Goal: Use online tool/utility: Utilize a website feature to perform a specific function

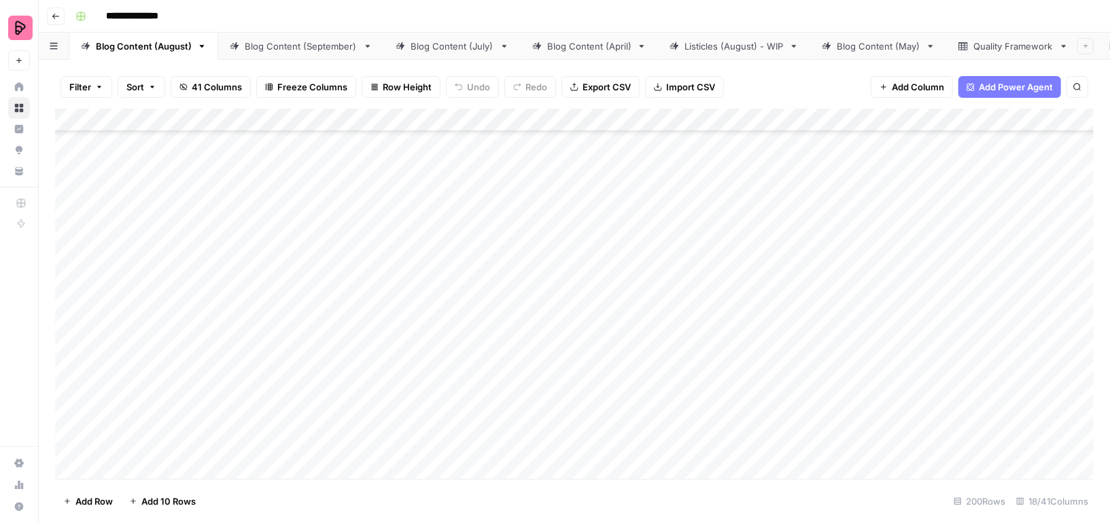
scroll to position [6280, 0]
click at [577, 262] on div "Add Column" at bounding box center [574, 294] width 1038 height 370
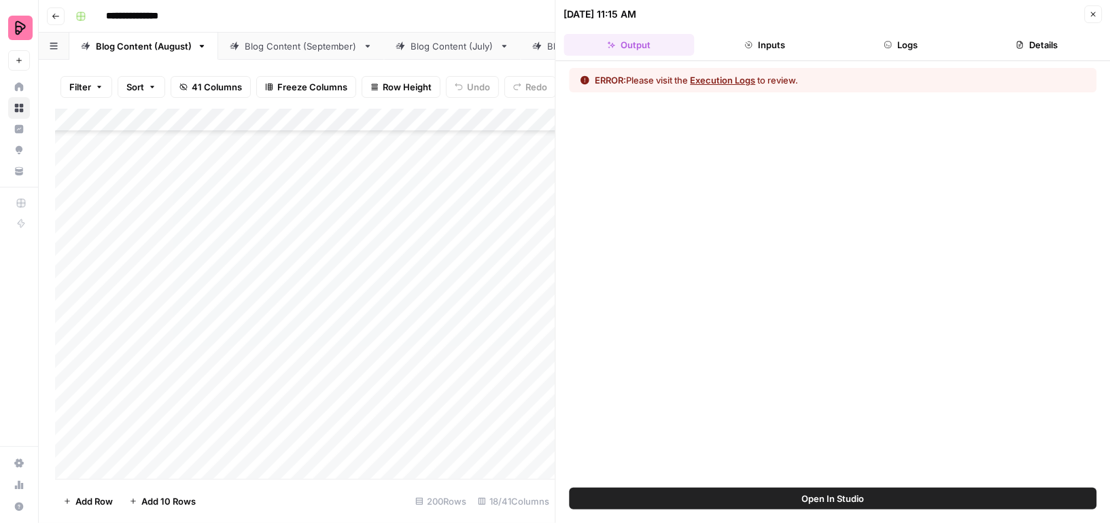
click at [748, 75] on button "Execution Logs" at bounding box center [723, 80] width 65 height 14
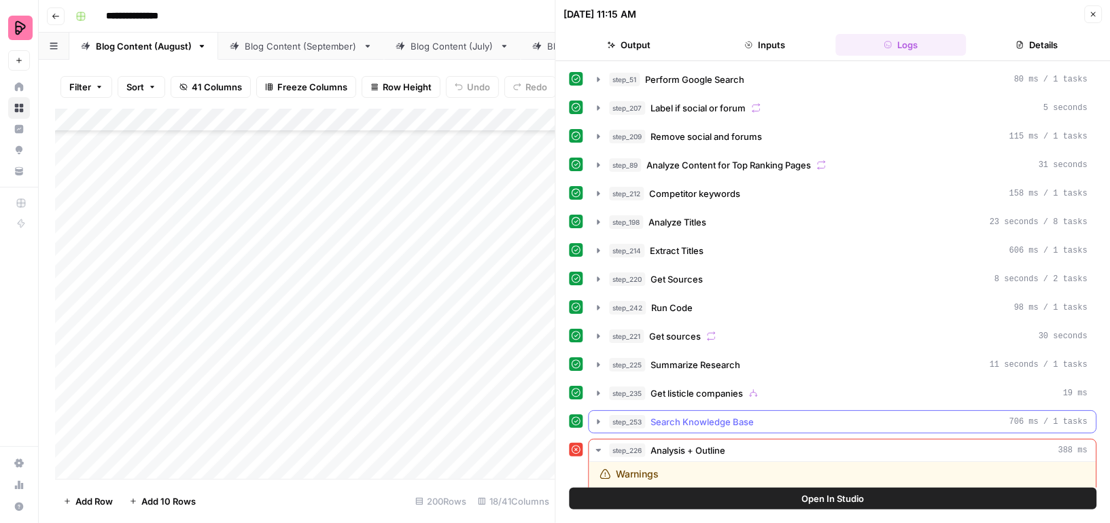
scroll to position [139, 0]
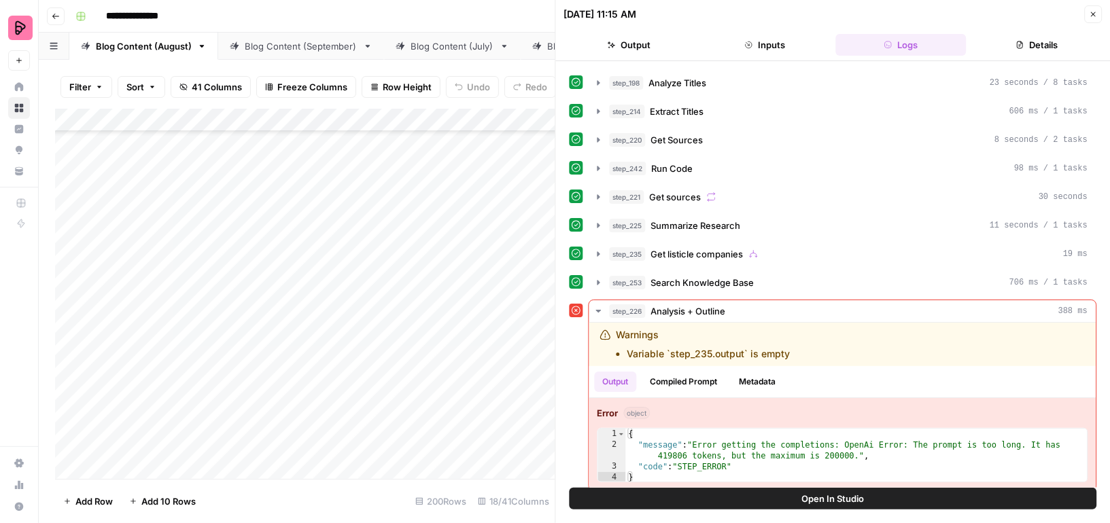
click at [830, 497] on span "Open In Studio" at bounding box center [832, 499] width 63 height 14
click at [598, 135] on icon "button" at bounding box center [598, 140] width 11 height 11
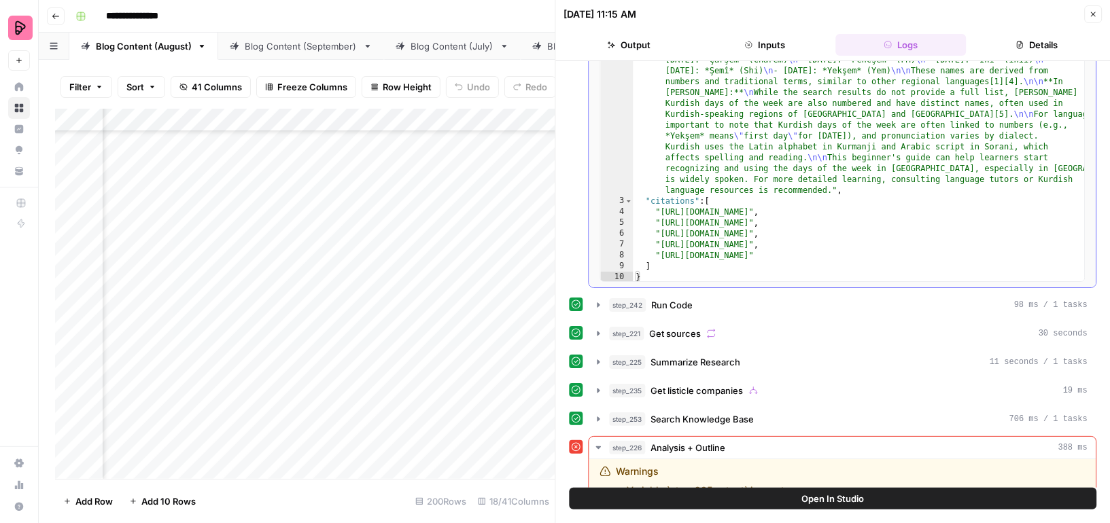
scroll to position [408, 0]
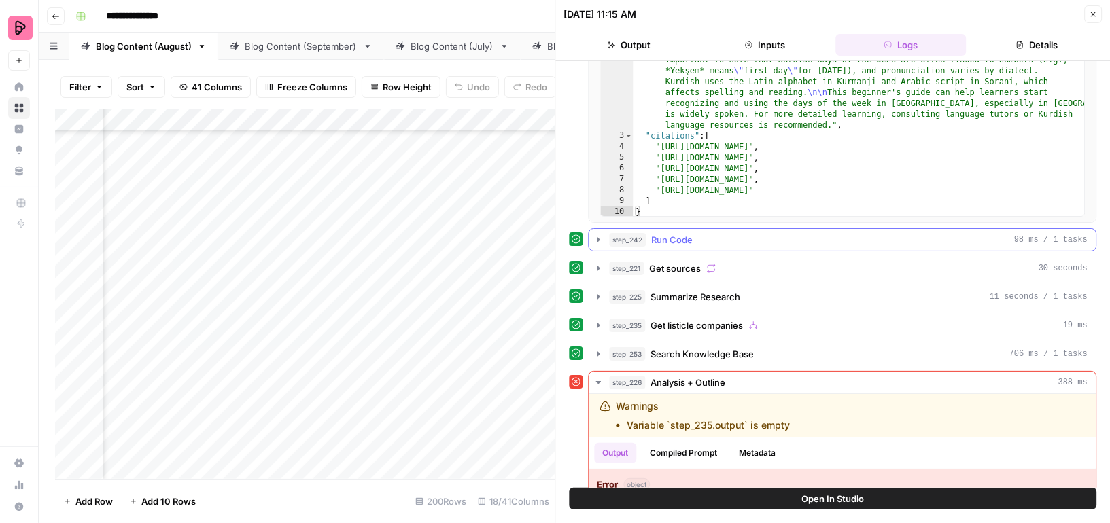
click at [597, 237] on icon "button" at bounding box center [598, 239] width 3 height 5
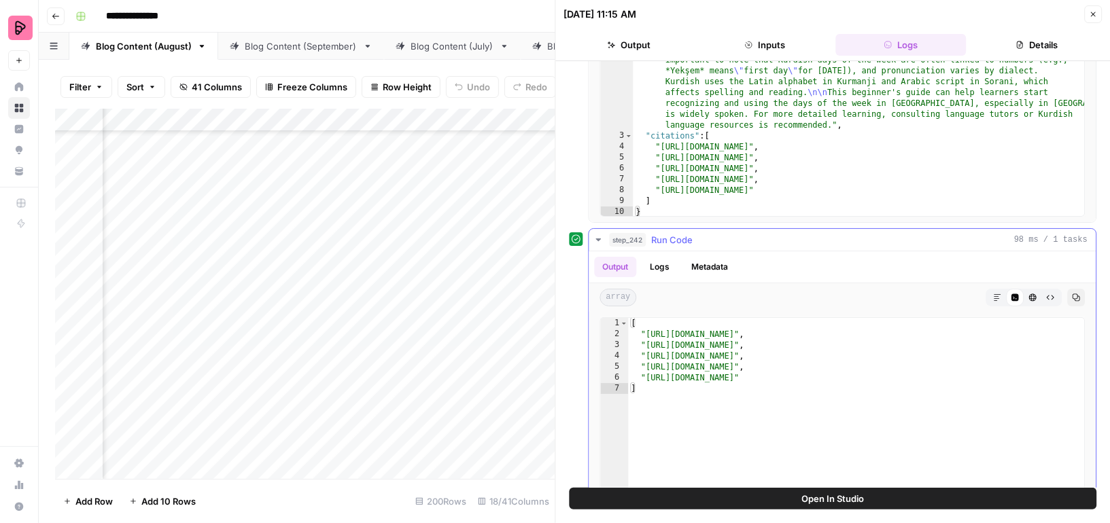
click at [597, 239] on icon "button" at bounding box center [598, 240] width 5 height 3
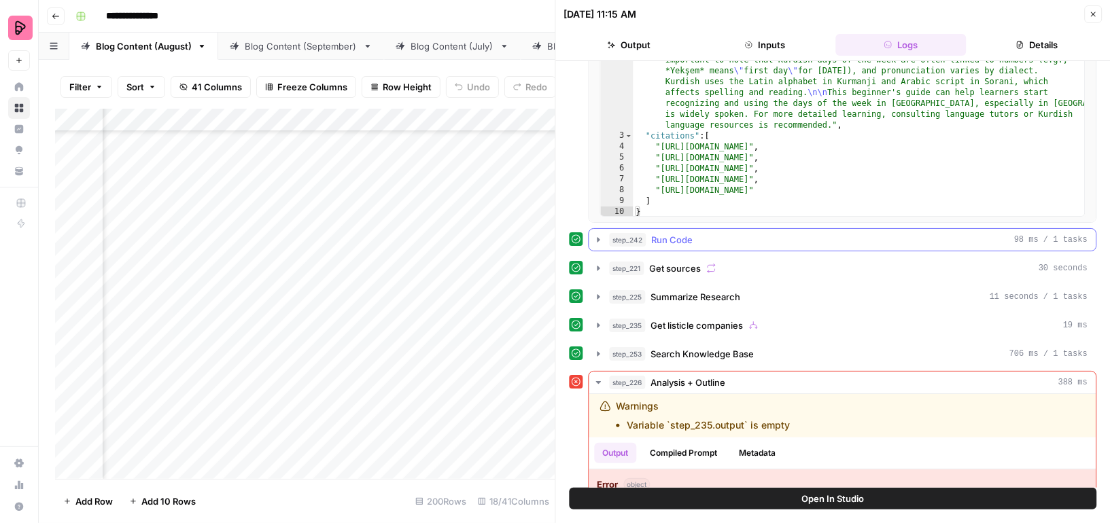
scroll to position [479, 0]
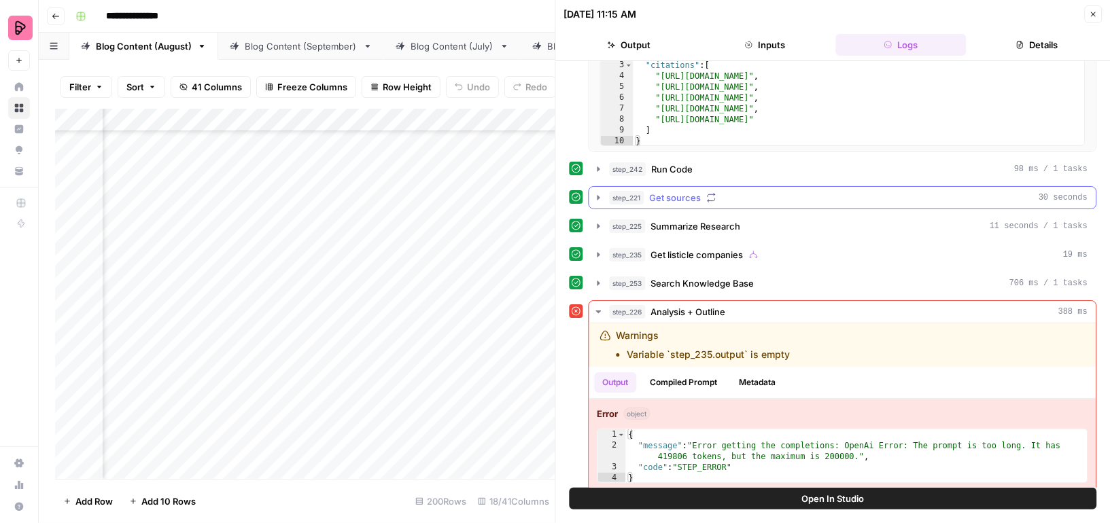
click at [603, 187] on button "step_221 Get sources 30 seconds" at bounding box center [842, 198] width 507 height 22
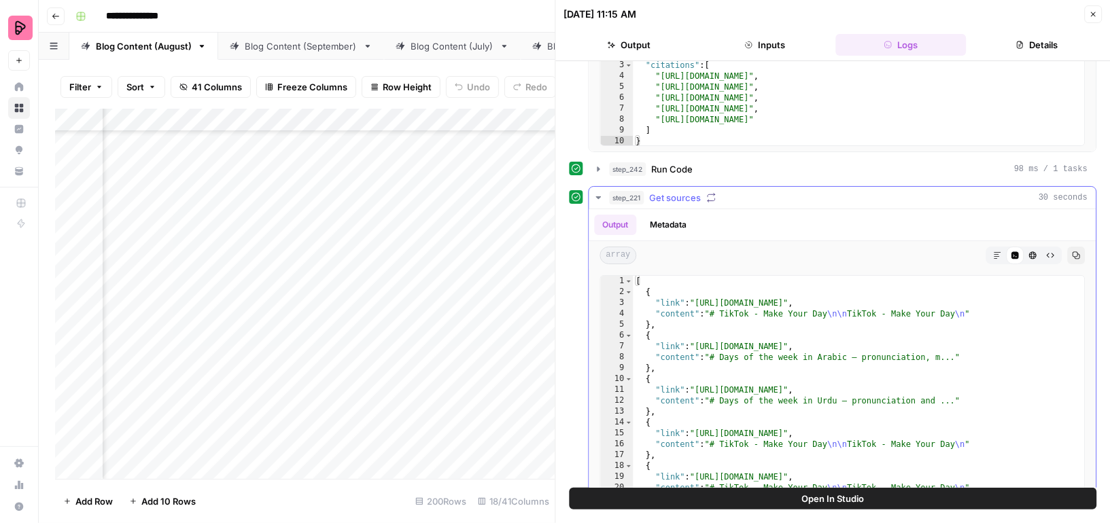
click at [601, 192] on icon "button" at bounding box center [598, 197] width 11 height 11
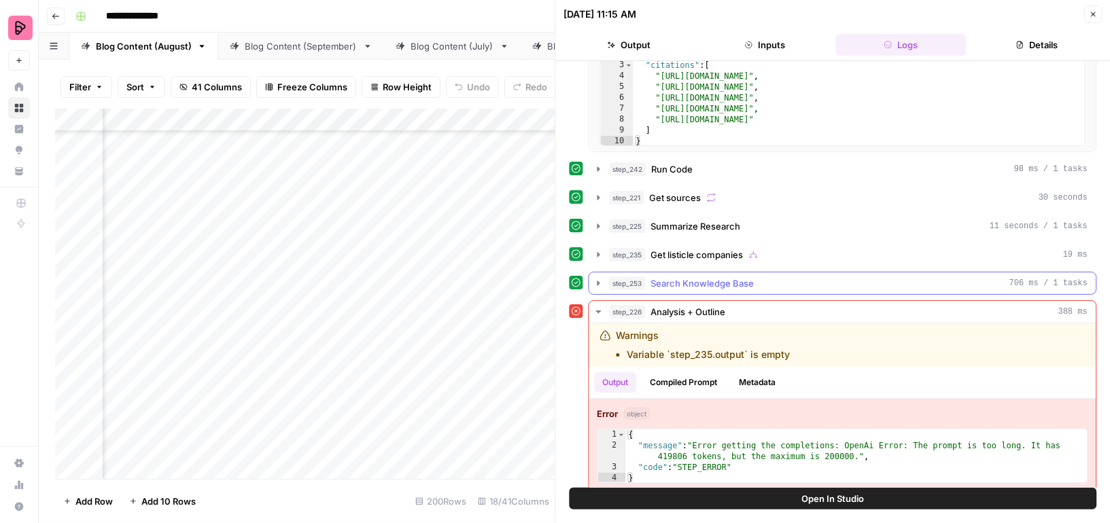
click at [604, 273] on button "step_253 Search Knowledge Base 706 ms / 1 tasks" at bounding box center [842, 284] width 507 height 22
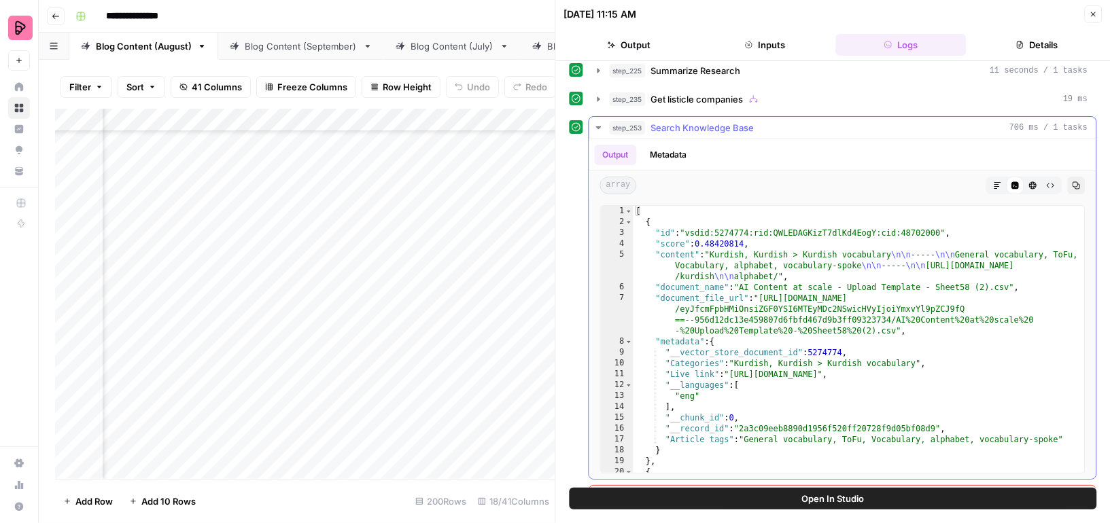
scroll to position [646, 0]
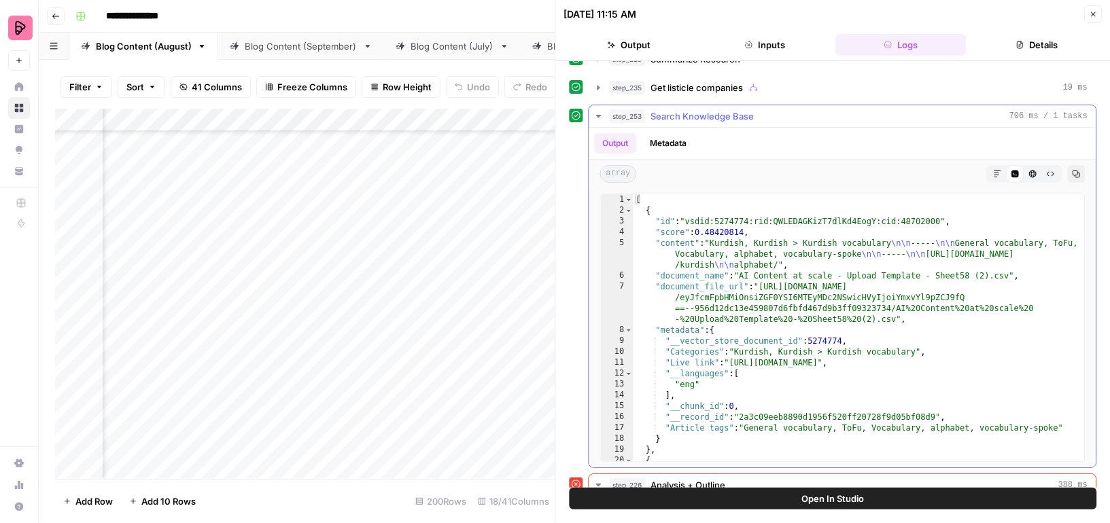
click at [601, 111] on icon "button" at bounding box center [598, 116] width 11 height 11
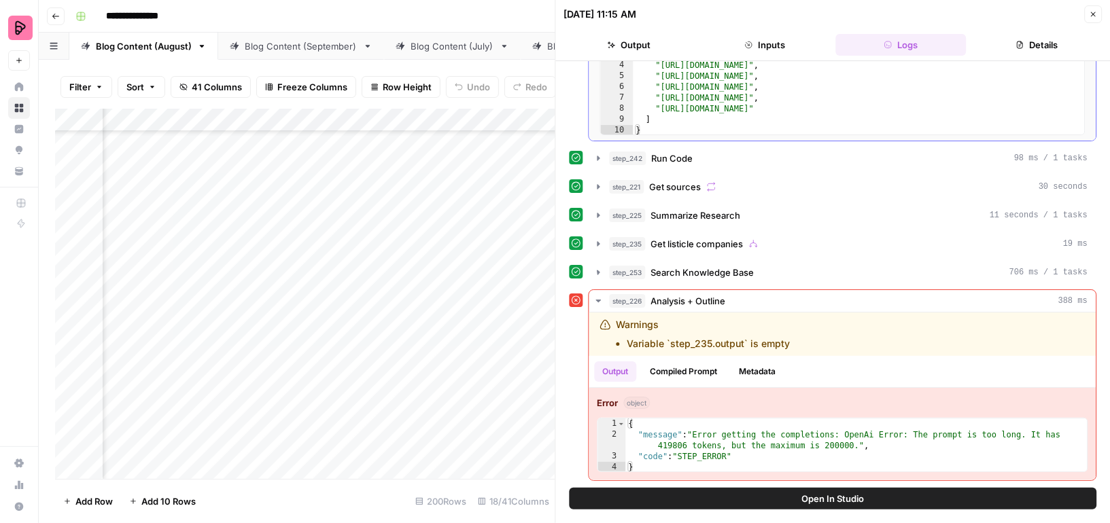
scroll to position [479, 0]
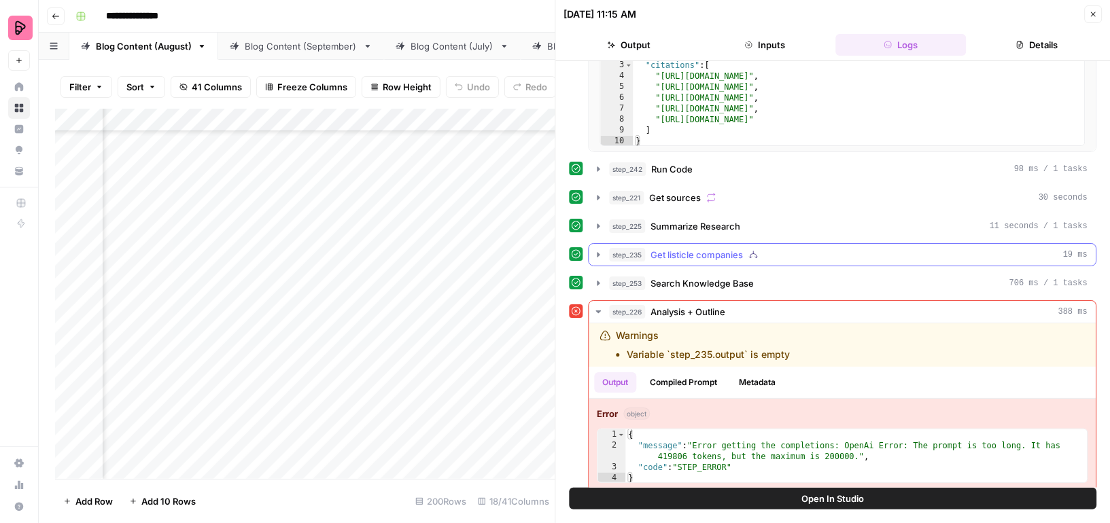
click at [595, 249] on icon "button" at bounding box center [598, 254] width 11 height 11
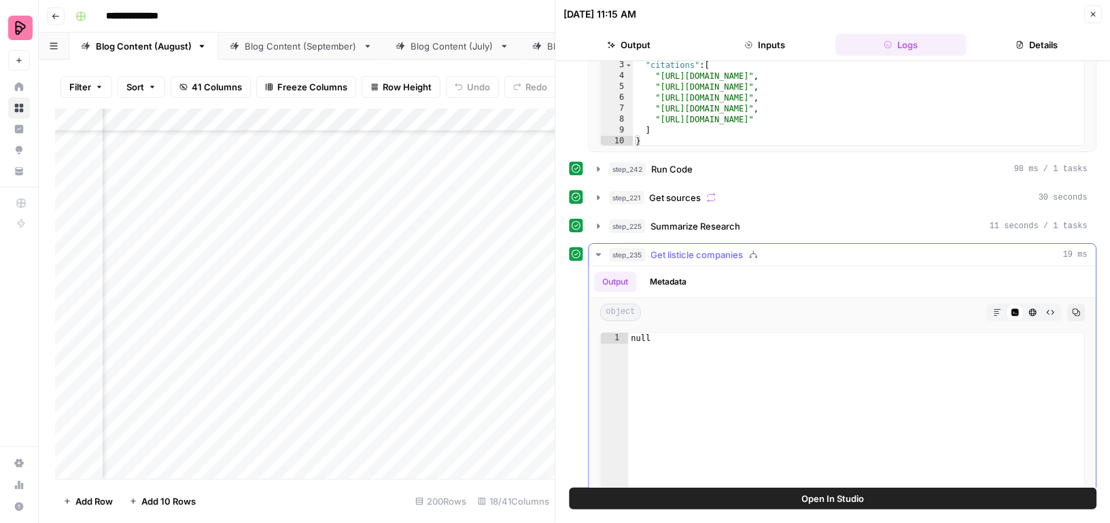
click at [595, 249] on icon "button" at bounding box center [598, 254] width 11 height 11
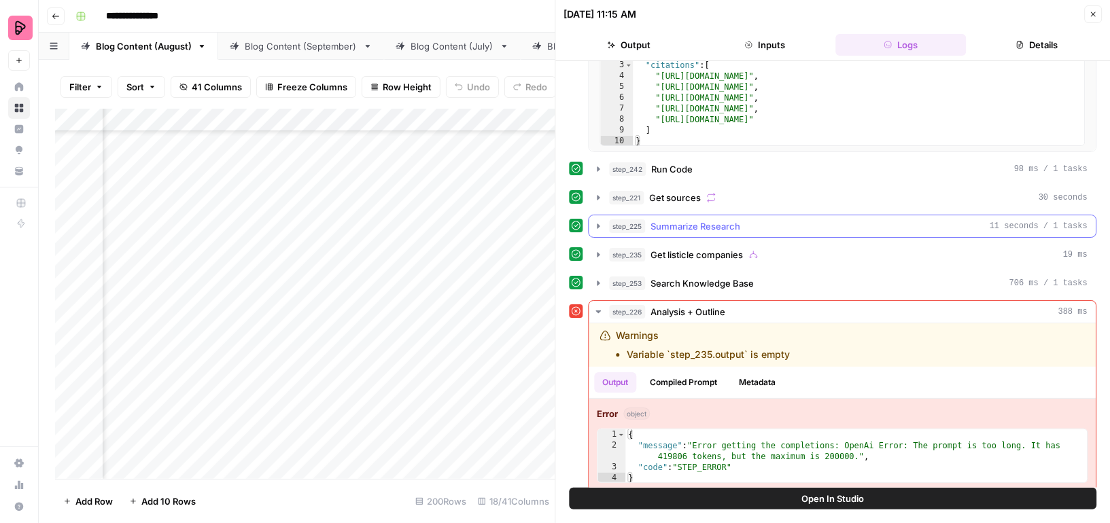
click at [595, 221] on icon "button" at bounding box center [598, 226] width 11 height 11
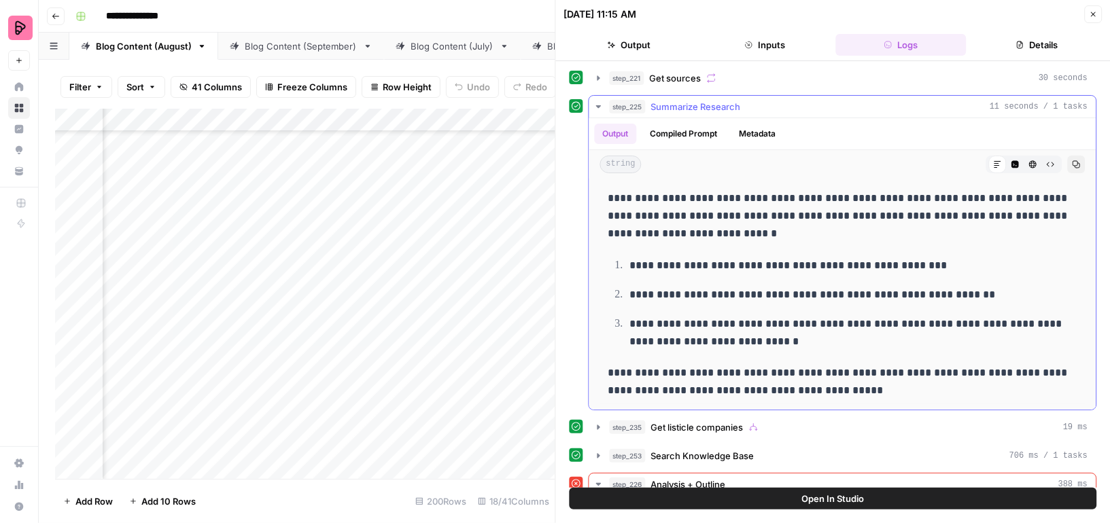
scroll to position [559, 0]
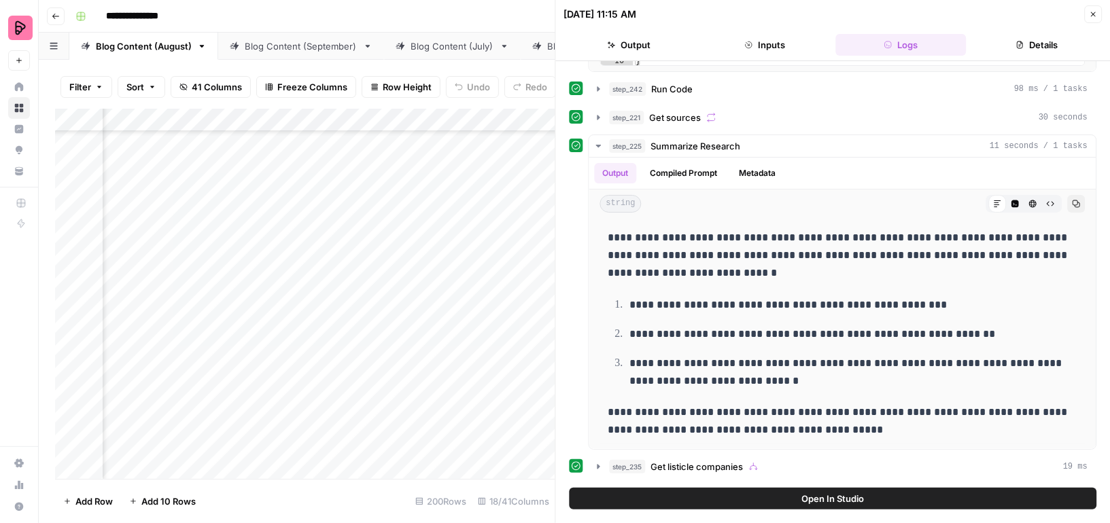
click at [440, 222] on div "Add Column" at bounding box center [305, 294] width 500 height 370
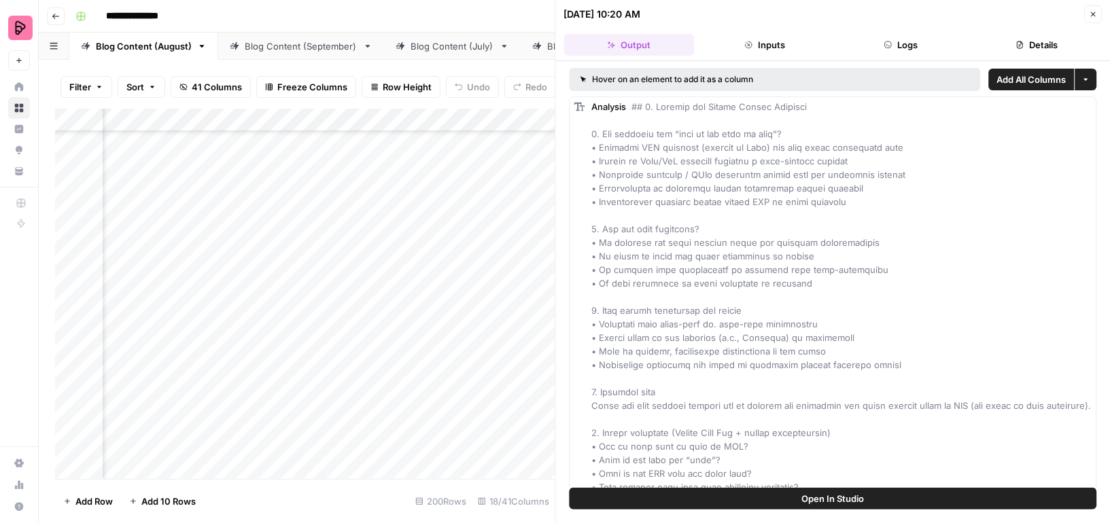
click at [784, 39] on button "Inputs" at bounding box center [764, 45] width 130 height 22
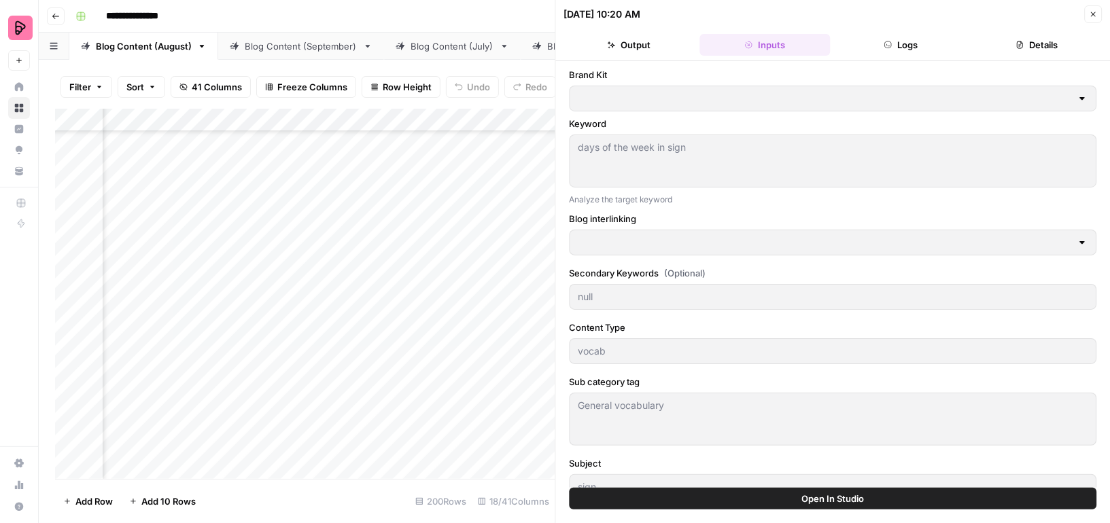
type input "Blog interlinking"
type input "Preply (EN)"
click at [889, 41] on icon "button" at bounding box center [888, 45] width 8 height 8
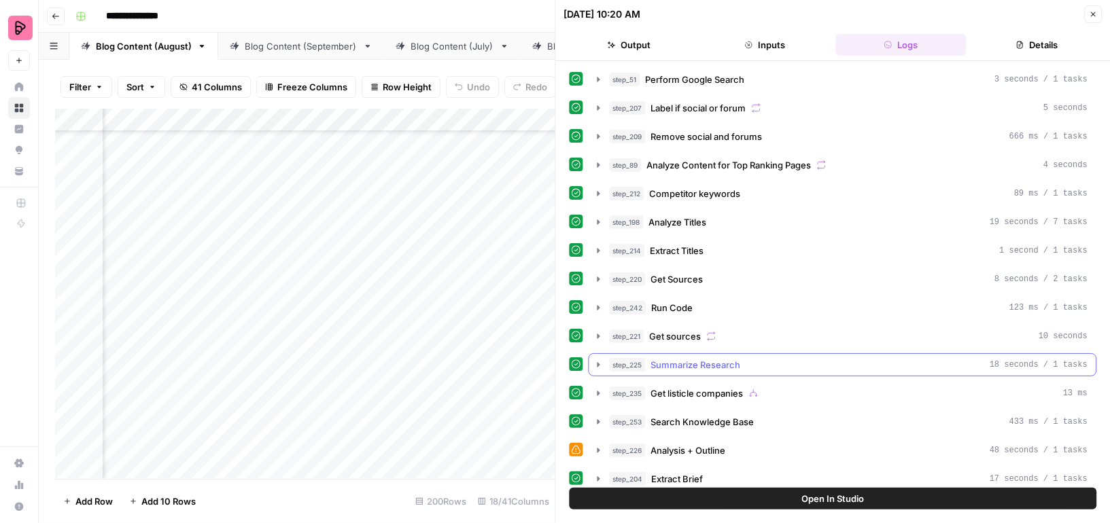
click at [597, 362] on icon "button" at bounding box center [598, 364] width 3 height 5
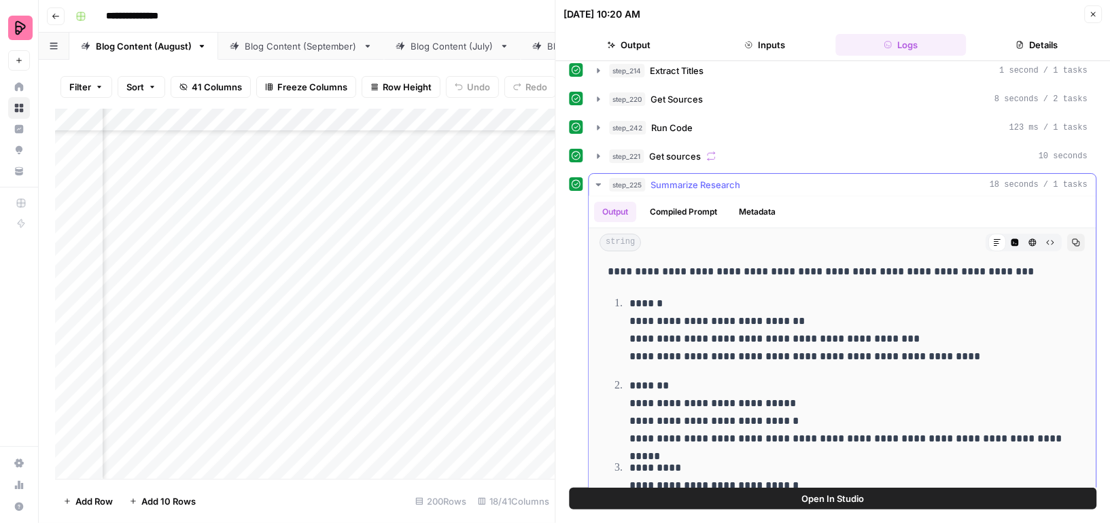
scroll to position [73, 0]
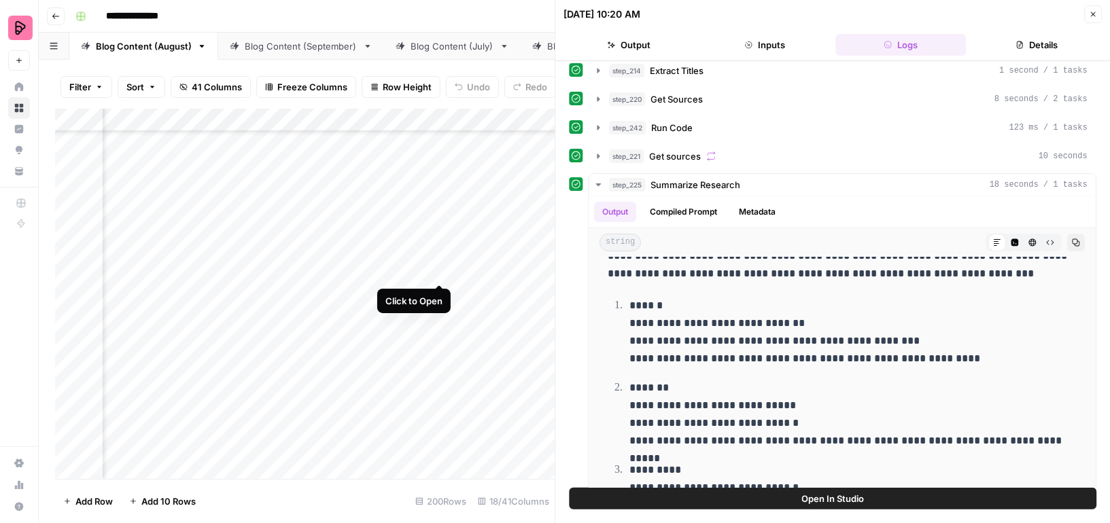
click at [439, 254] on div "Add Column" at bounding box center [305, 294] width 500 height 370
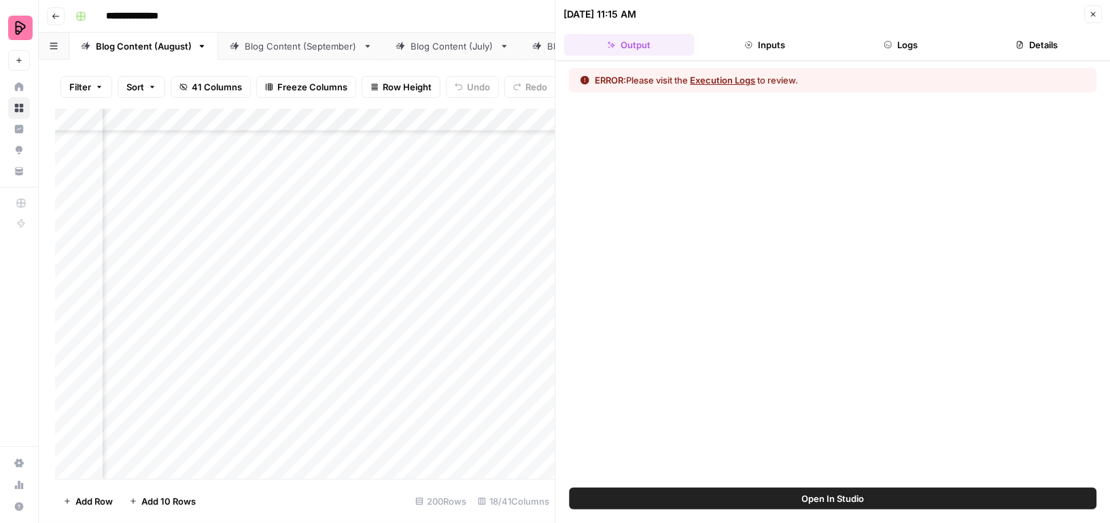
click at [771, 41] on button "Inputs" at bounding box center [764, 45] width 130 height 22
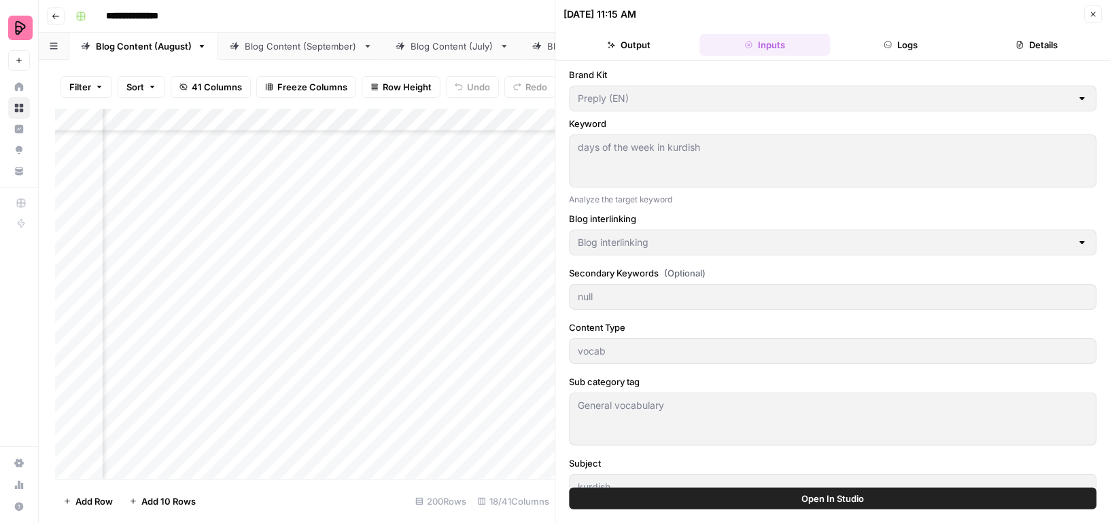
click at [907, 39] on button "Logs" at bounding box center [900, 45] width 130 height 22
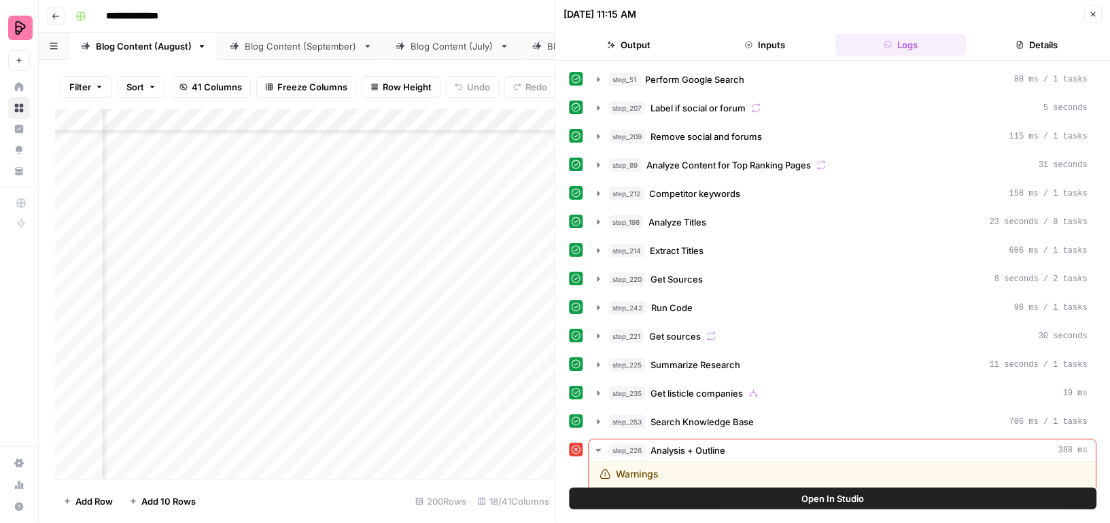
click at [784, 50] on button "Inputs" at bounding box center [764, 45] width 130 height 22
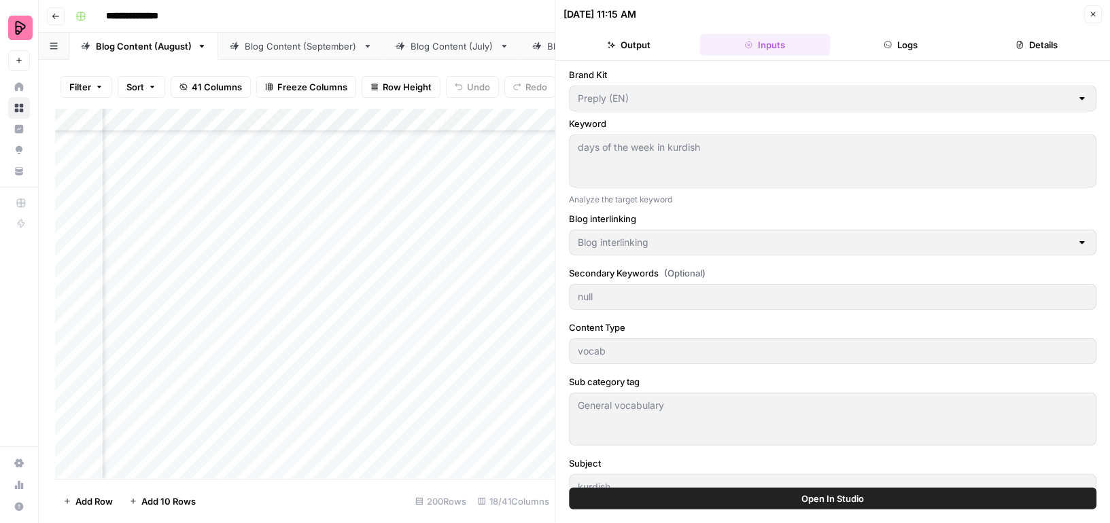
click at [911, 45] on button "Logs" at bounding box center [900, 45] width 130 height 22
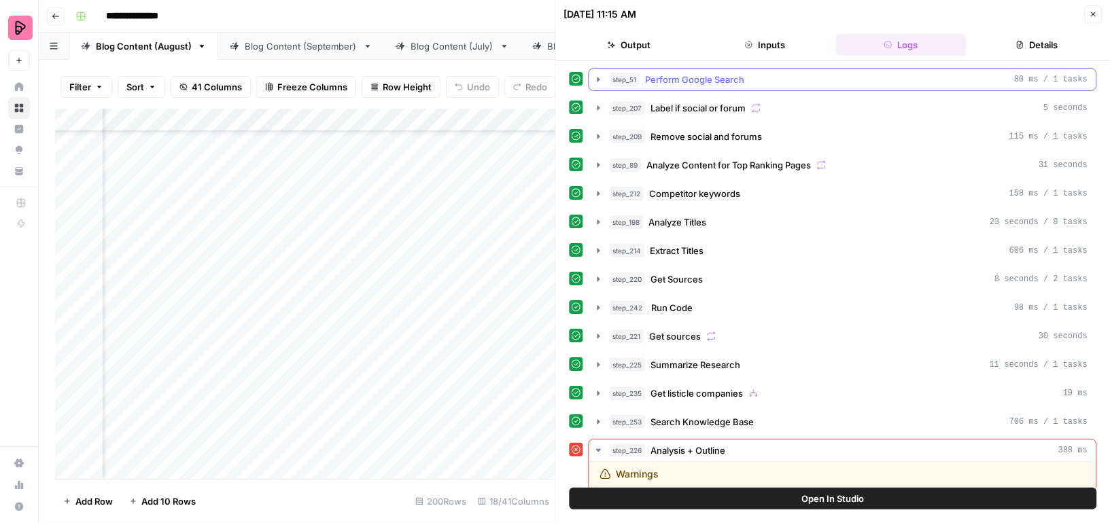
click at [599, 71] on button "step_51 Perform Google Search 80 ms / 1 tasks" at bounding box center [842, 80] width 507 height 22
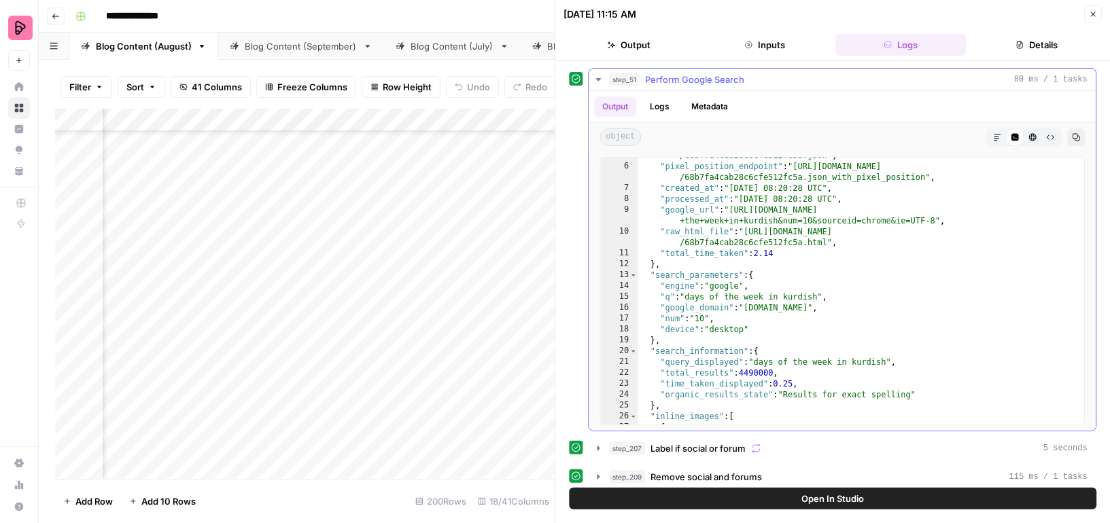
scroll to position [62, 0]
click at [599, 76] on icon "button" at bounding box center [598, 79] width 11 height 11
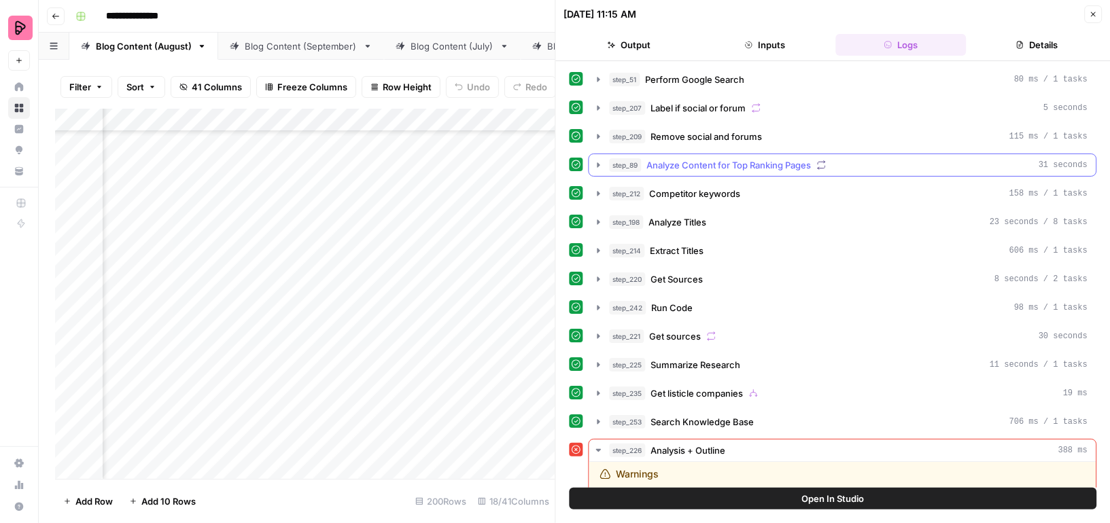
click at [599, 160] on icon "button" at bounding box center [598, 165] width 11 height 11
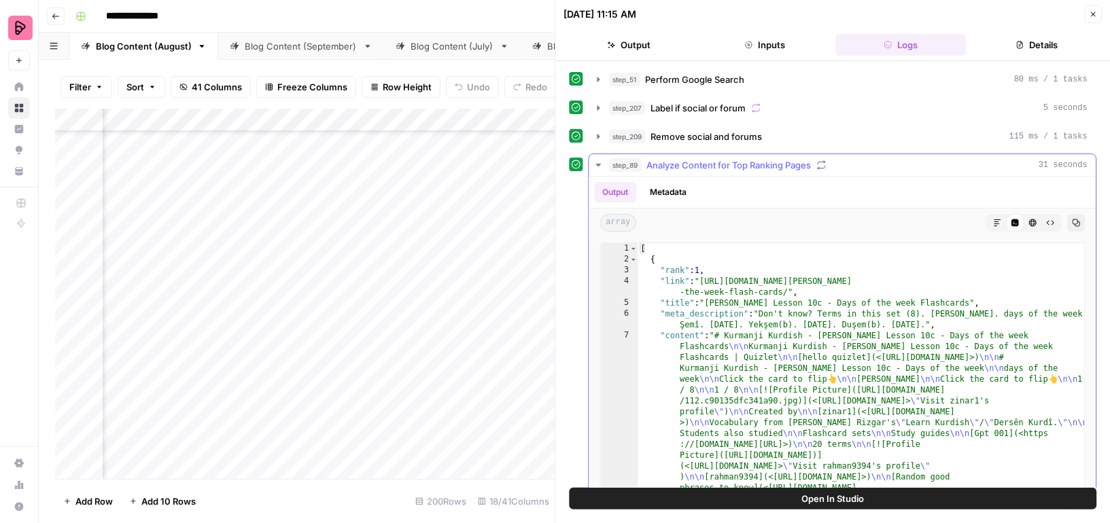
click at [599, 160] on icon "button" at bounding box center [598, 165] width 11 height 11
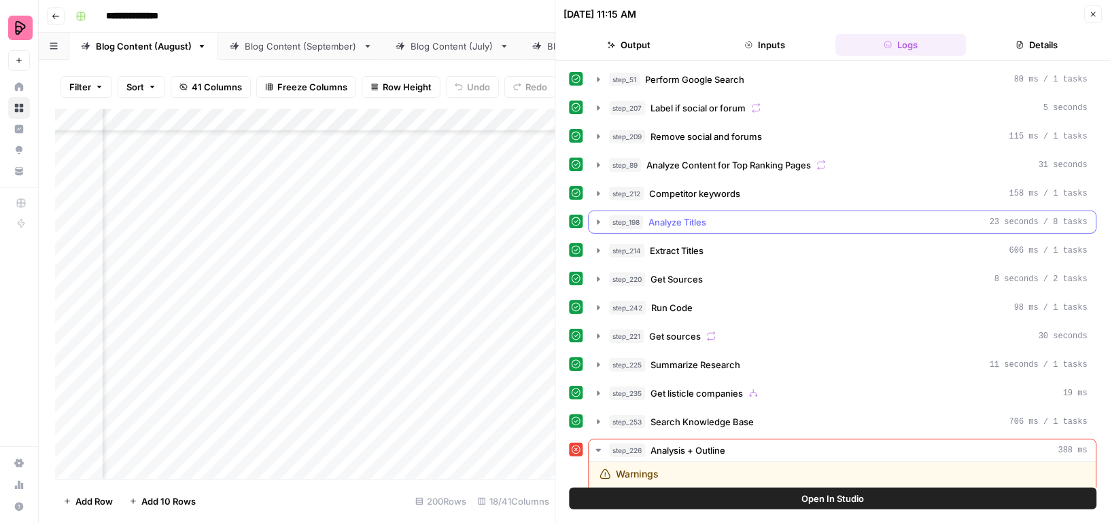
click at [595, 217] on icon "button" at bounding box center [598, 222] width 11 height 11
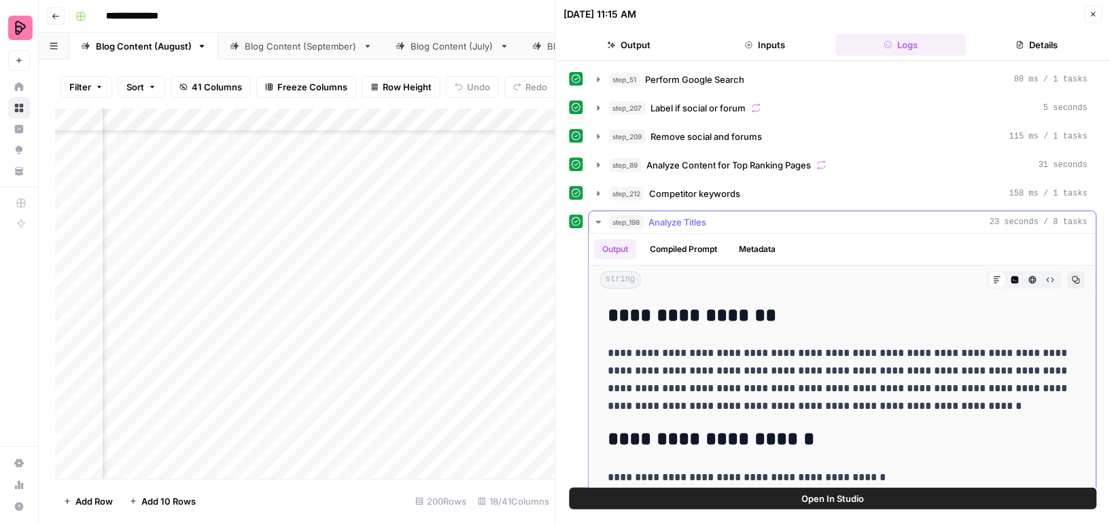
click at [595, 217] on icon "button" at bounding box center [598, 222] width 11 height 11
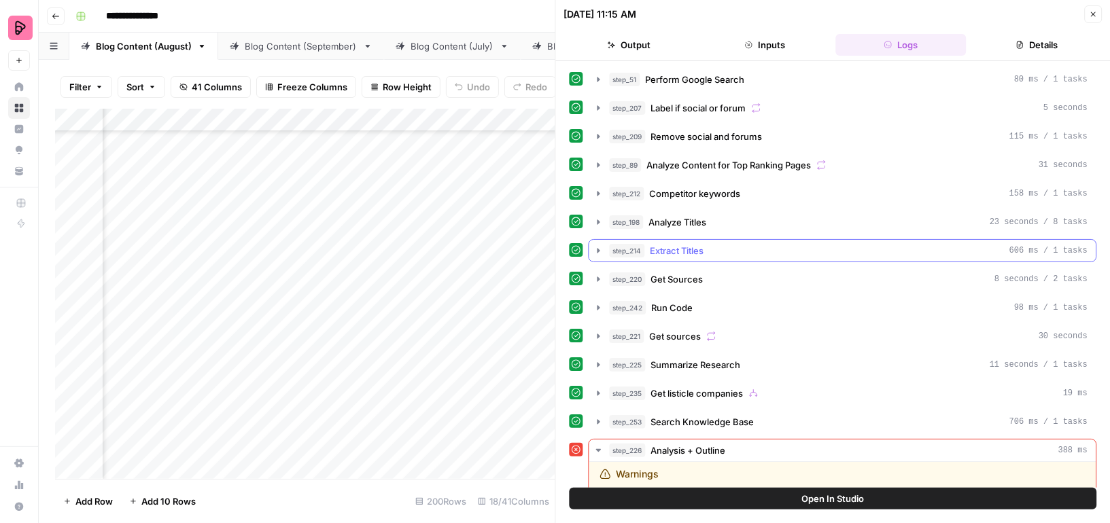
click at [593, 248] on icon "button" at bounding box center [598, 250] width 11 height 11
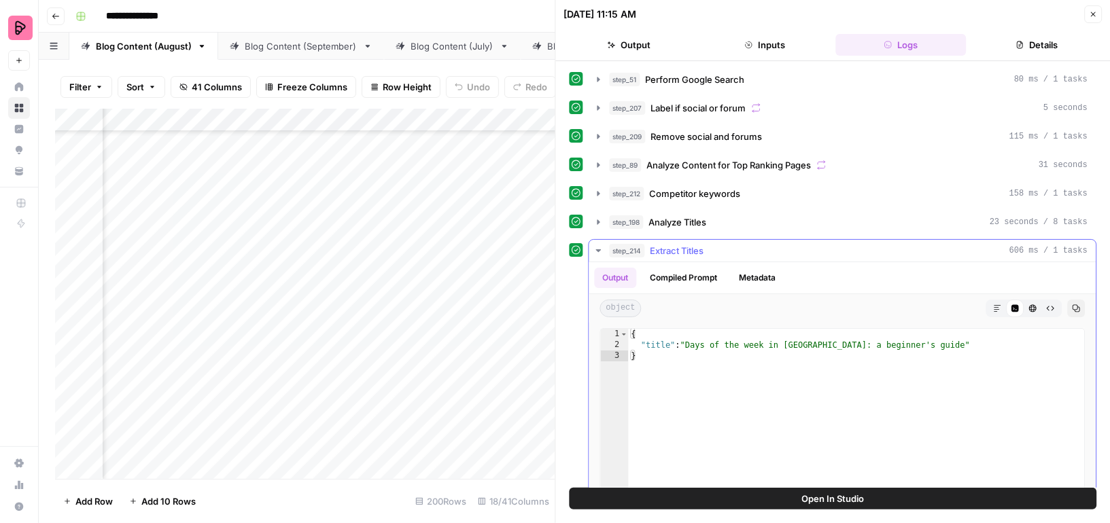
click at [593, 248] on icon "button" at bounding box center [598, 250] width 11 height 11
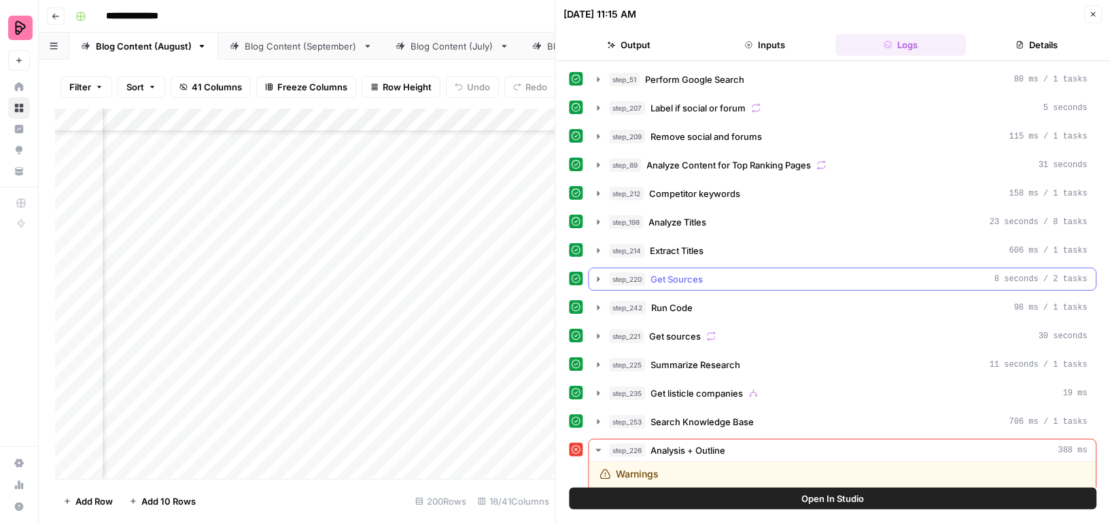
click at [594, 274] on icon "button" at bounding box center [598, 279] width 11 height 11
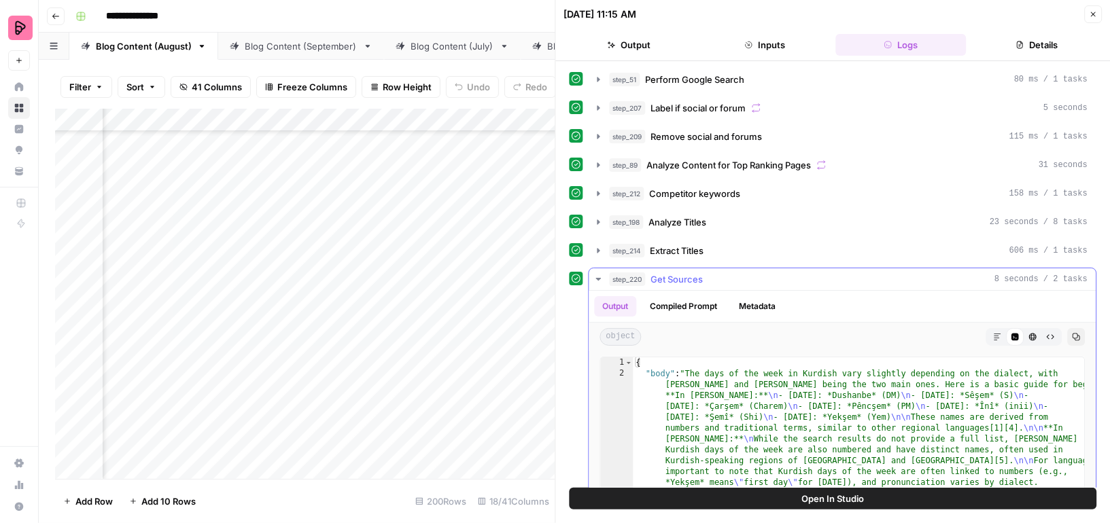
click at [594, 274] on icon "button" at bounding box center [598, 279] width 11 height 11
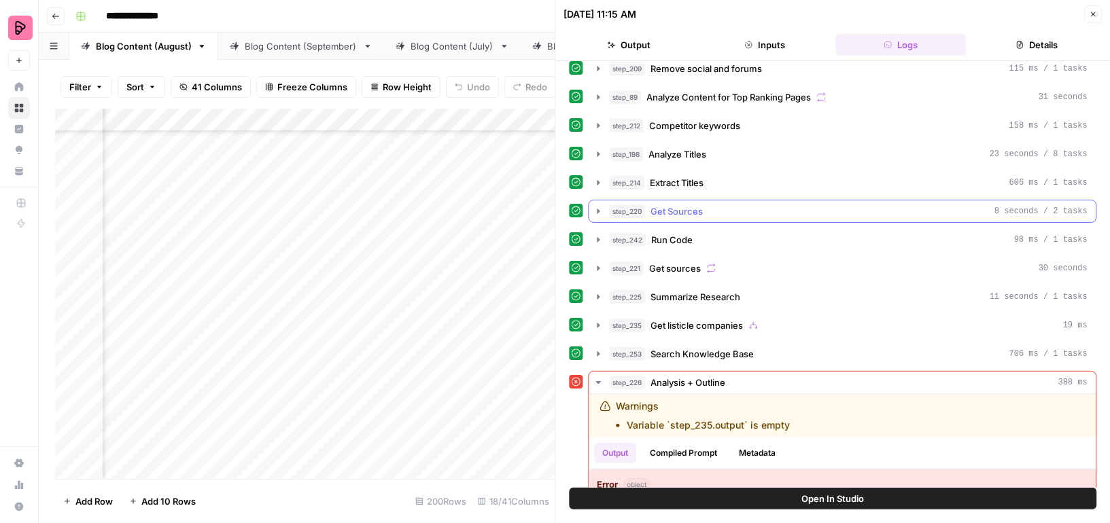
scroll to position [86, 0]
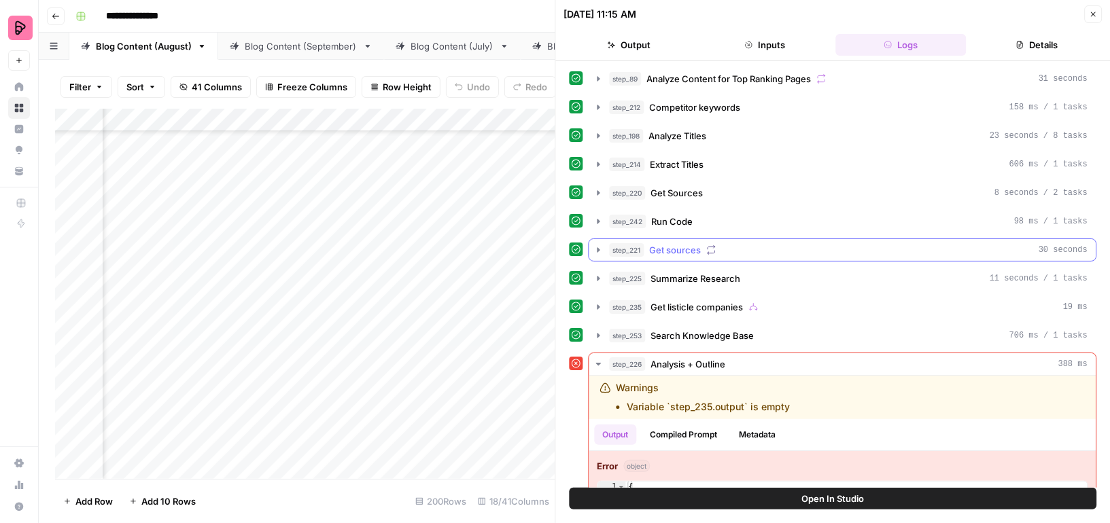
click at [589, 241] on button "step_221 Get sources 30 seconds" at bounding box center [842, 250] width 507 height 22
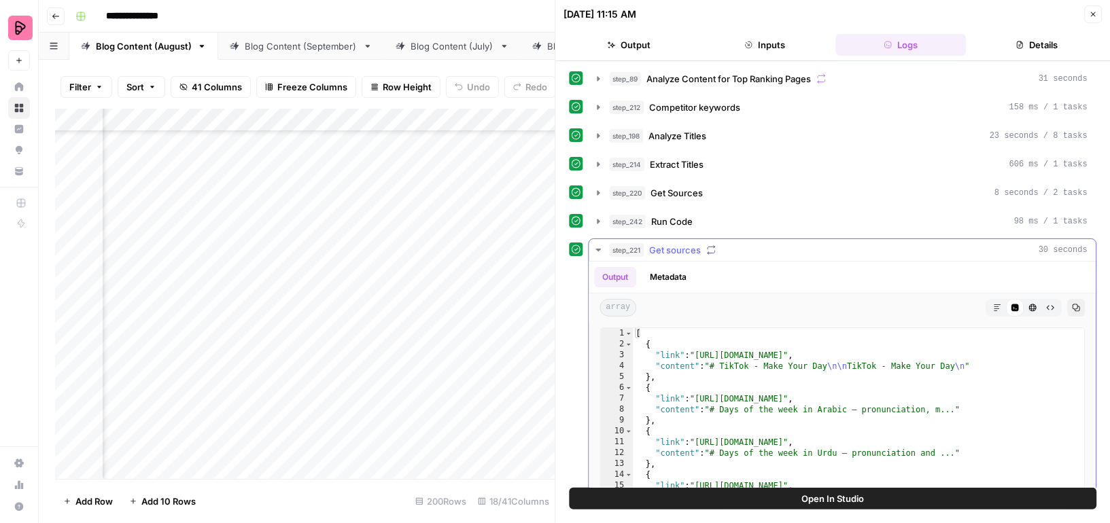
click at [589, 241] on button "step_221 Get sources 30 seconds" at bounding box center [842, 250] width 507 height 22
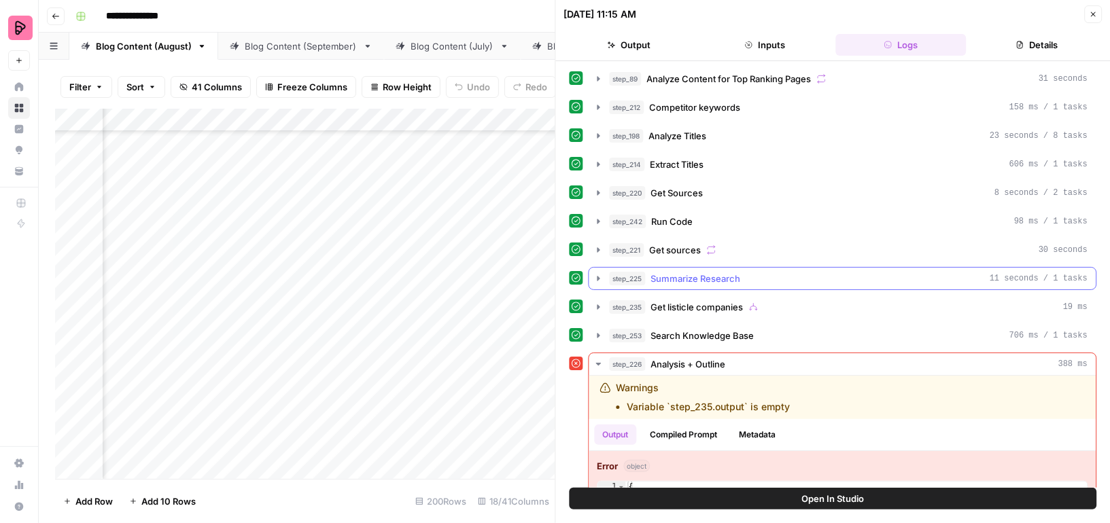
click at [595, 273] on icon "button" at bounding box center [598, 278] width 11 height 11
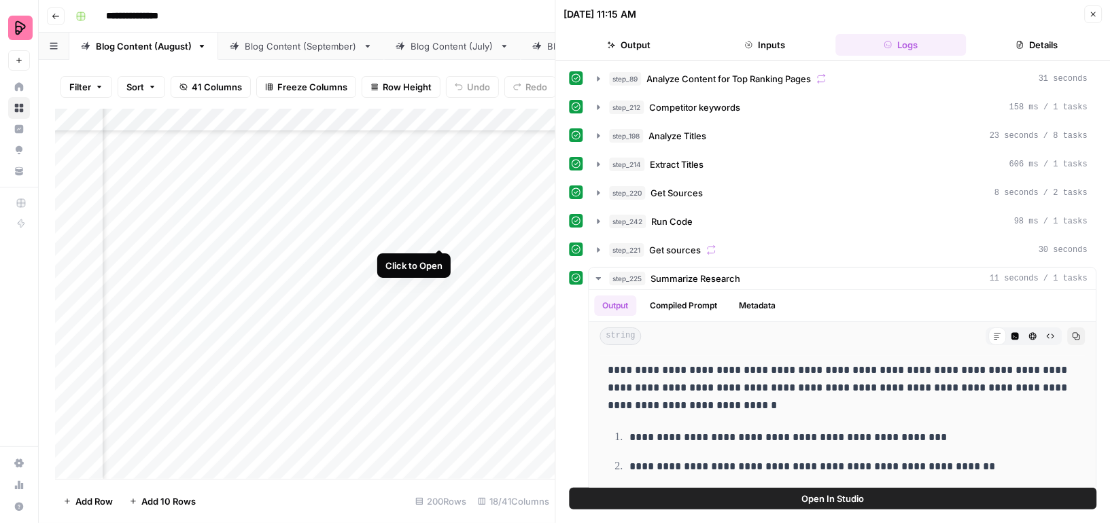
click at [440, 221] on div "Add Column" at bounding box center [305, 294] width 500 height 370
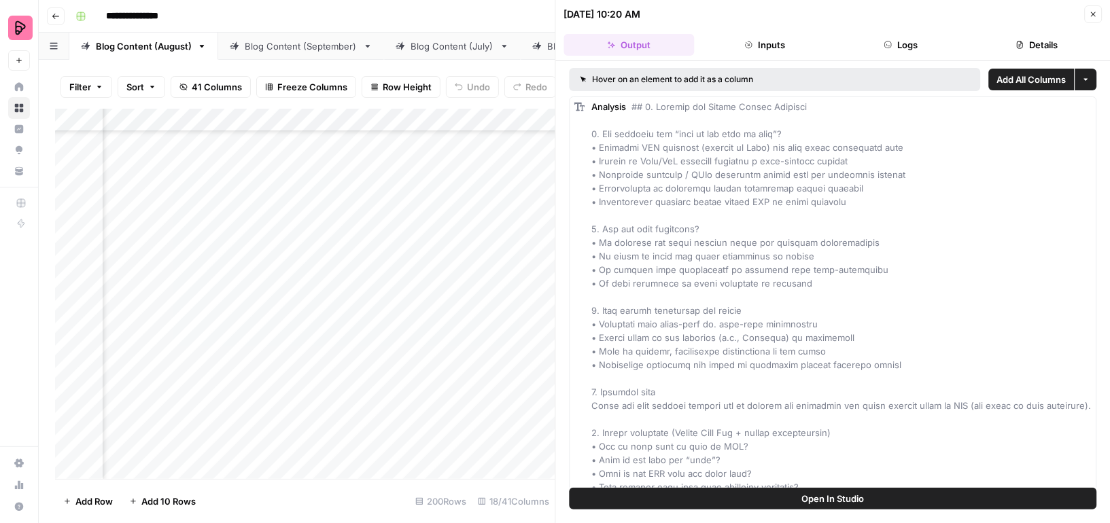
click at [822, 498] on span "Open In Studio" at bounding box center [832, 499] width 63 height 14
click at [1091, 19] on button "Close" at bounding box center [1093, 14] width 18 height 18
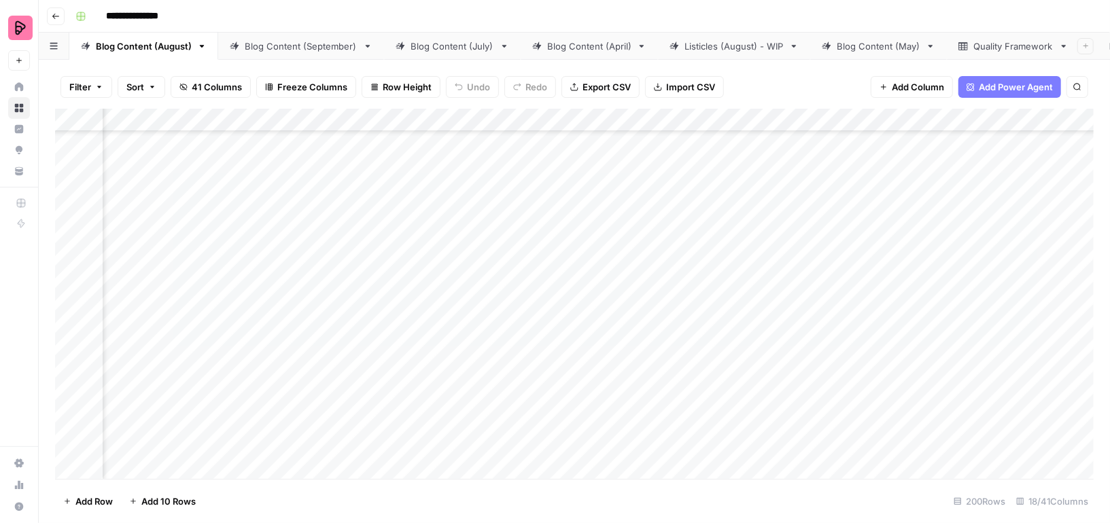
scroll to position [6345, 137]
click at [413, 300] on div "Add Column" at bounding box center [574, 294] width 1038 height 370
click at [443, 300] on div "Add Column" at bounding box center [574, 294] width 1038 height 370
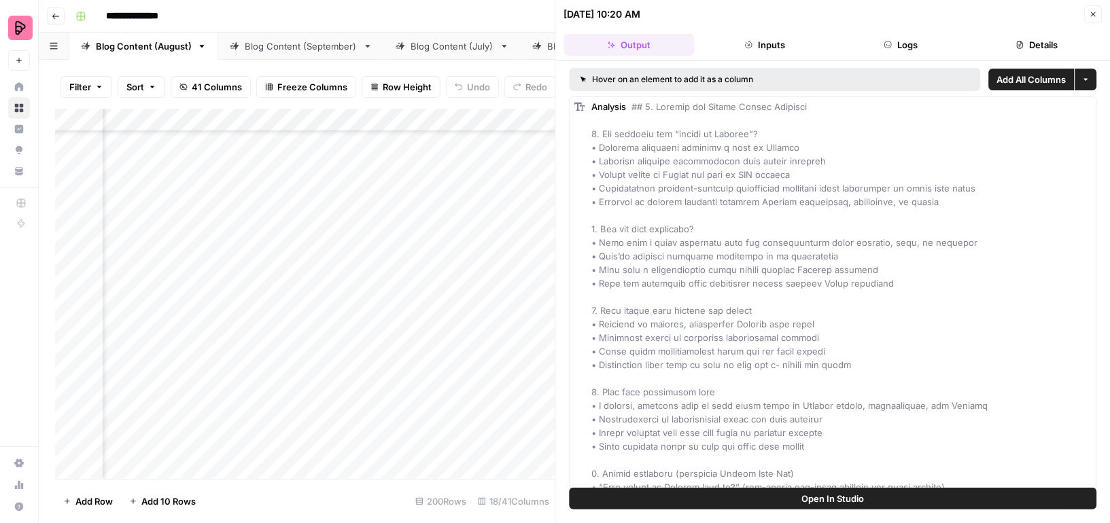
click at [1097, 12] on icon "button" at bounding box center [1093, 14] width 8 height 8
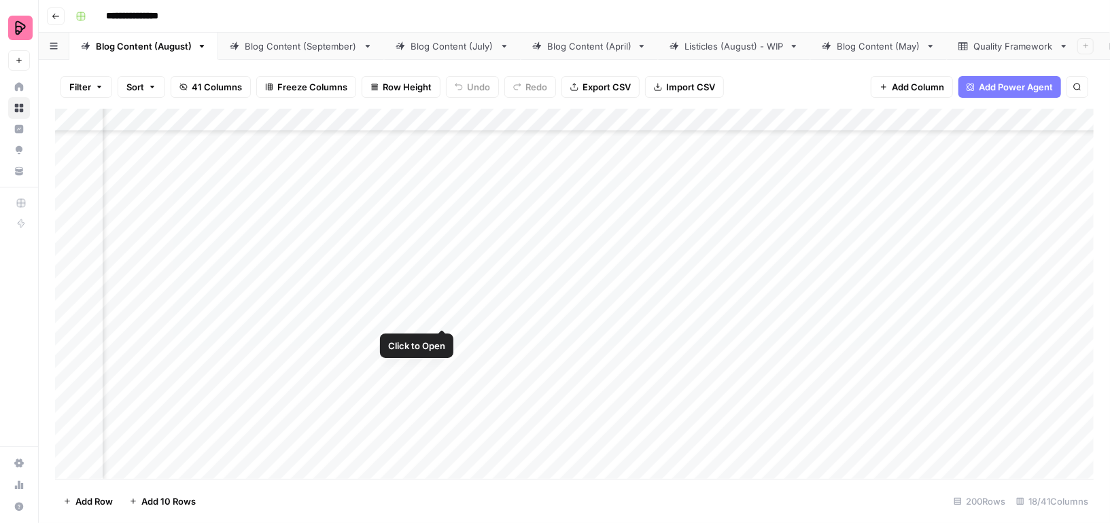
click at [434, 302] on div "Add Column" at bounding box center [574, 294] width 1038 height 370
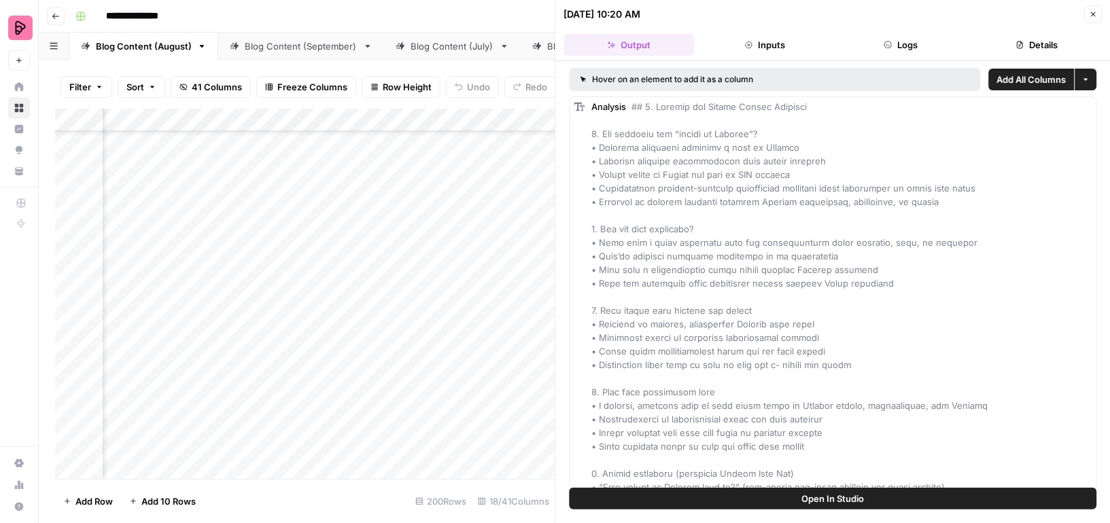
click at [887, 38] on button "Logs" at bounding box center [900, 45] width 130 height 22
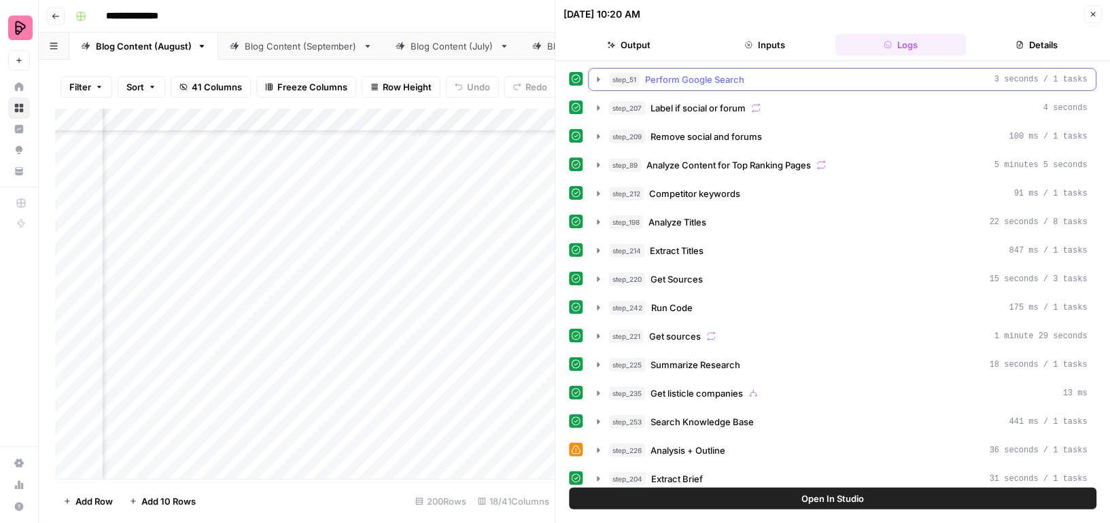
click at [597, 79] on icon "button" at bounding box center [598, 79] width 3 height 5
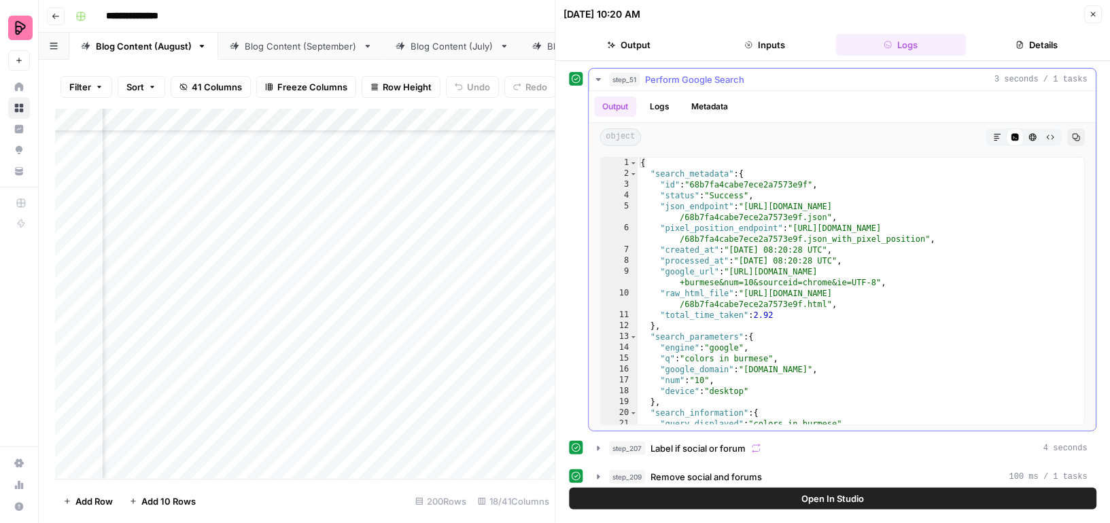
click at [597, 79] on icon "button" at bounding box center [598, 79] width 5 height 3
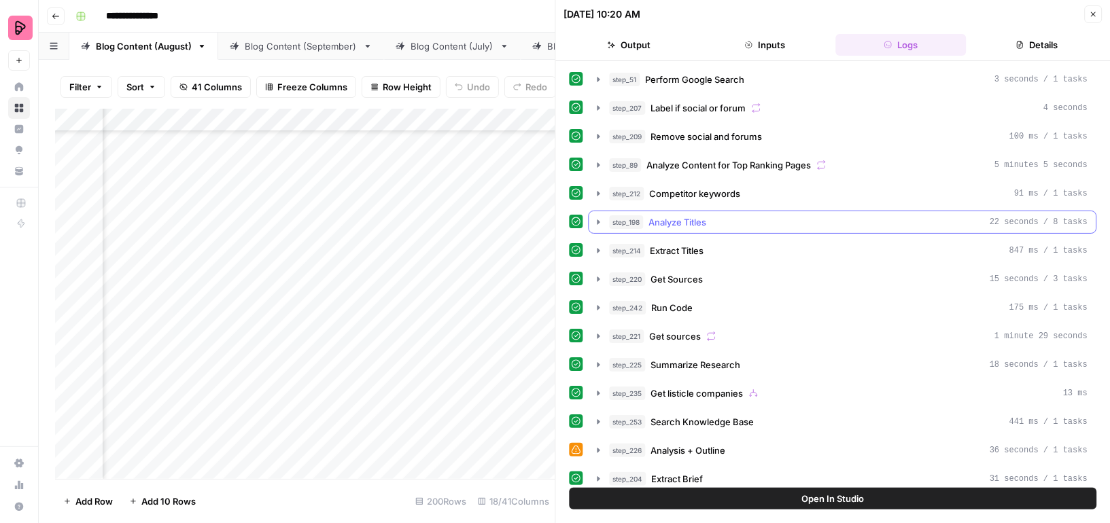
click at [598, 220] on icon "button" at bounding box center [598, 222] width 11 height 11
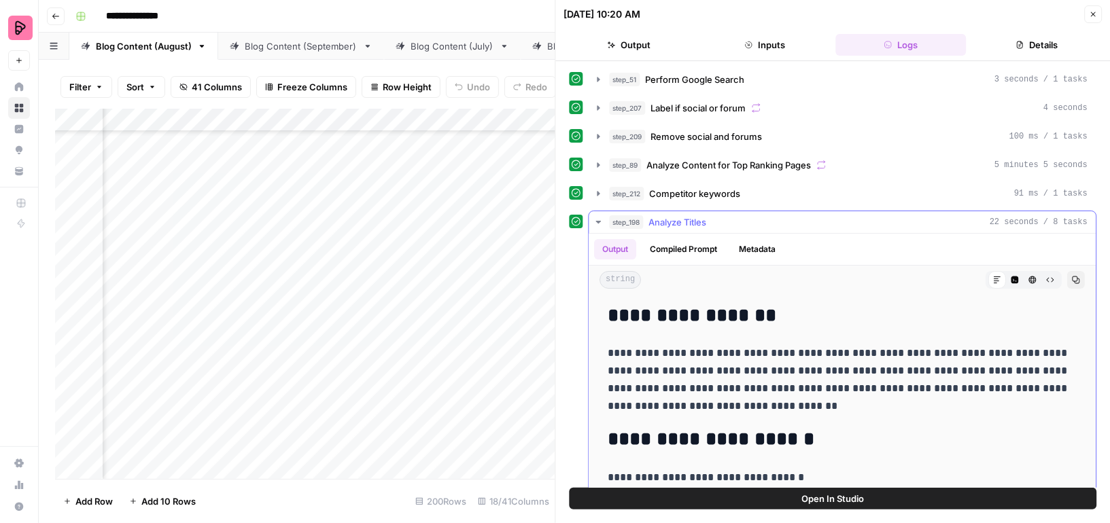
click at [598, 220] on icon "button" at bounding box center [598, 222] width 11 height 11
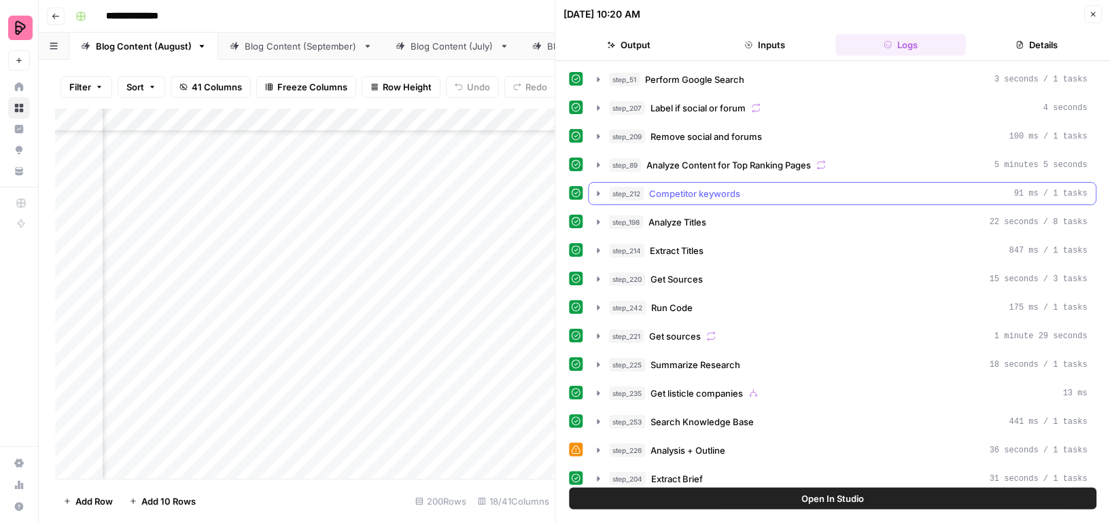
click at [601, 188] on icon "button" at bounding box center [598, 193] width 11 height 11
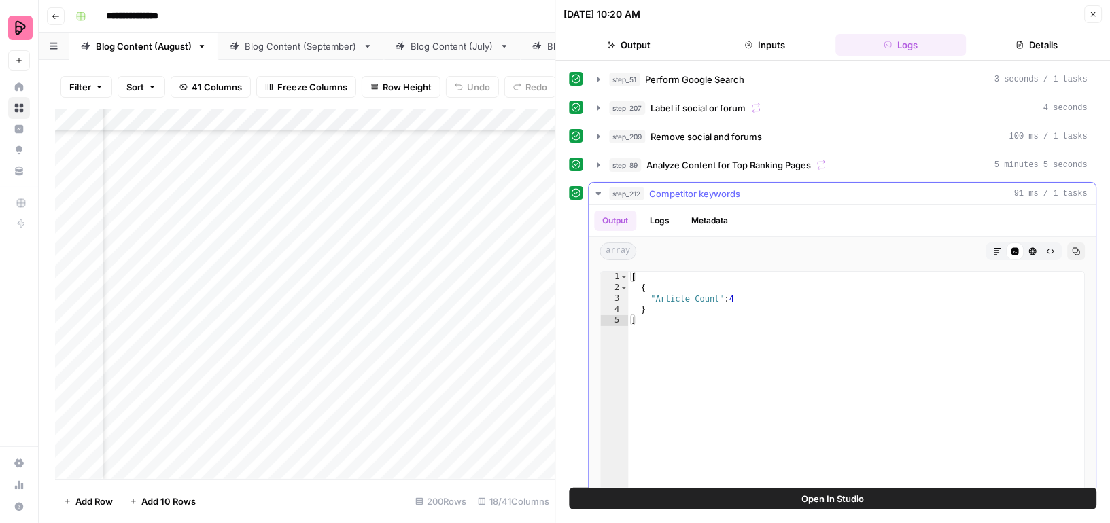
click at [601, 188] on icon "button" at bounding box center [598, 193] width 11 height 11
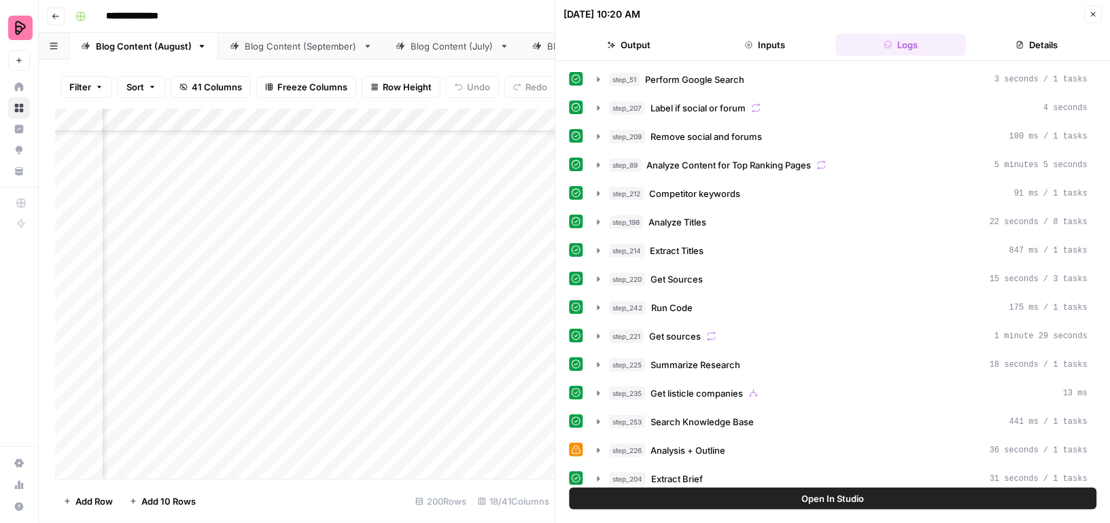
click at [826, 496] on span "Open In Studio" at bounding box center [832, 499] width 63 height 14
click at [203, 234] on div "Add Column" at bounding box center [305, 294] width 500 height 370
click at [249, 233] on textarea "**********" at bounding box center [263, 233] width 217 height 19
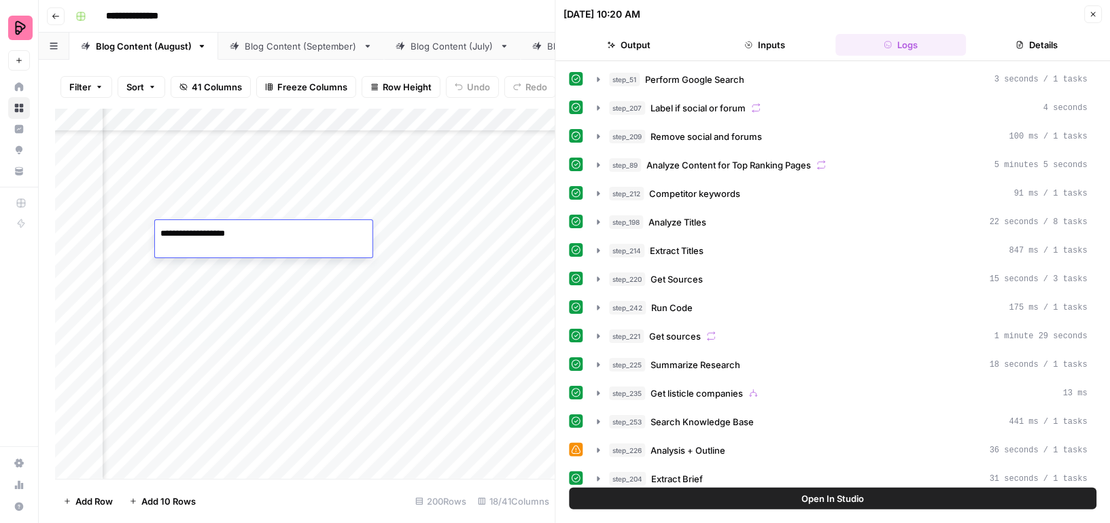
click at [163, 231] on textarea "**********" at bounding box center [263, 233] width 217 height 19
click at [161, 231] on textarea "**********" at bounding box center [263, 233] width 217 height 19
click at [283, 230] on textarea "**********" at bounding box center [263, 233] width 217 height 19
type textarea "**********"
click at [427, 225] on div "Add Column" at bounding box center [305, 294] width 500 height 370
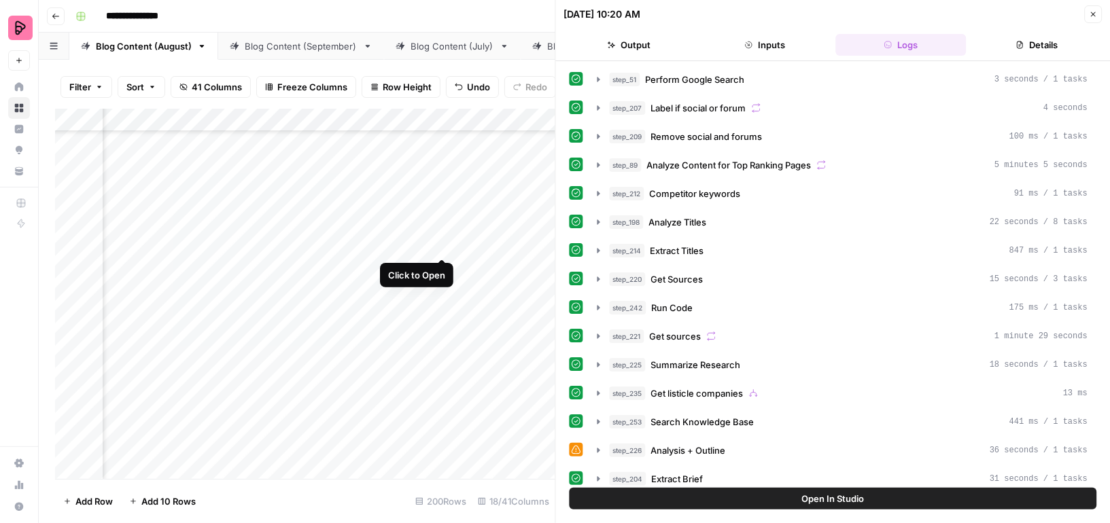
click at [461, 230] on div "Add Column" at bounding box center [305, 294] width 500 height 370
click at [1089, 10] on icon "button" at bounding box center [1093, 14] width 8 height 8
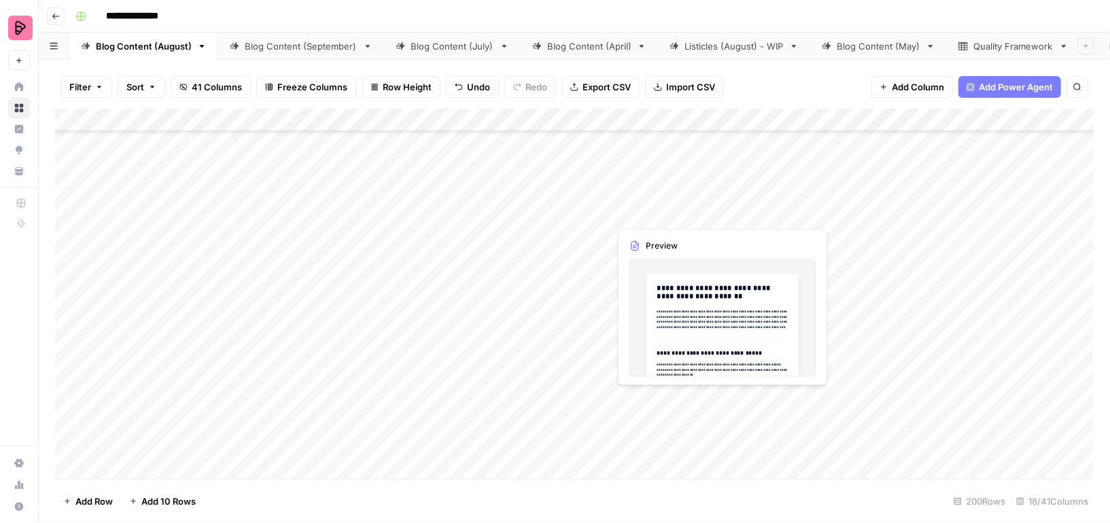
scroll to position [6335, 0]
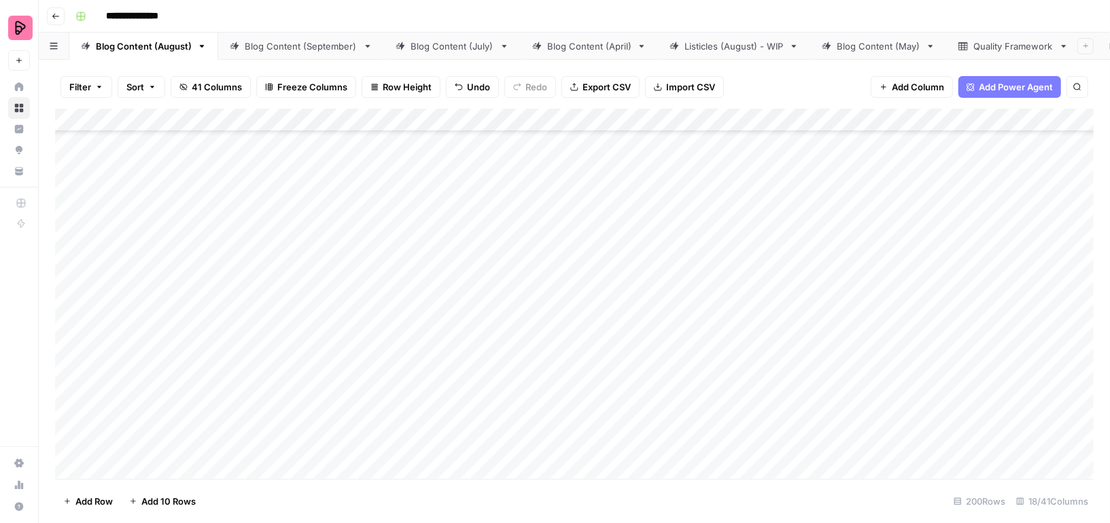
click at [577, 204] on div "Add Column" at bounding box center [574, 294] width 1038 height 370
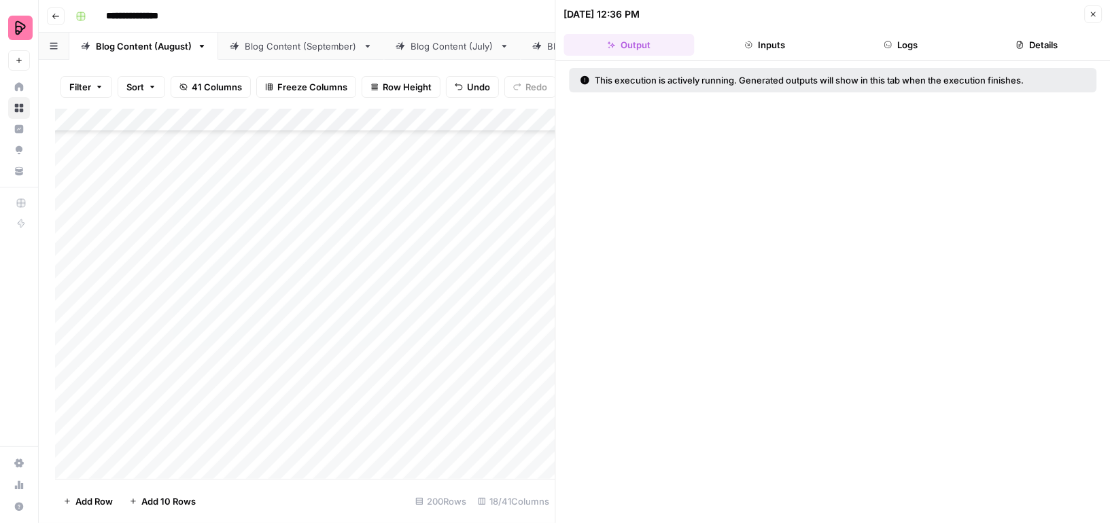
click at [884, 49] on button "Logs" at bounding box center [900, 45] width 130 height 22
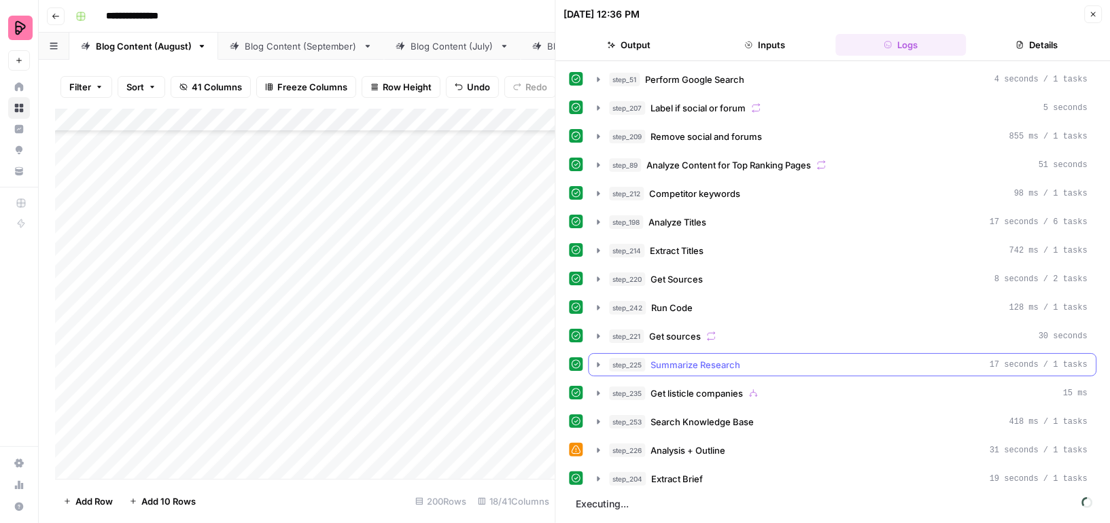
click at [597, 360] on icon "button" at bounding box center [598, 365] width 11 height 11
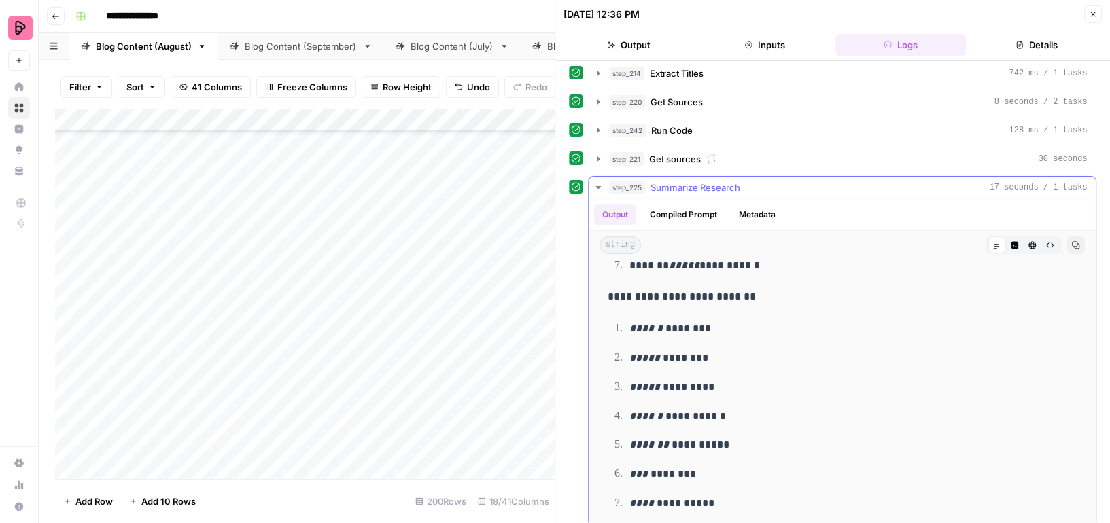
scroll to position [648, 0]
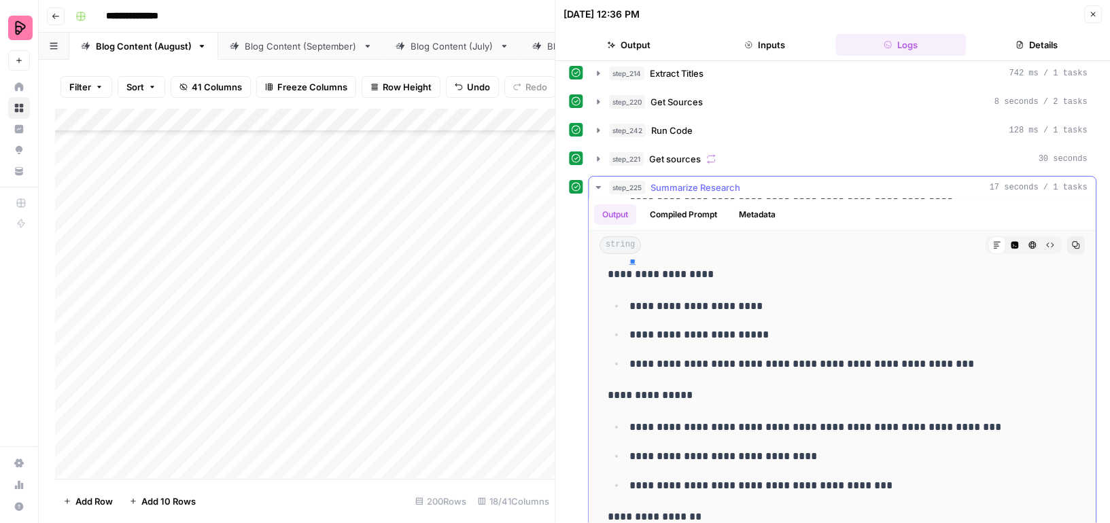
click at [597, 186] on icon "button" at bounding box center [598, 187] width 5 height 3
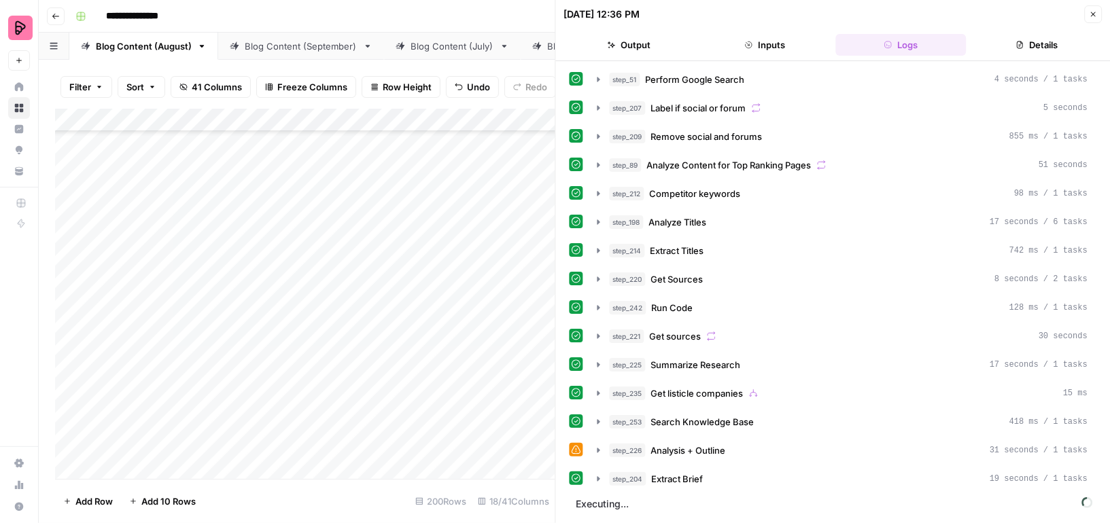
scroll to position [0, 0]
click at [1094, 8] on button "Close" at bounding box center [1093, 14] width 18 height 18
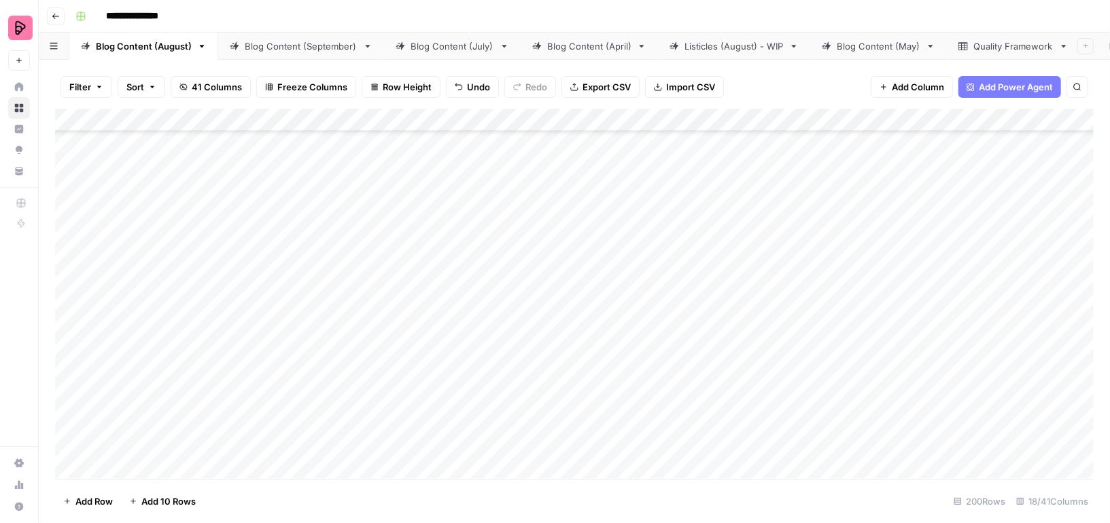
scroll to position [5791, 0]
click at [577, 216] on div "Add Column" at bounding box center [574, 294] width 1038 height 370
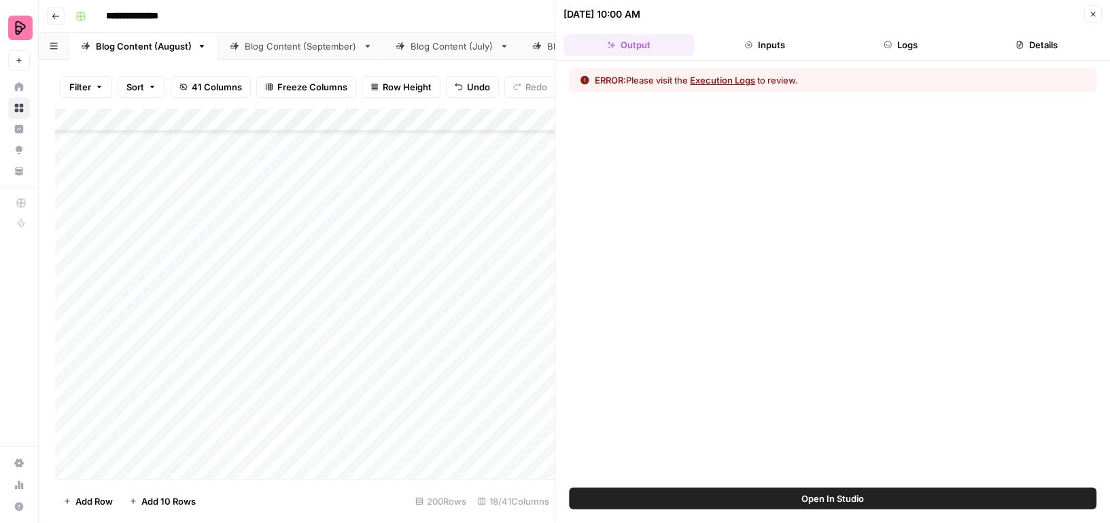
click at [1093, 14] on icon "button" at bounding box center [1093, 14] width 5 height 5
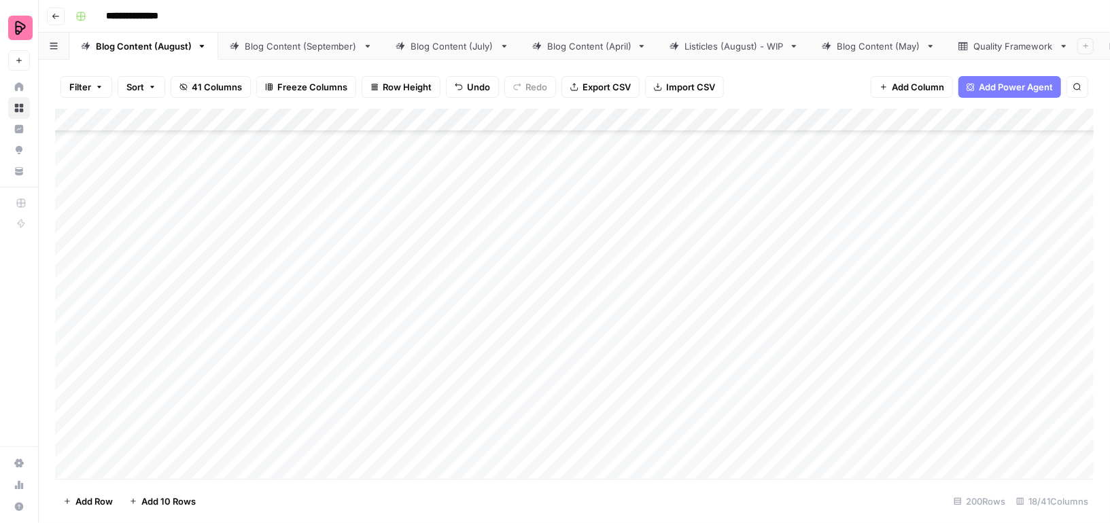
click at [366, 220] on div "Add Column" at bounding box center [574, 294] width 1038 height 370
type textarea "**********"
click at [546, 215] on div "Add Column" at bounding box center [574, 294] width 1038 height 370
click at [606, 215] on div "Add Column" at bounding box center [574, 294] width 1038 height 370
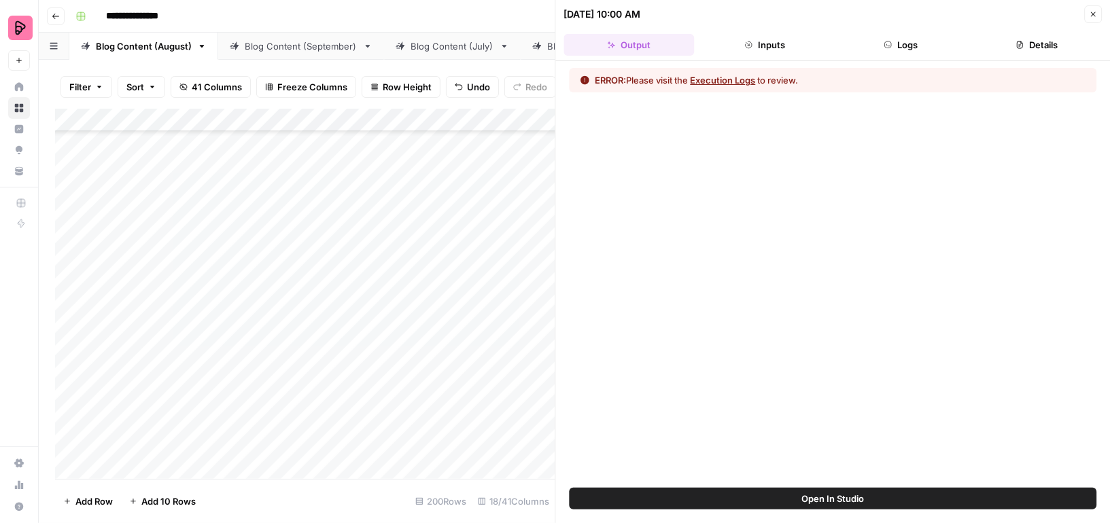
click at [1096, 11] on icon "button" at bounding box center [1093, 14] width 8 height 8
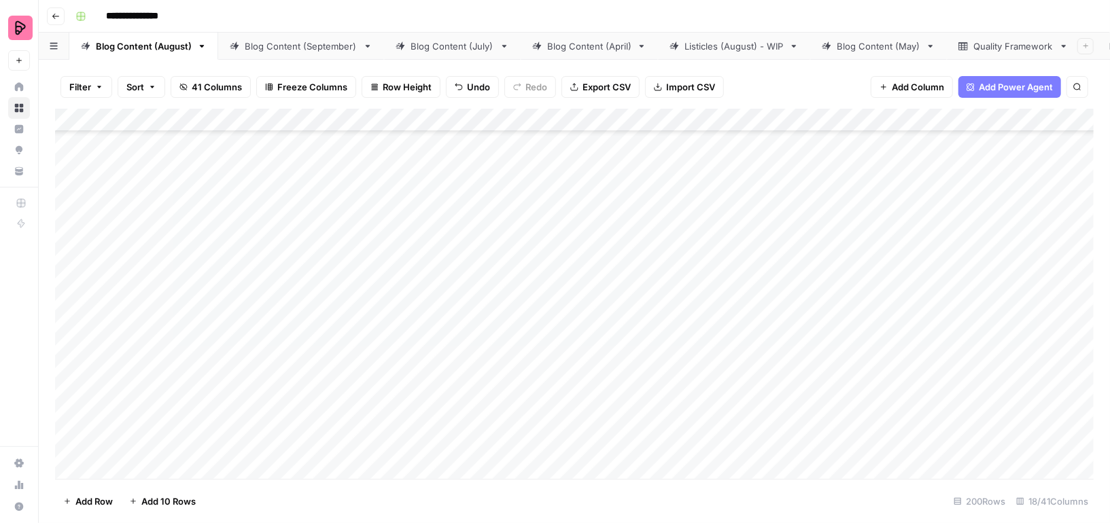
click at [597, 216] on div "Add Column" at bounding box center [574, 294] width 1038 height 370
click at [91, 355] on div "Add Column" at bounding box center [574, 294] width 1038 height 370
click at [790, 204] on div "Add Column" at bounding box center [574, 294] width 1038 height 370
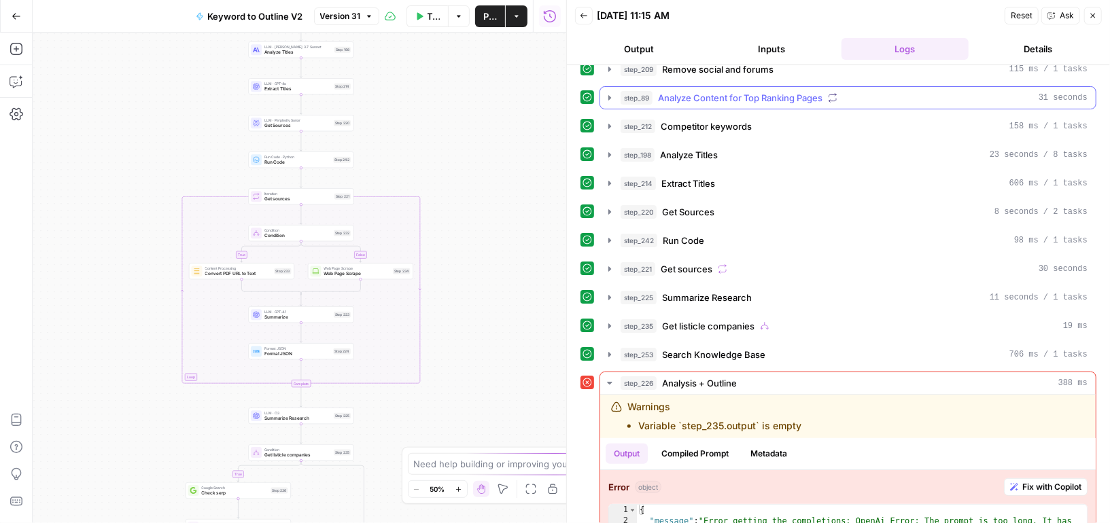
scroll to position [111, 0]
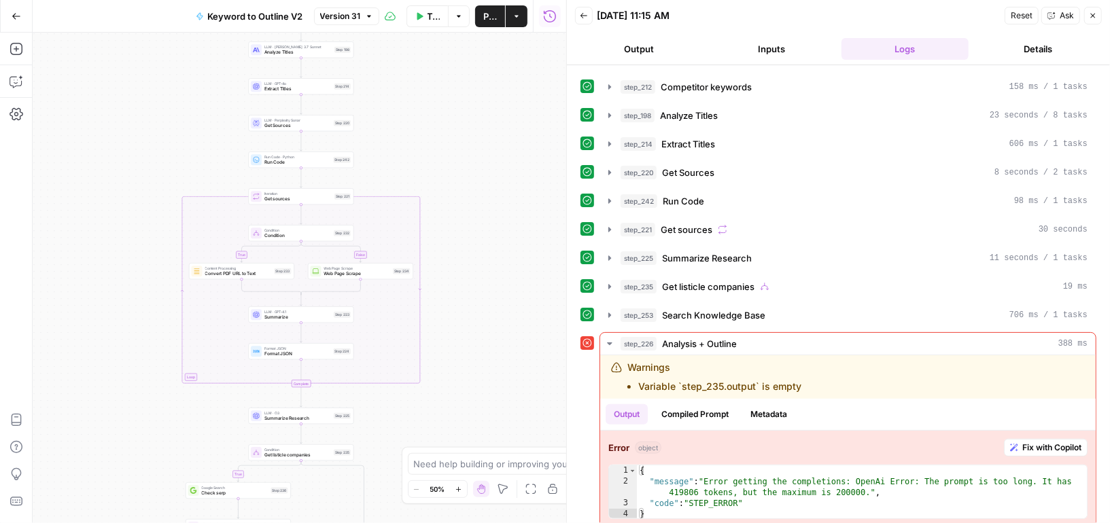
click at [768, 47] on button "Inputs" at bounding box center [772, 49] width 128 height 22
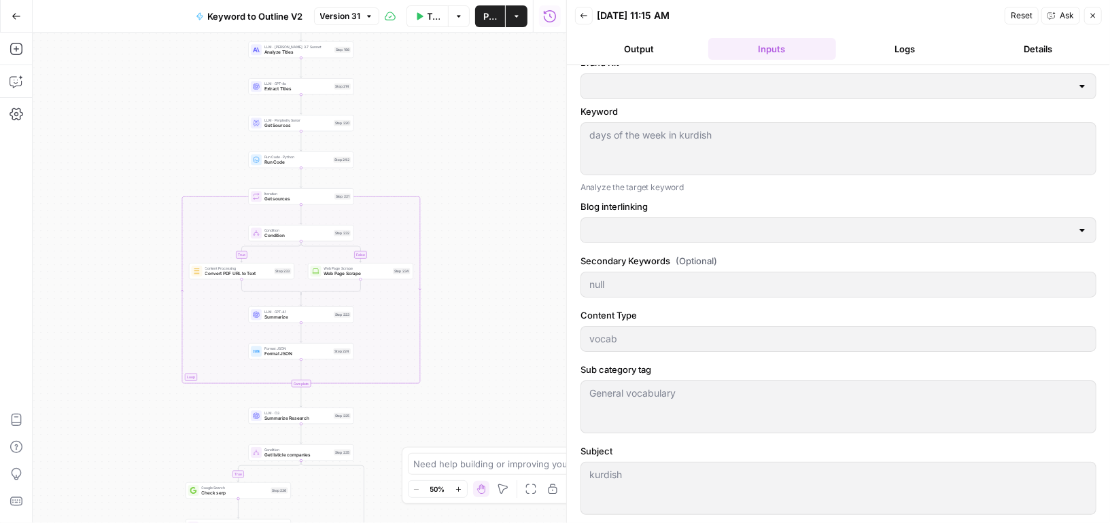
type input "Preply (EN)"
type input "Blog interlinking"
click at [928, 53] on button "Logs" at bounding box center [905, 49] width 128 height 22
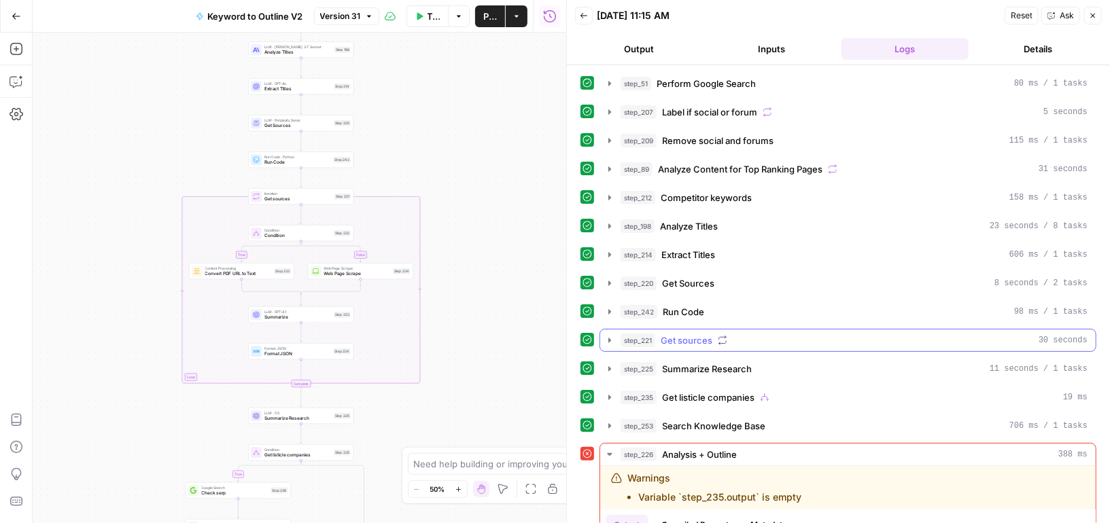
scroll to position [96, 0]
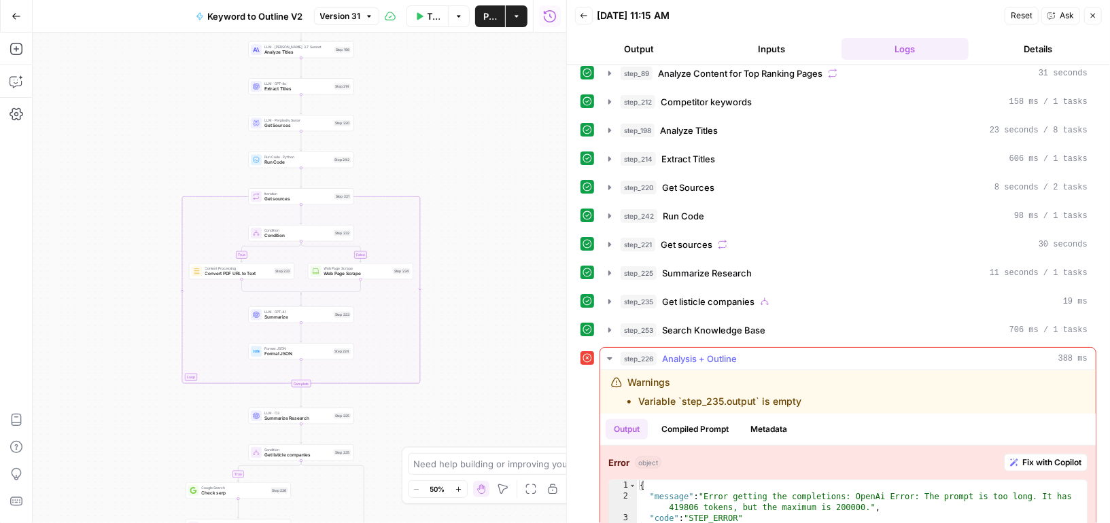
click at [608, 353] on icon "button" at bounding box center [609, 358] width 11 height 11
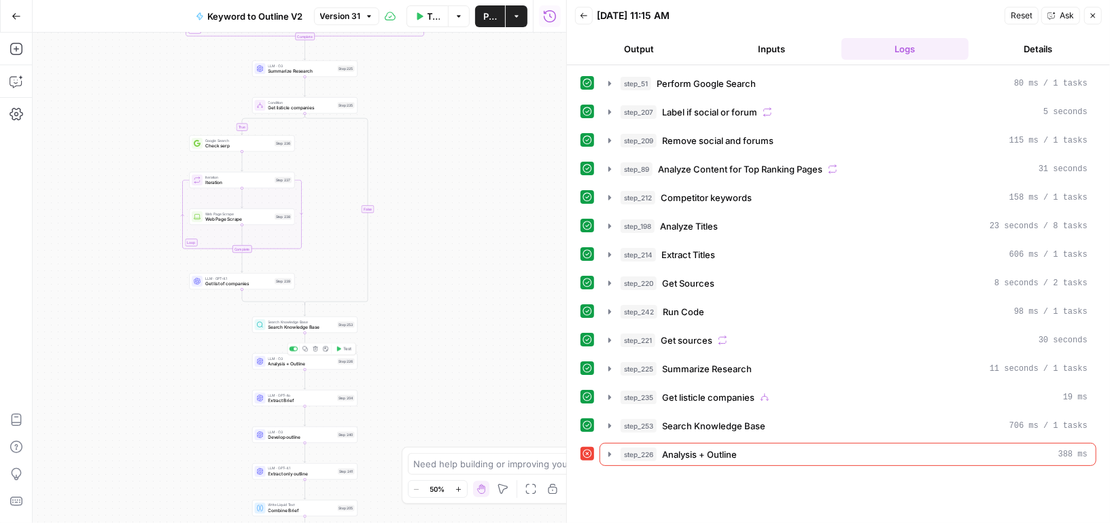
click at [317, 361] on span "Analysis + Outline" at bounding box center [301, 364] width 67 height 7
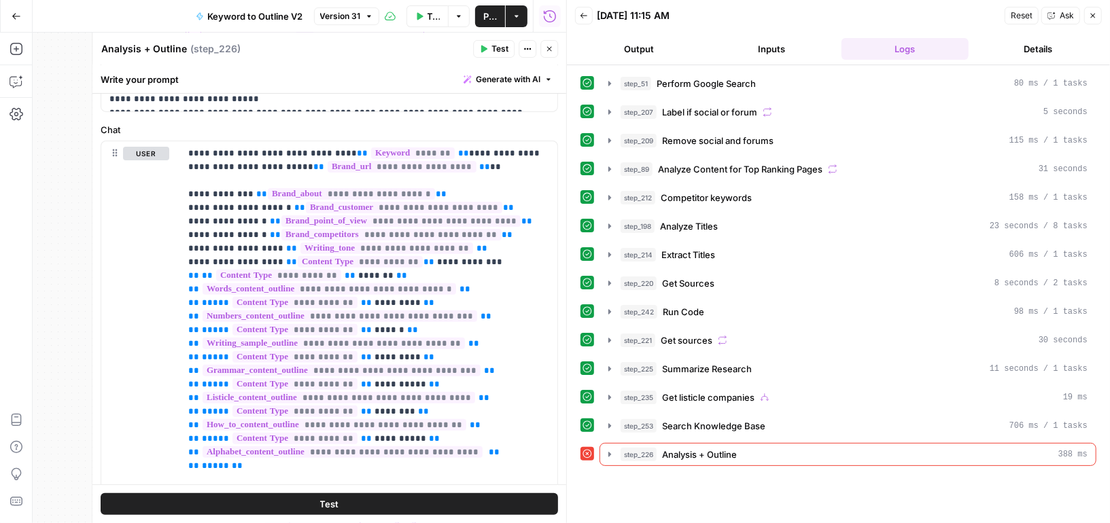
scroll to position [513, 0]
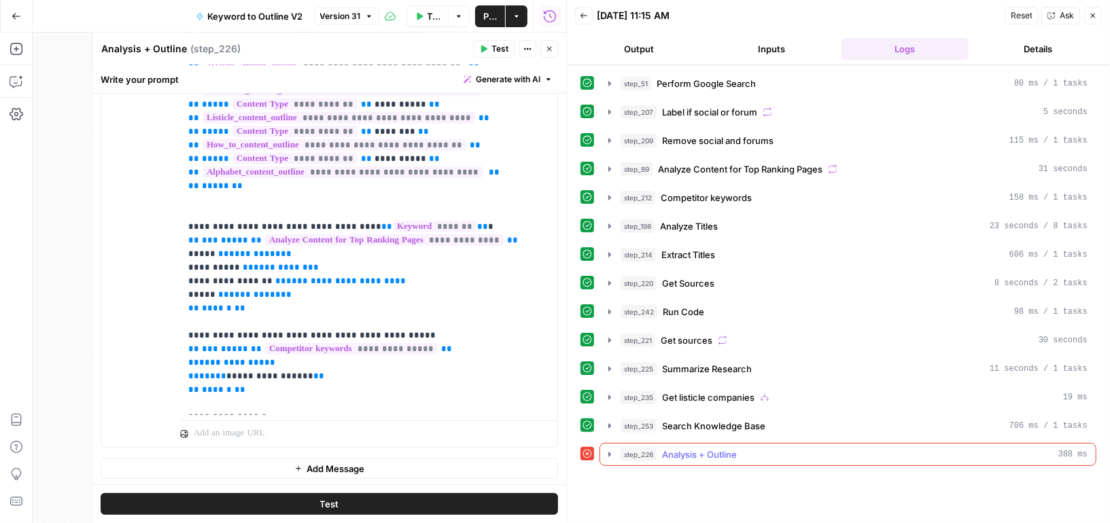
click at [609, 452] on icon "button" at bounding box center [609, 454] width 3 height 5
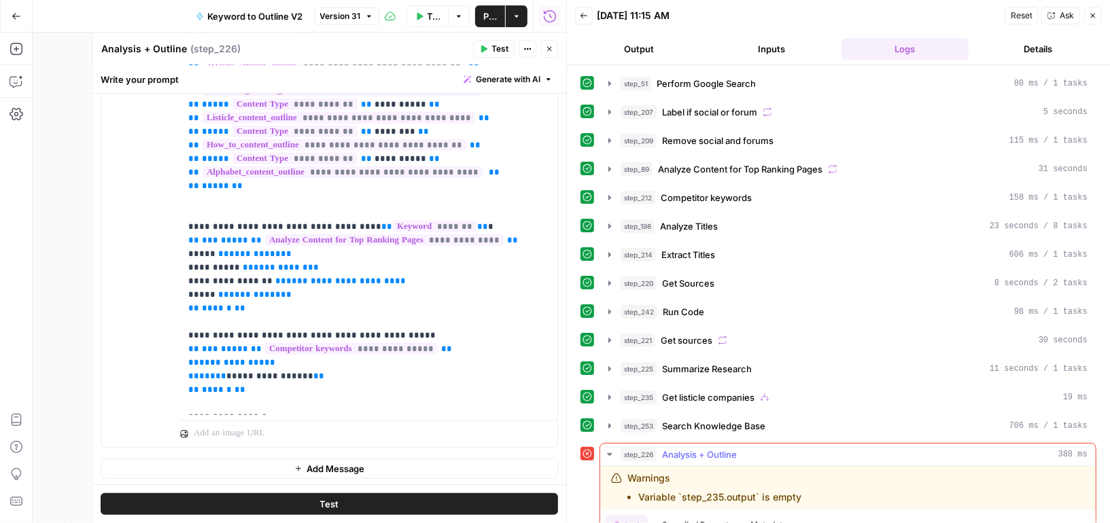
scroll to position [110, 0]
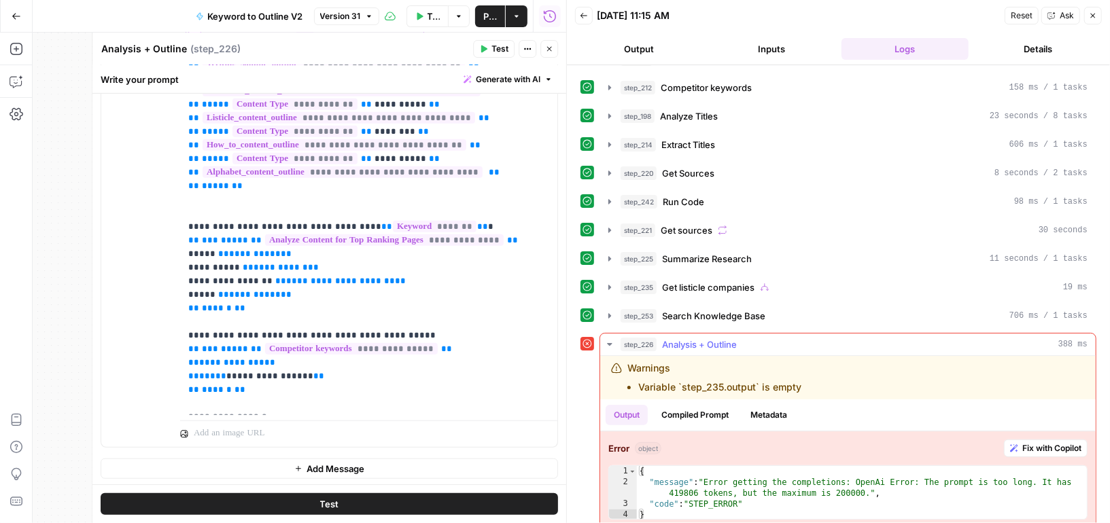
click at [1032, 442] on span "Fix with Copilot" at bounding box center [1051, 448] width 59 height 12
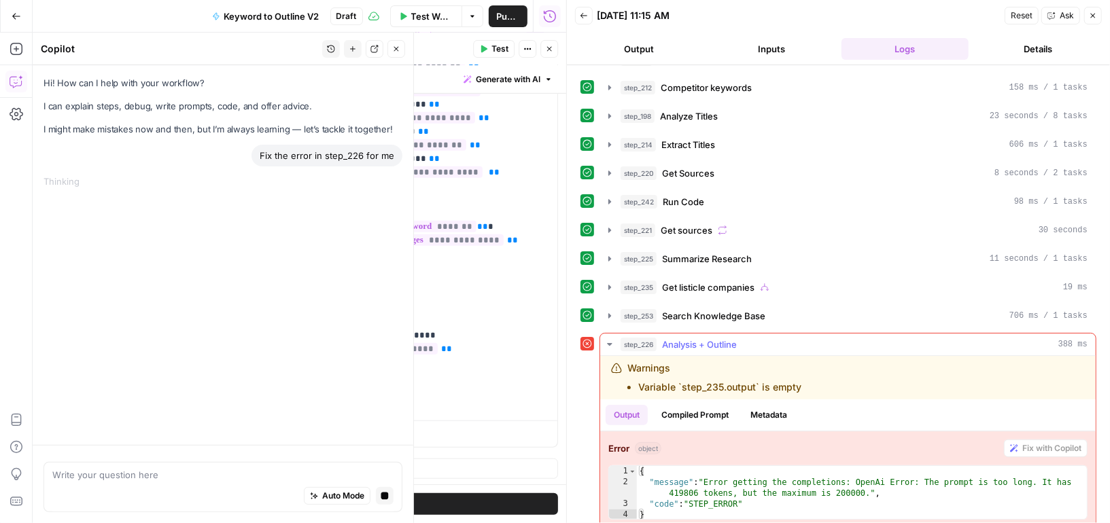
click at [712, 410] on button "Compiled Prompt" at bounding box center [695, 415] width 84 height 20
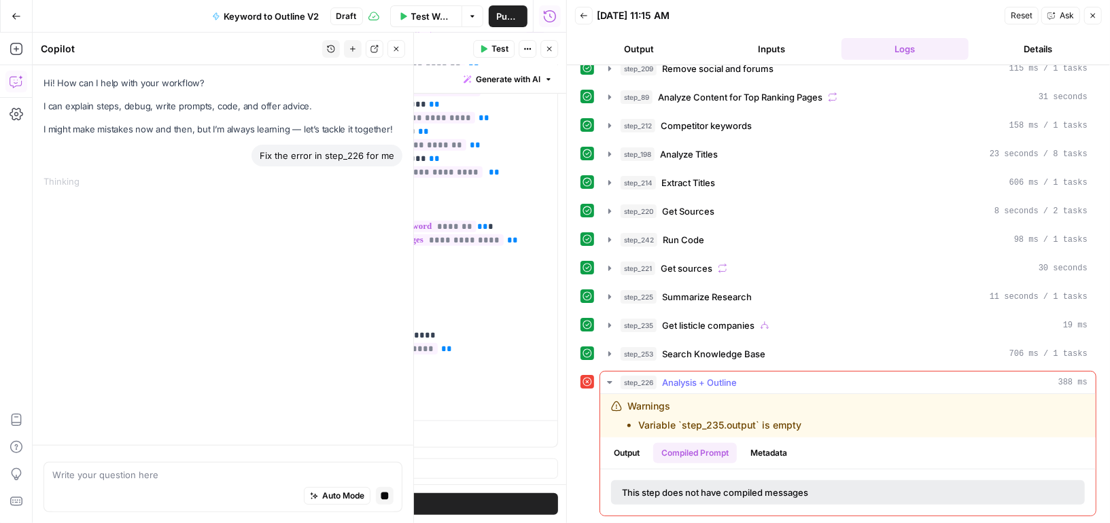
scroll to position [62, 0]
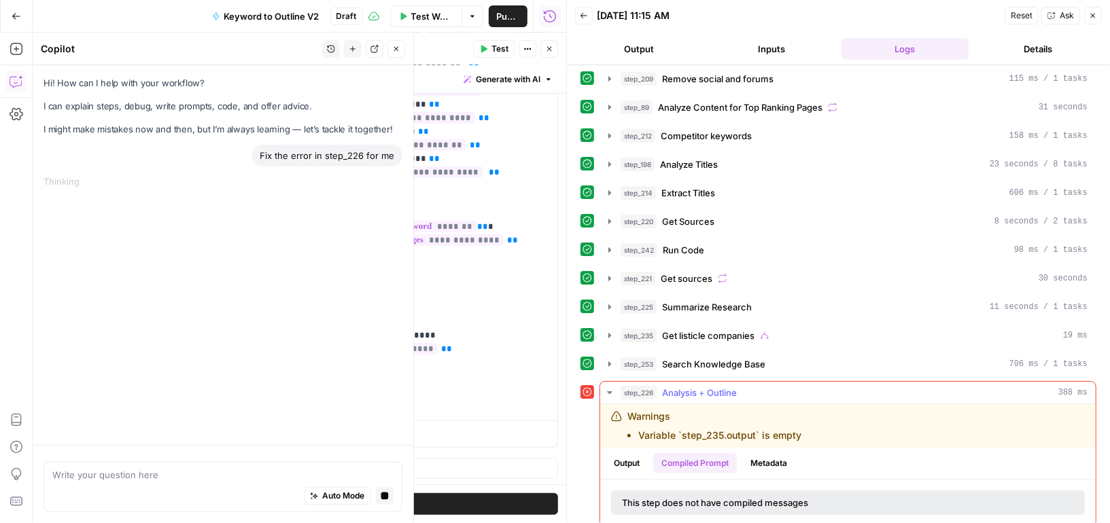
click at [758, 453] on button "Metadata" at bounding box center [768, 463] width 53 height 20
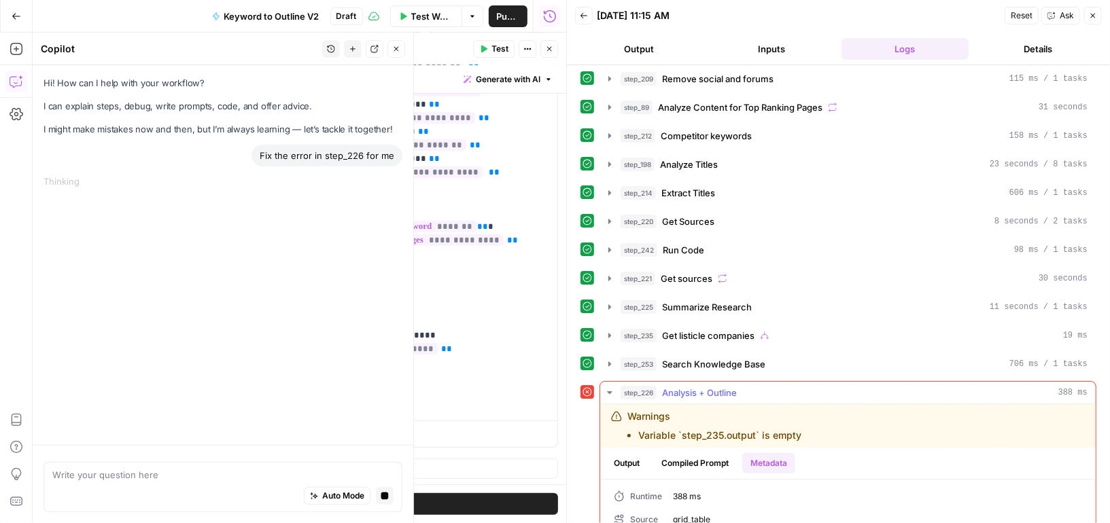
scroll to position [119, 0]
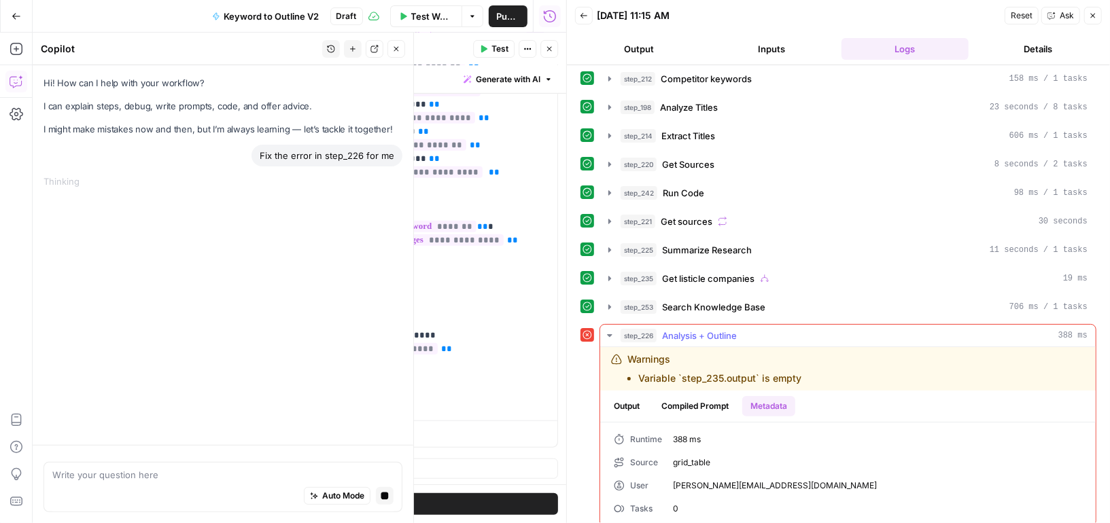
click at [634, 396] on button "Output" at bounding box center [627, 406] width 42 height 20
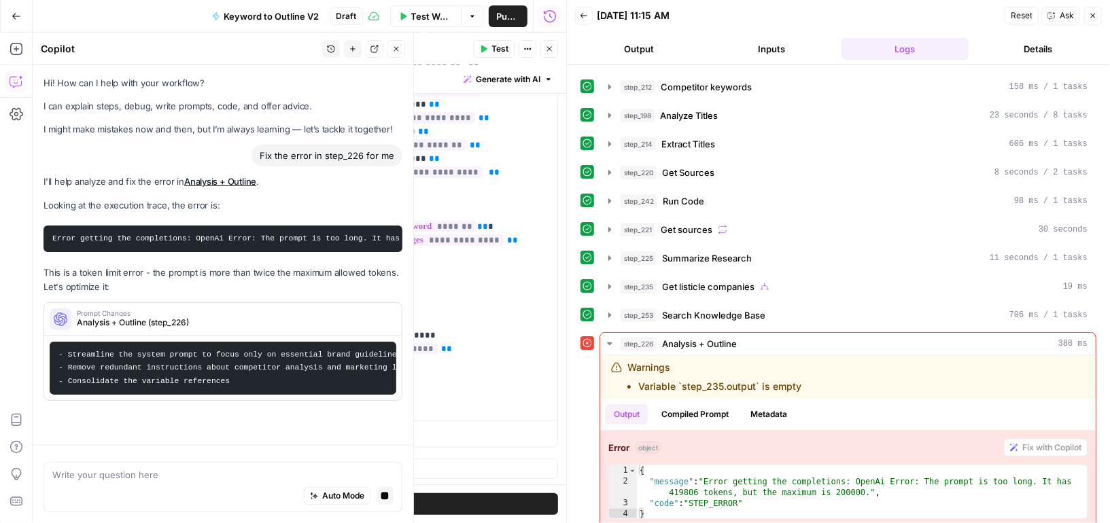
click at [551, 50] on icon "button" at bounding box center [549, 49] width 8 height 8
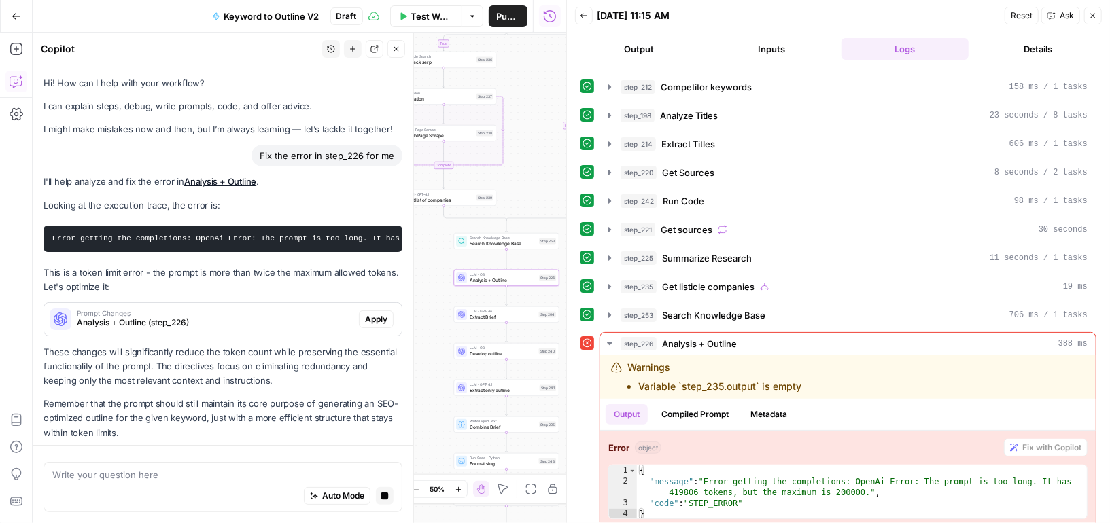
scroll to position [4, 0]
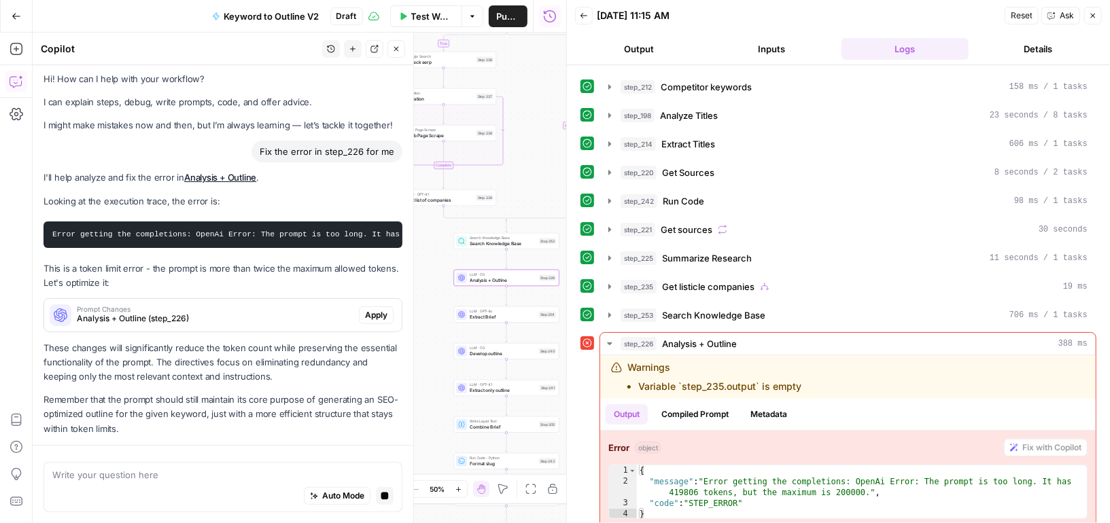
click at [217, 307] on span "Prompt Changes" at bounding box center [215, 309] width 277 height 7
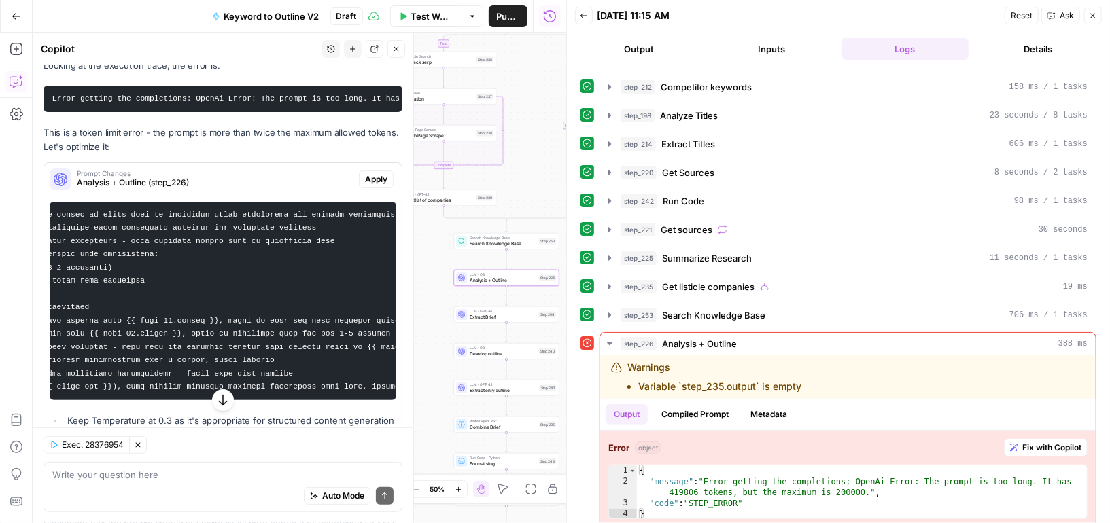
scroll to position [0, 0]
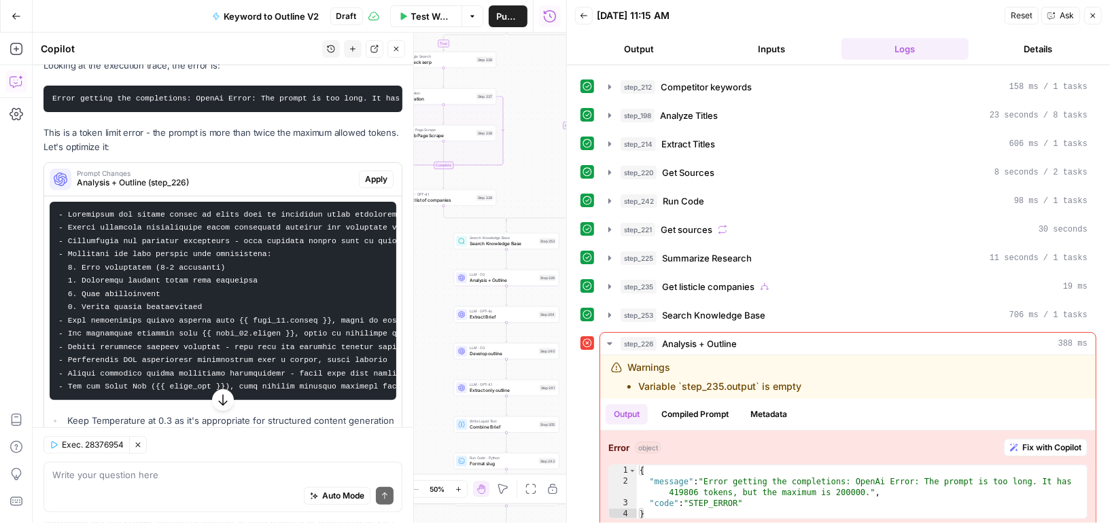
click at [398, 50] on icon "button" at bounding box center [396, 49] width 5 height 5
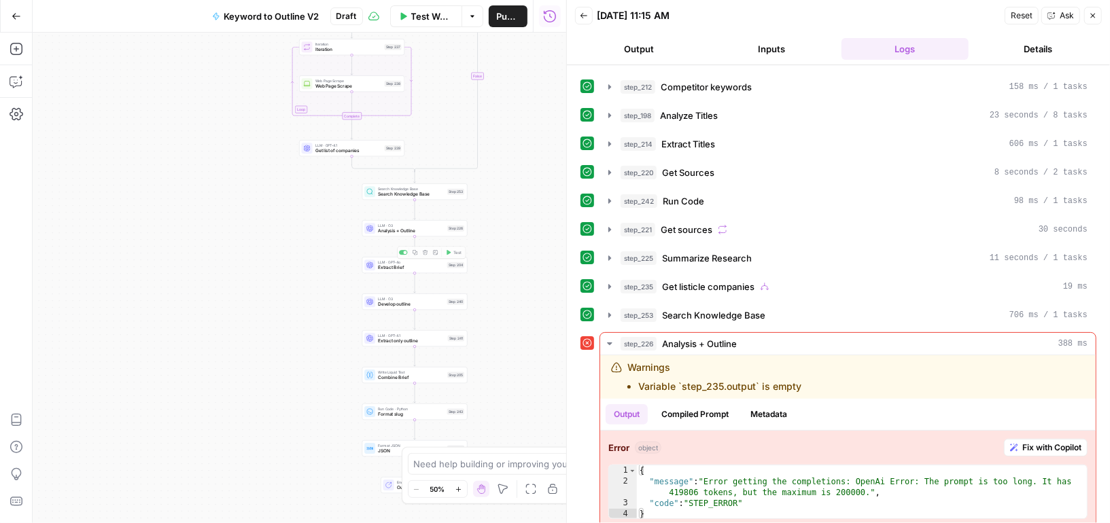
click at [425, 230] on span "Analysis + Outline" at bounding box center [411, 231] width 67 height 7
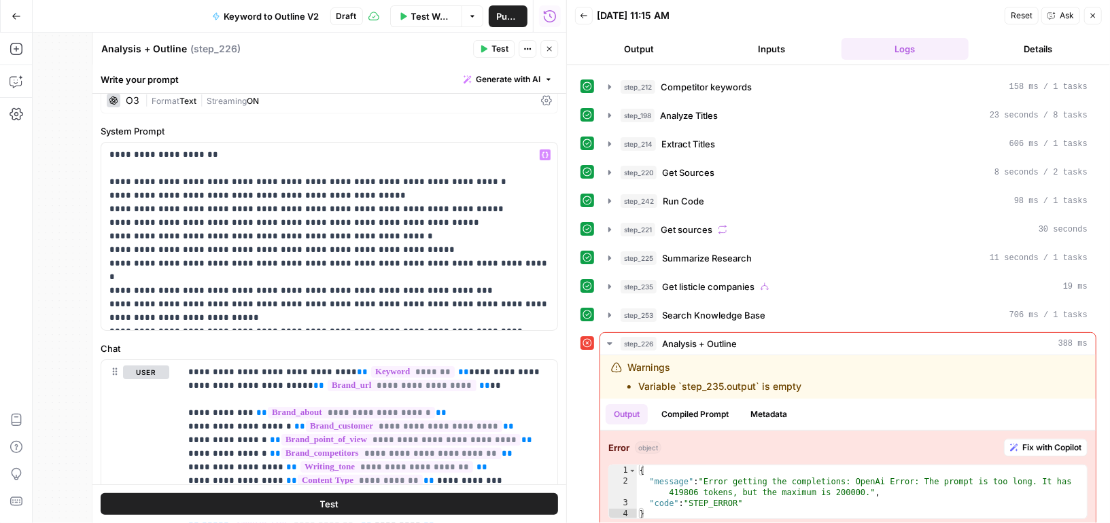
scroll to position [15, 0]
click at [496, 44] on span "Test" at bounding box center [499, 49] width 17 height 12
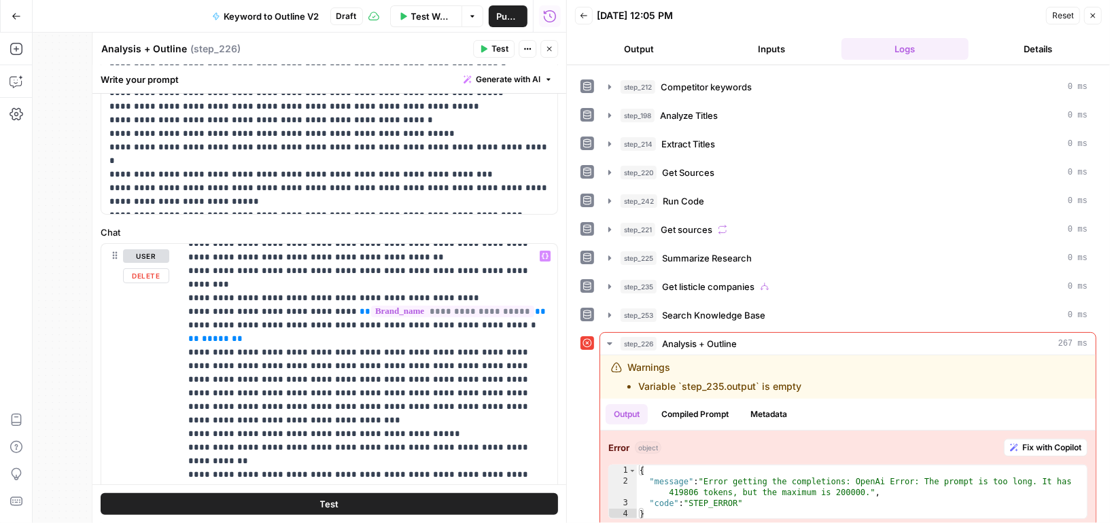
scroll to position [0, 0]
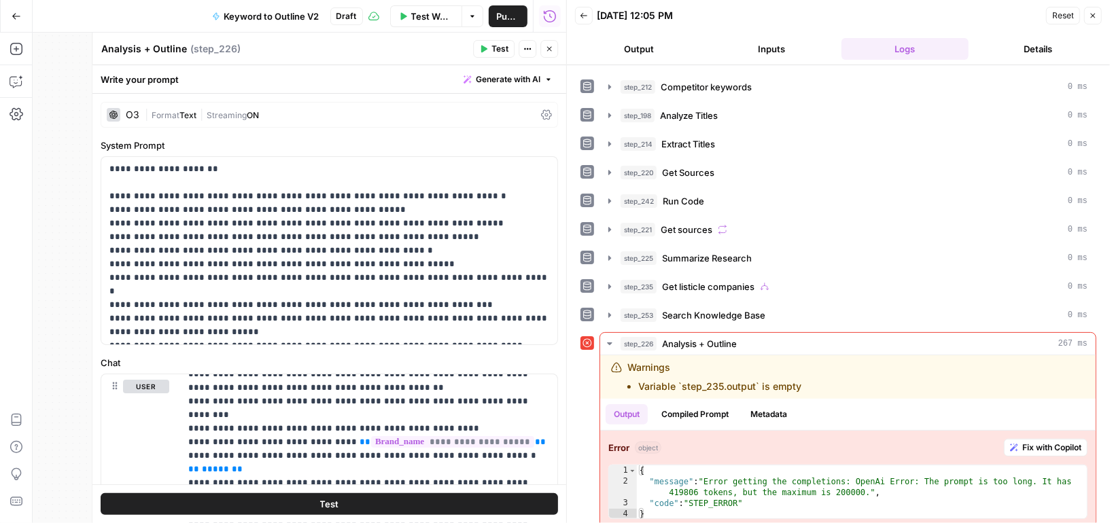
click at [544, 54] on button "Close" at bounding box center [549, 49] width 18 height 18
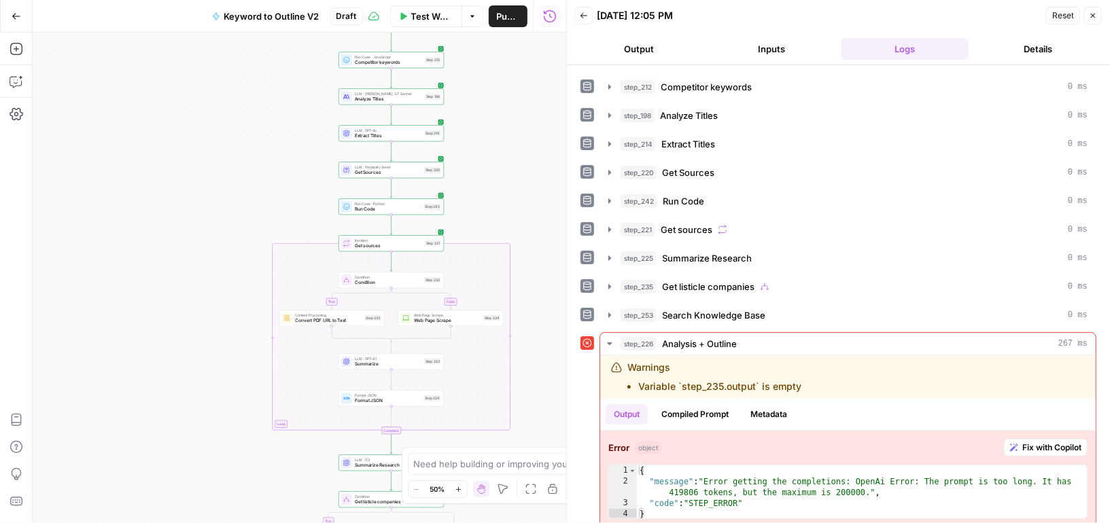
click at [405, 364] on span "Summarize" at bounding box center [388, 364] width 67 height 7
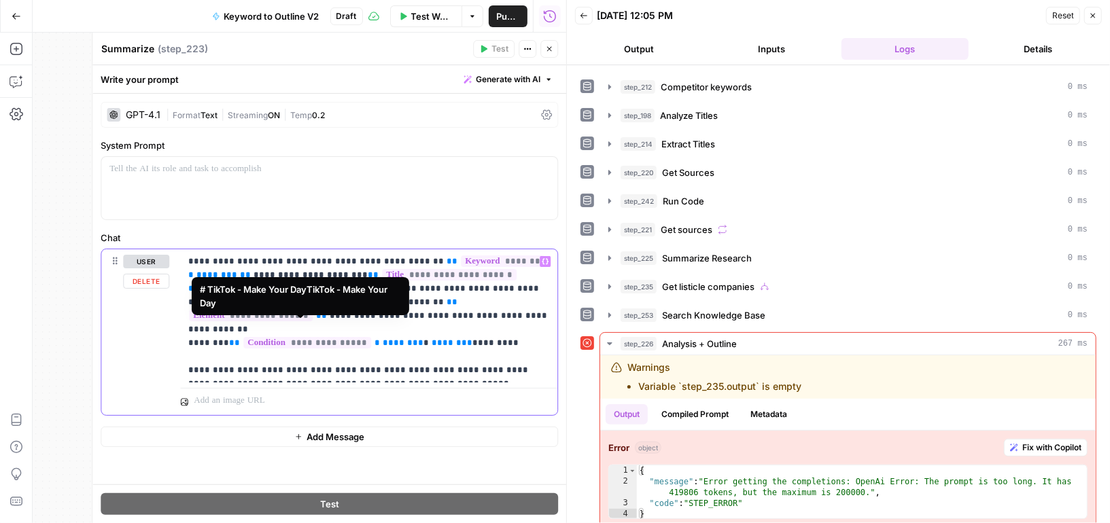
click at [333, 337] on span "**********" at bounding box center [307, 343] width 128 height 12
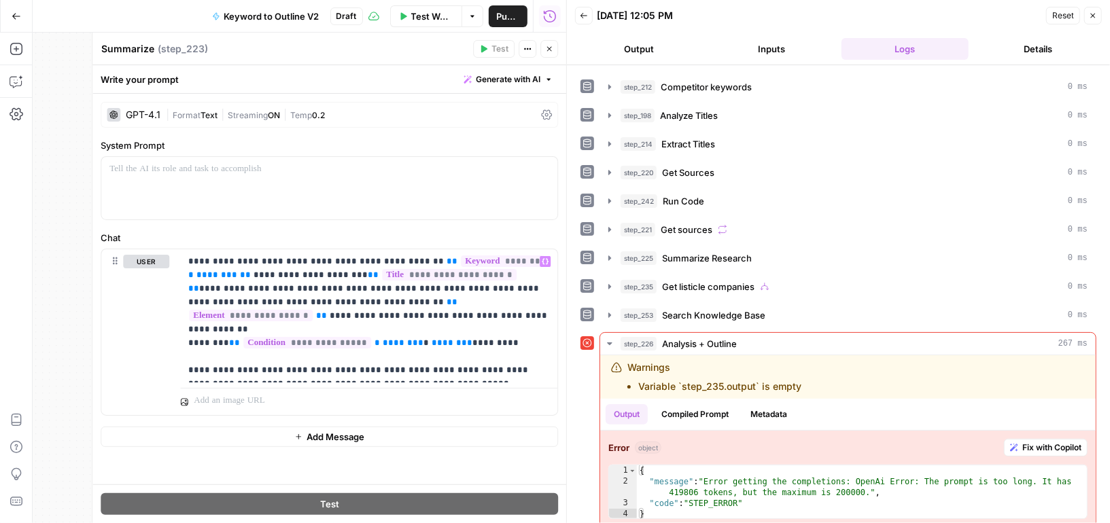
click at [548, 48] on icon "button" at bounding box center [549, 49] width 8 height 8
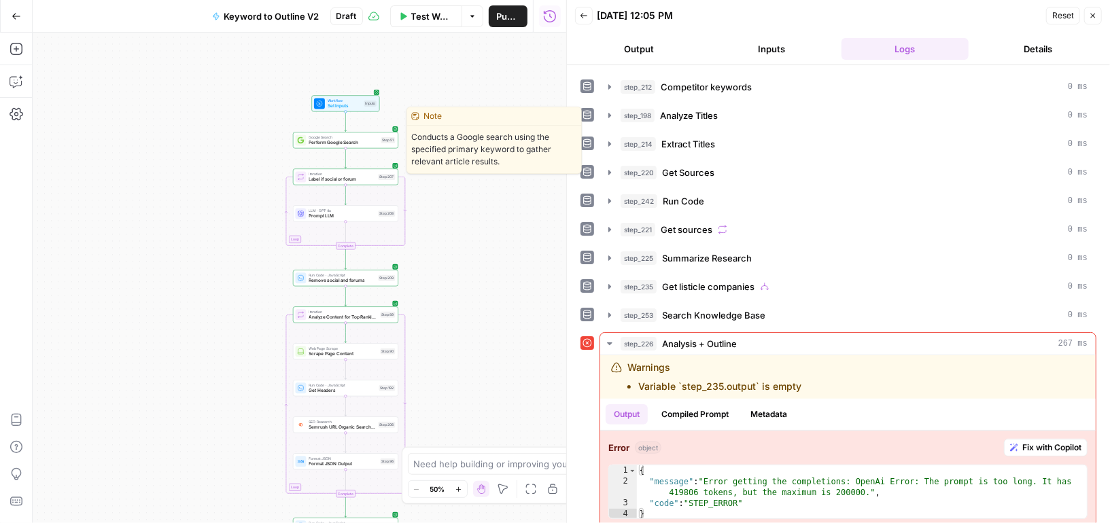
click at [372, 142] on span "Perform Google Search" at bounding box center [343, 142] width 69 height 7
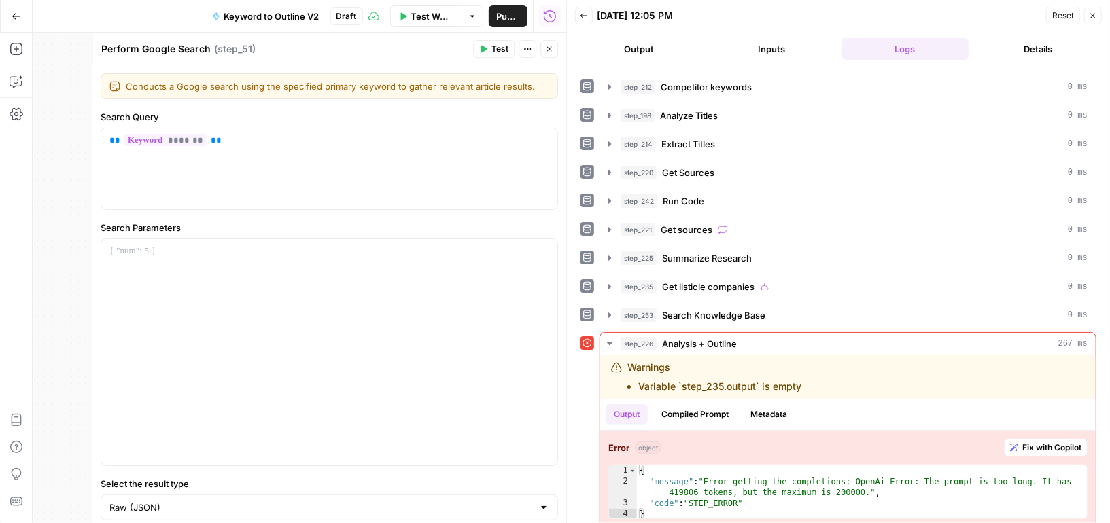
click at [543, 48] on button "Close" at bounding box center [549, 49] width 18 height 18
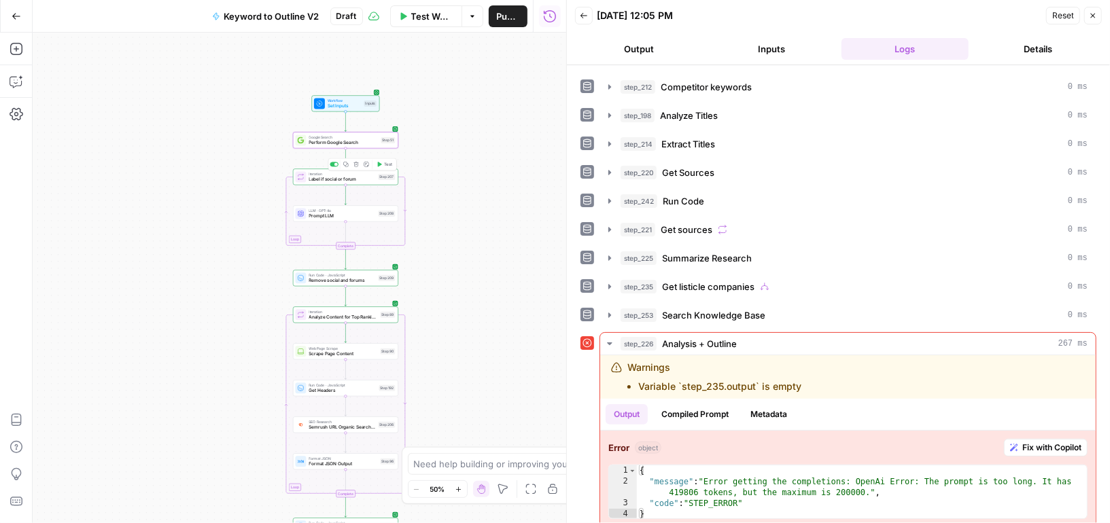
click at [362, 179] on span "Label if social or forum" at bounding box center [342, 179] width 67 height 7
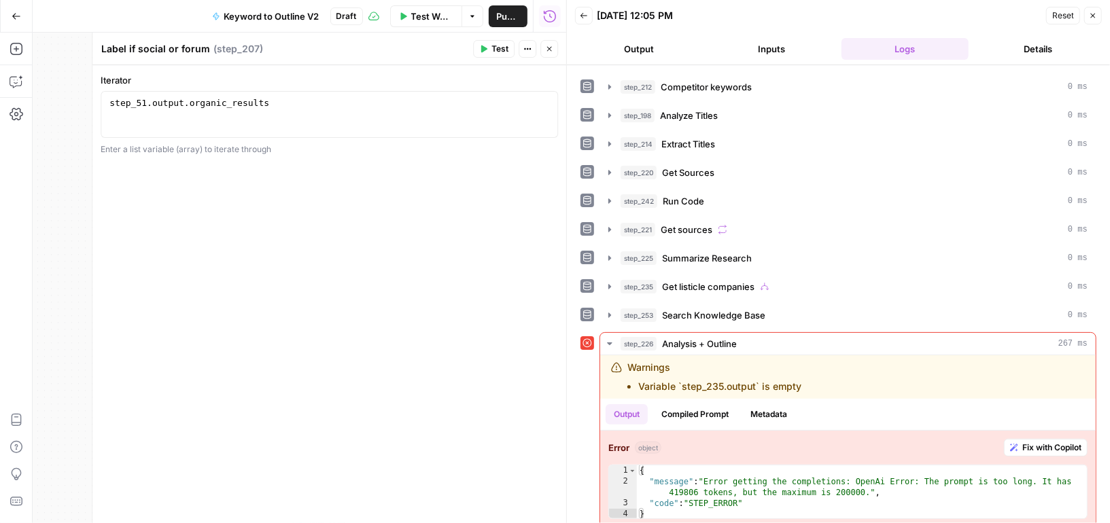
click at [546, 47] on icon "button" at bounding box center [549, 49] width 8 height 8
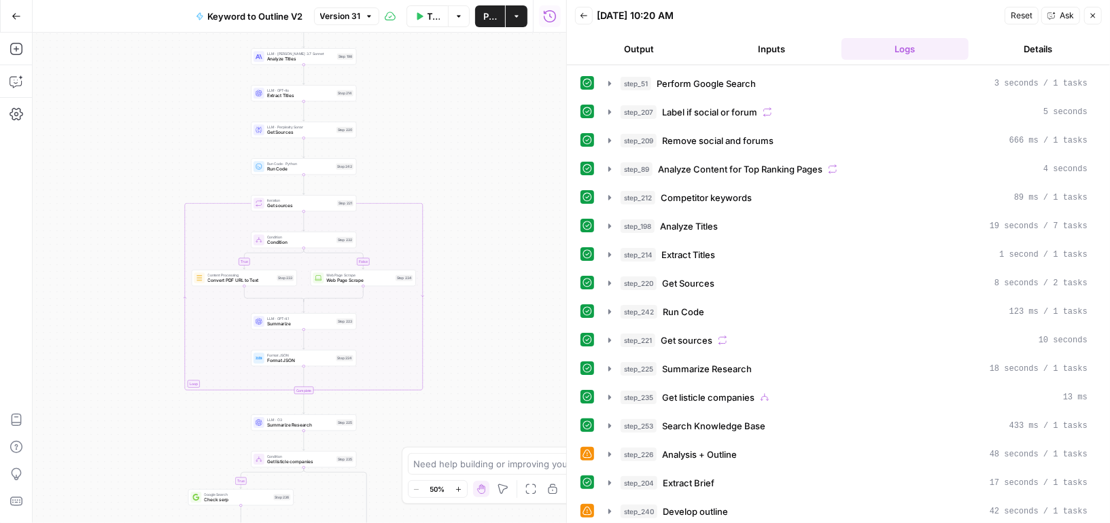
click at [305, 322] on span "Summarize" at bounding box center [300, 324] width 67 height 7
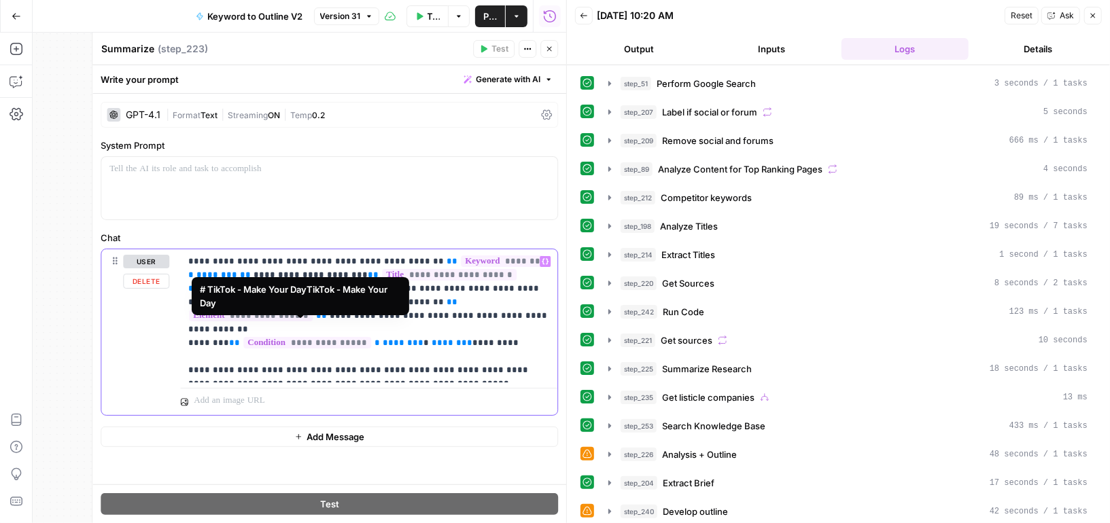
click at [338, 337] on span "**********" at bounding box center [307, 343] width 128 height 12
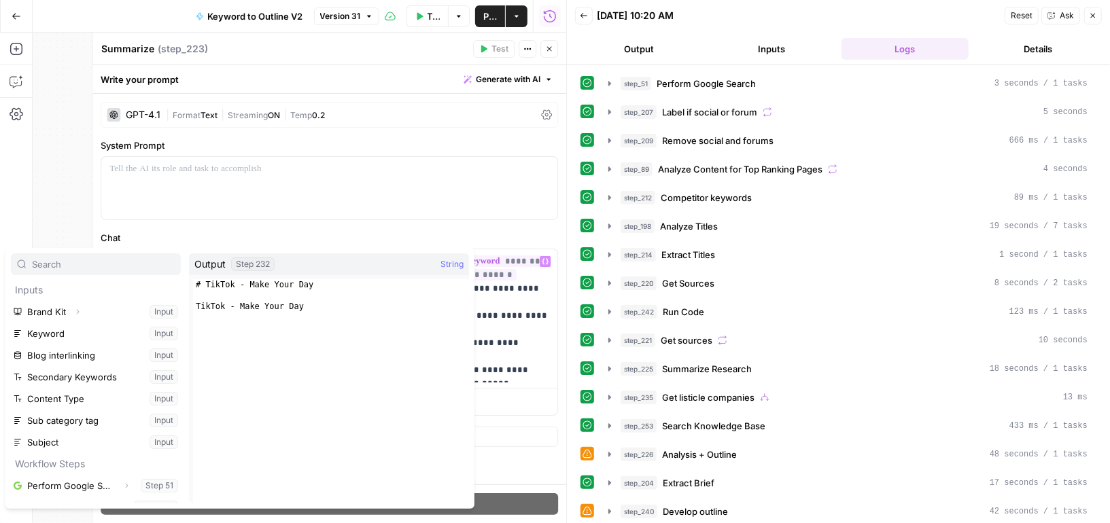
scroll to position [231, 0]
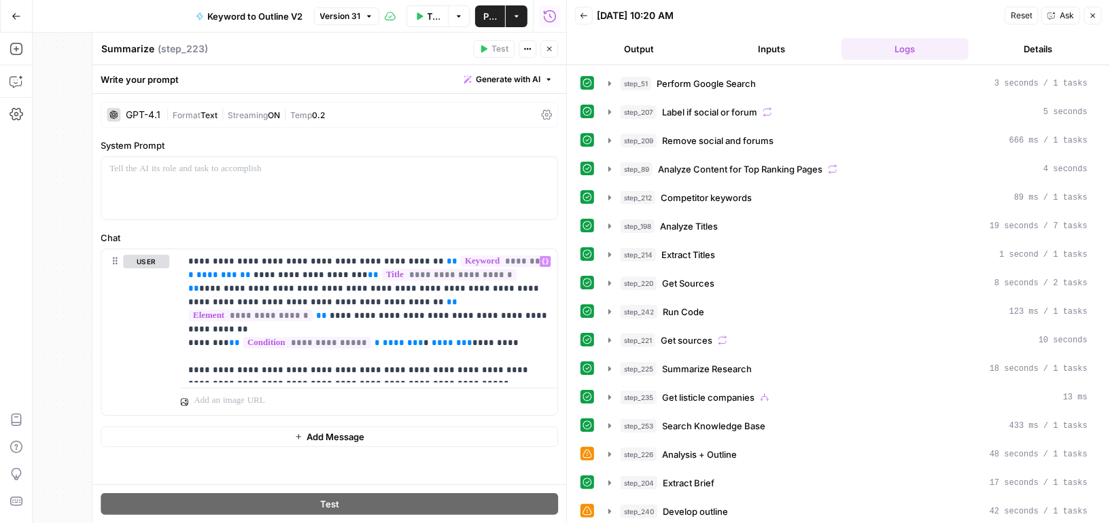
click at [550, 48] on icon "button" at bounding box center [549, 49] width 8 height 8
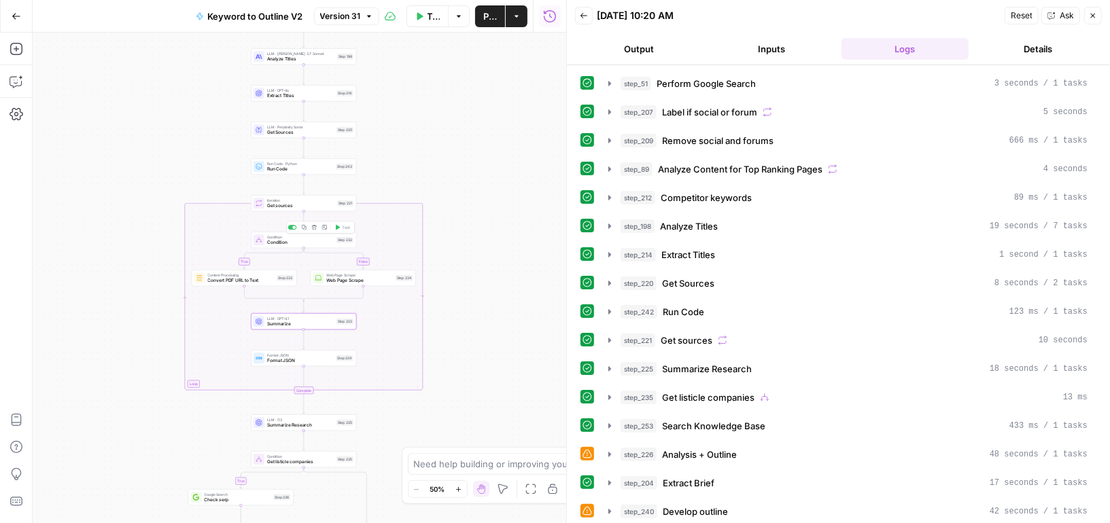
click at [309, 244] on span "Condition" at bounding box center [300, 242] width 67 height 7
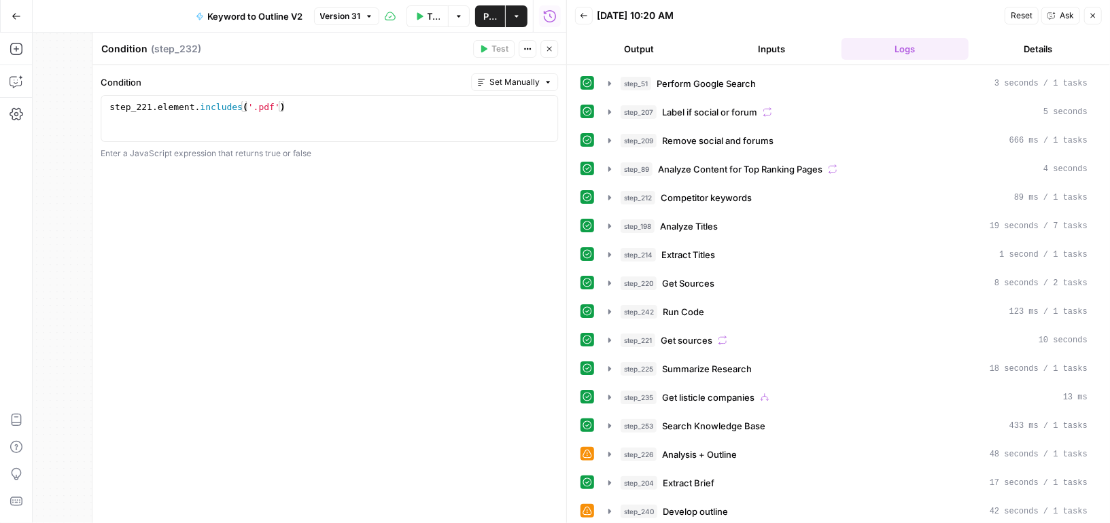
click at [548, 50] on icon "button" at bounding box center [549, 49] width 5 height 5
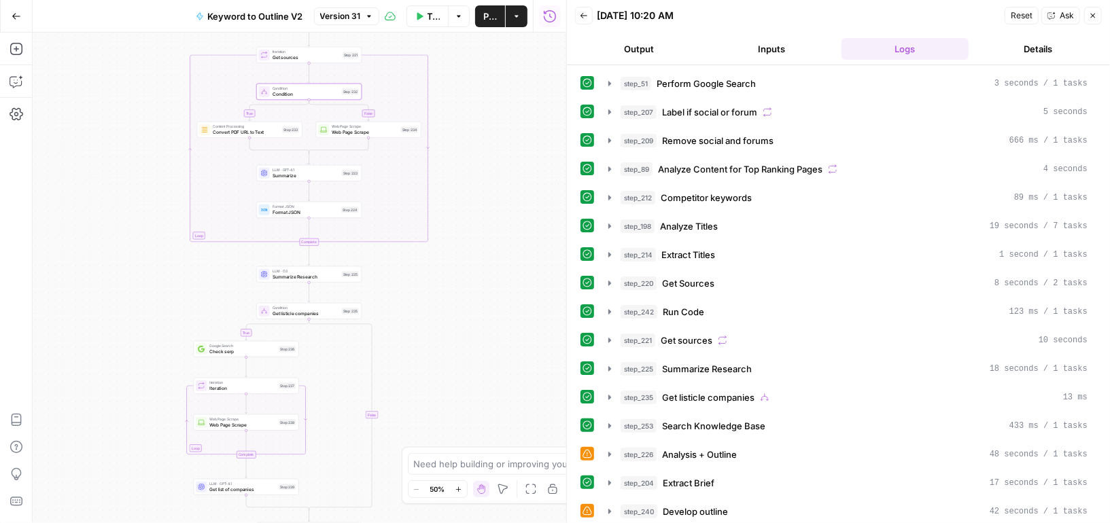
click at [324, 281] on div "LLM · O3 Summarize Research Step 225 Copy step Delete step Add Note Test" at bounding box center [308, 274] width 105 height 16
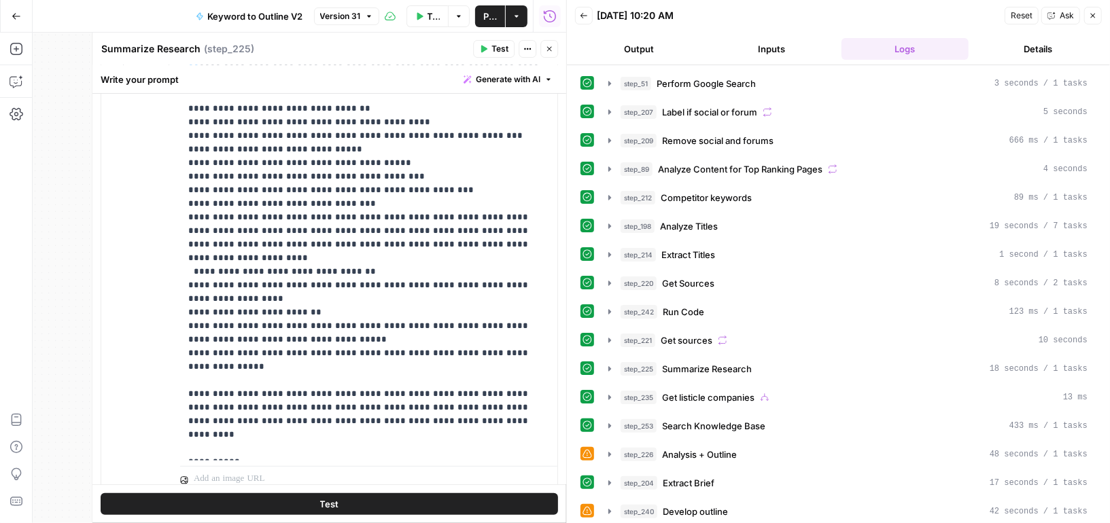
scroll to position [267, 0]
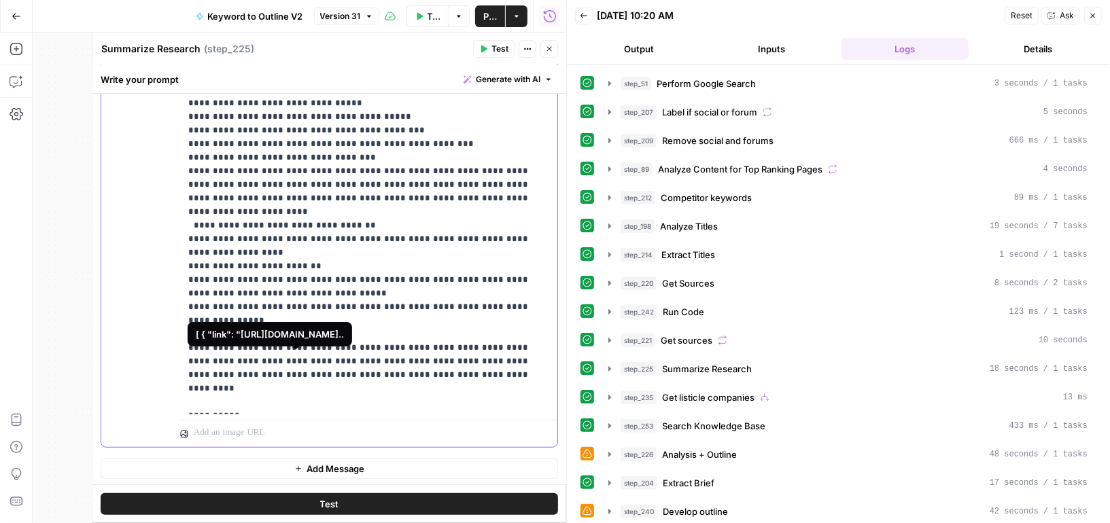
click at [302, 423] on span "**********" at bounding box center [308, 429] width 134 height 12
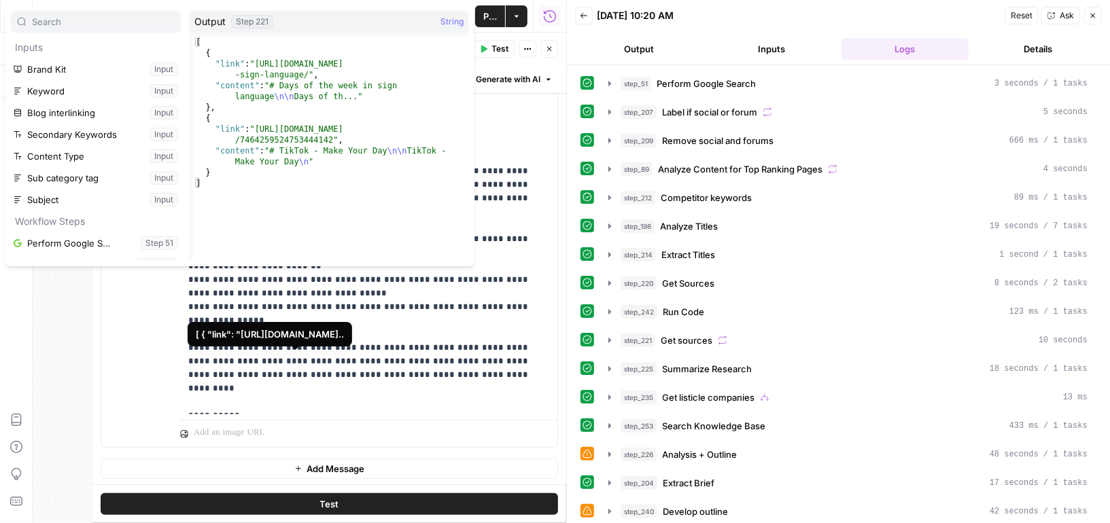
scroll to position [209, 0]
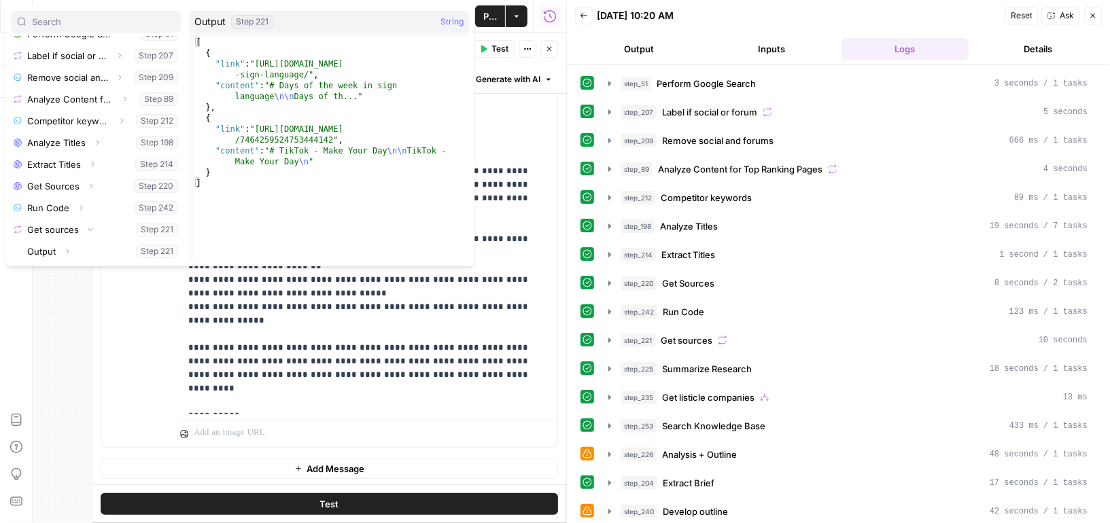
click at [551, 50] on icon "button" at bounding box center [549, 49] width 5 height 5
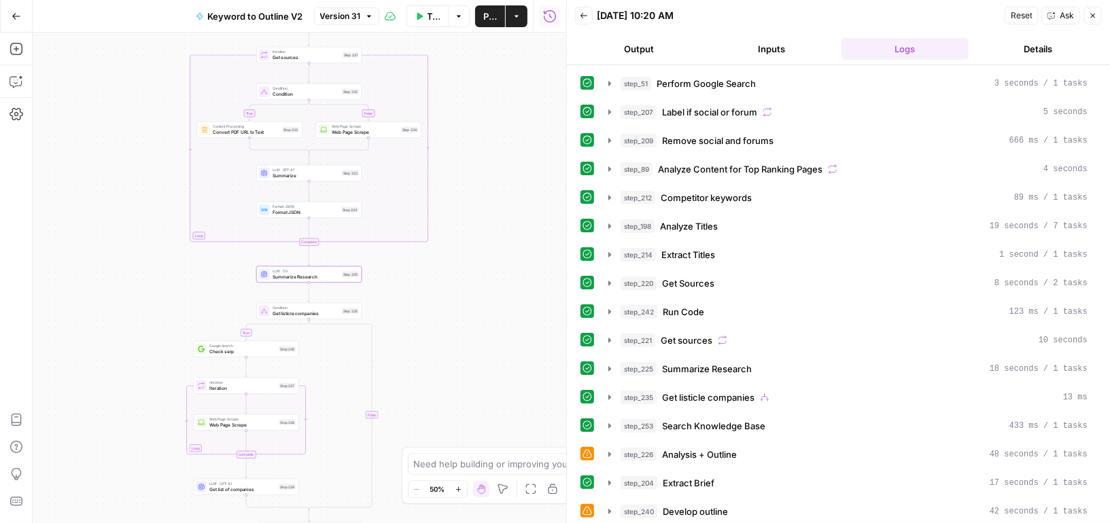
click at [1095, 21] on button "Close" at bounding box center [1093, 16] width 18 height 18
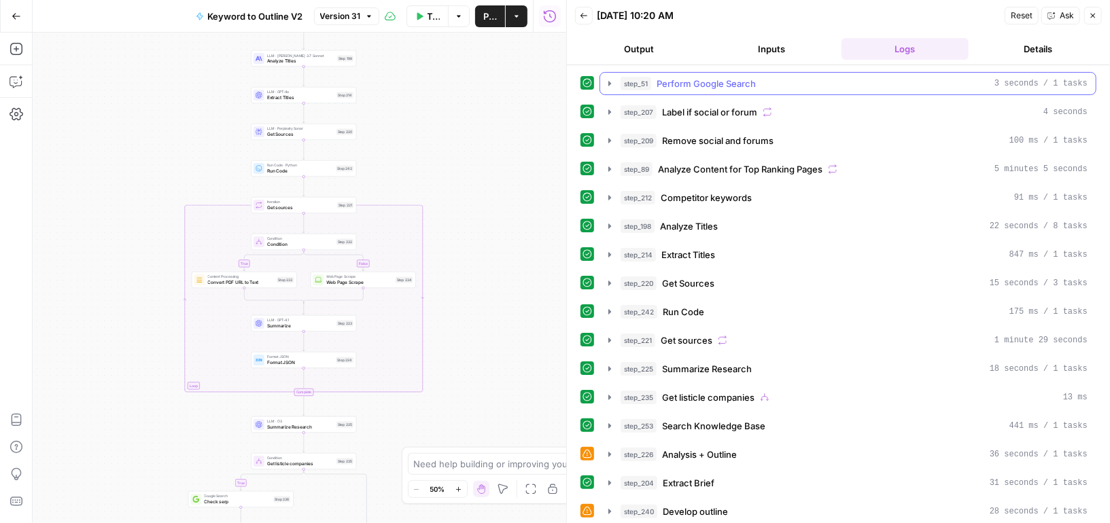
click at [604, 79] on icon "button" at bounding box center [609, 83] width 11 height 11
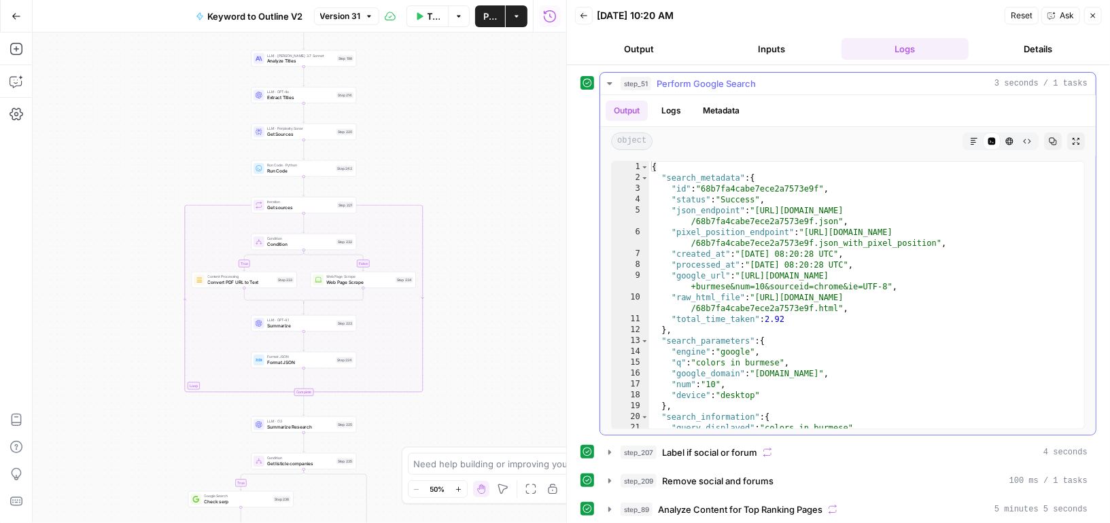
click at [672, 112] on button "Logs" at bounding box center [671, 111] width 36 height 20
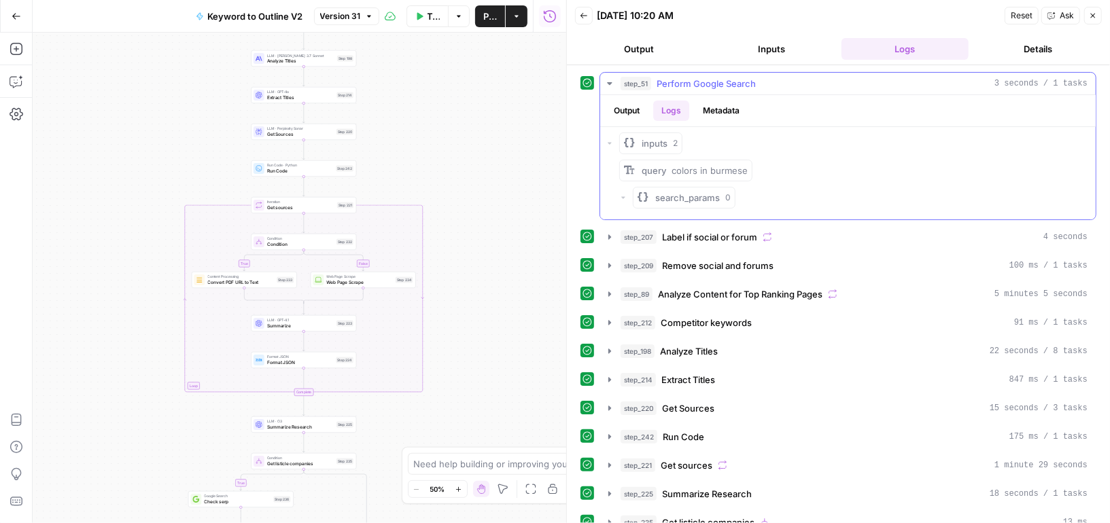
click at [631, 109] on button "Output" at bounding box center [627, 111] width 42 height 20
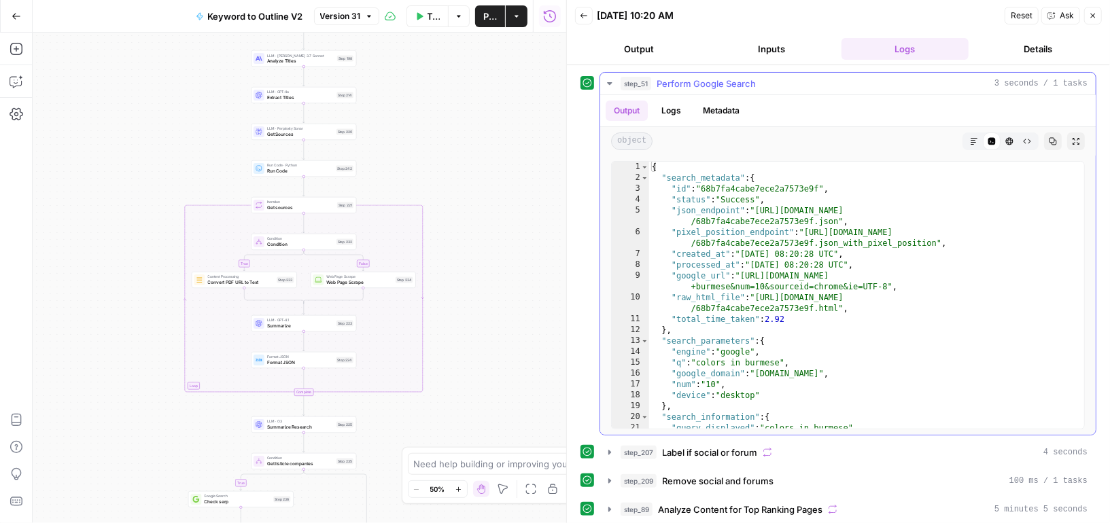
click at [617, 79] on button "step_51 Perform Google Search 3 seconds / 1 tasks" at bounding box center [847, 84] width 495 height 22
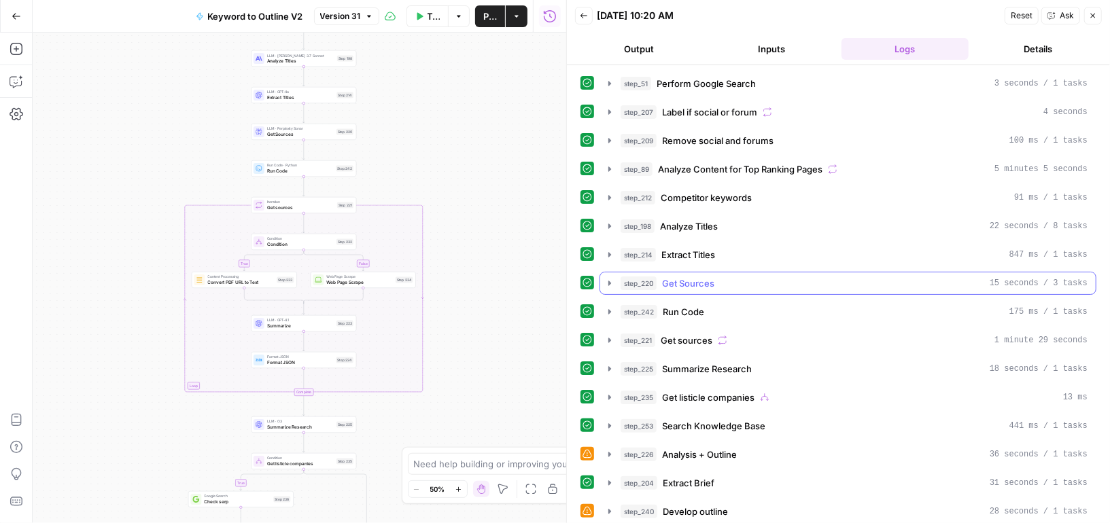
click at [611, 278] on icon "button" at bounding box center [609, 283] width 11 height 11
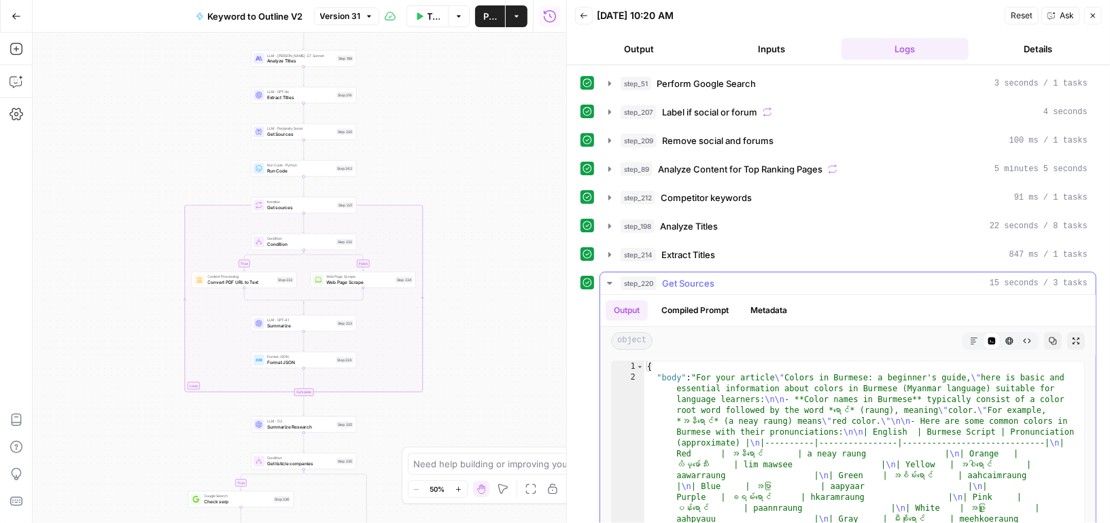
click at [611, 278] on icon "button" at bounding box center [609, 283] width 11 height 11
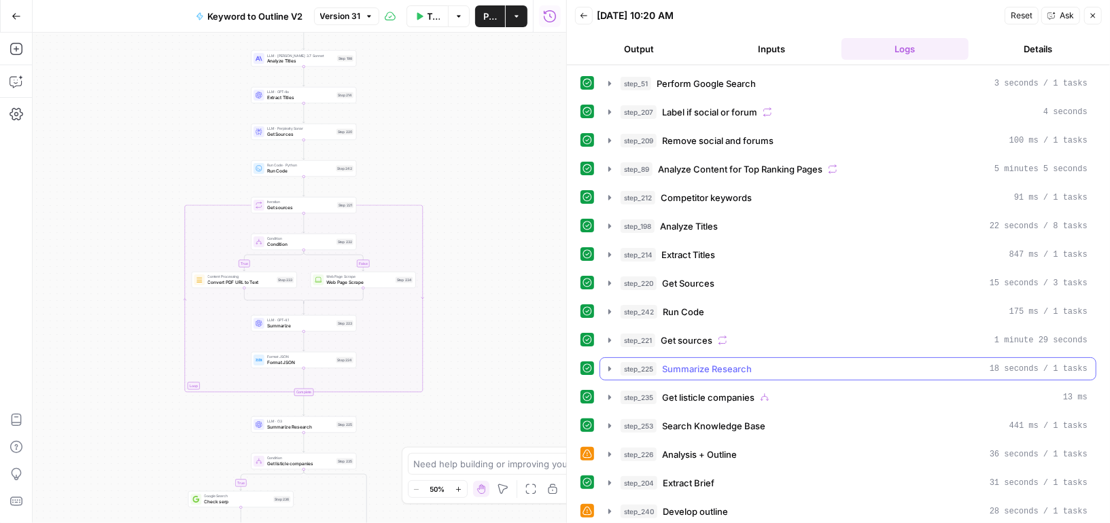
click at [608, 366] on icon "button" at bounding box center [609, 368] width 3 height 5
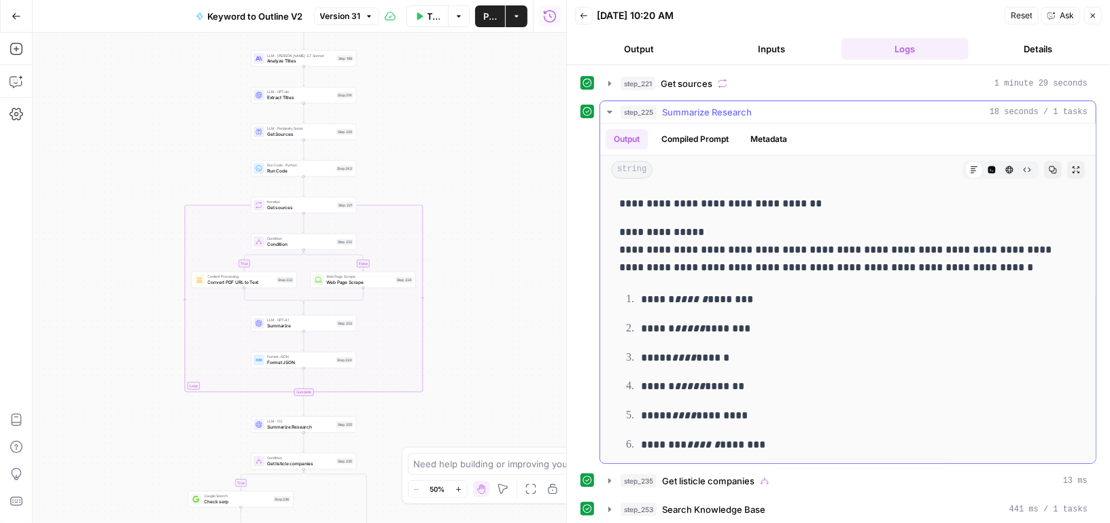
scroll to position [228, 0]
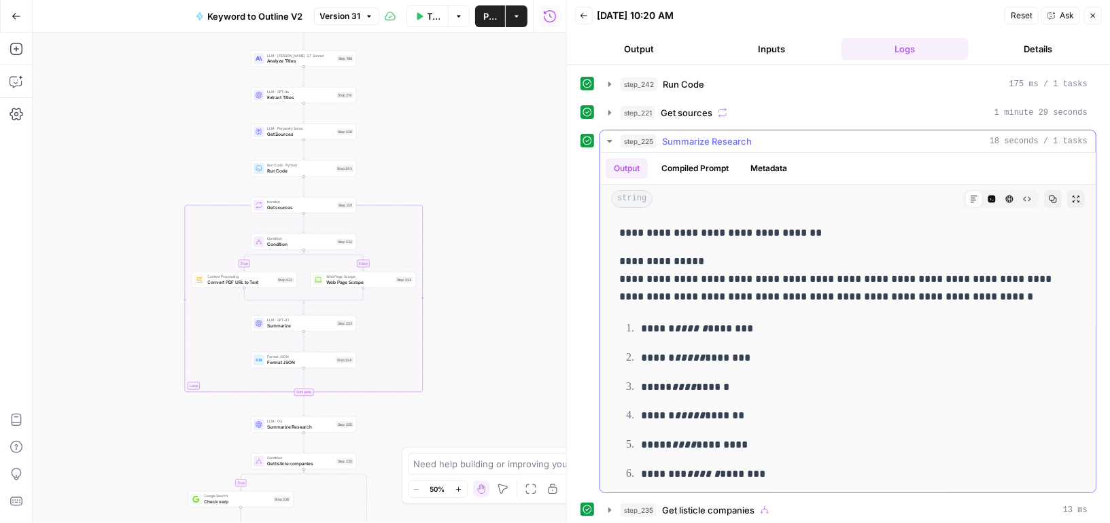
click at [688, 161] on button "Compiled Prompt" at bounding box center [695, 168] width 84 height 20
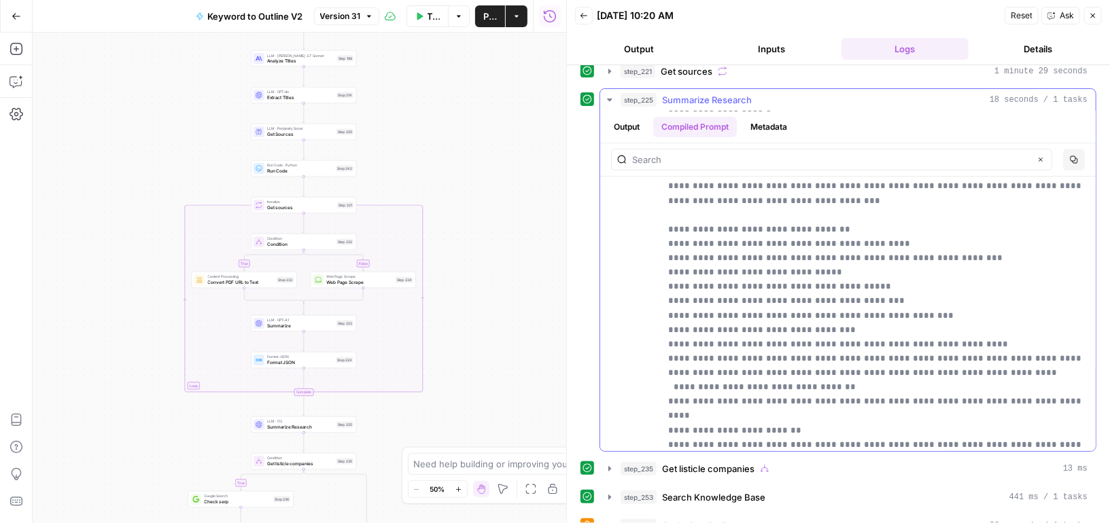
scroll to position [0, 0]
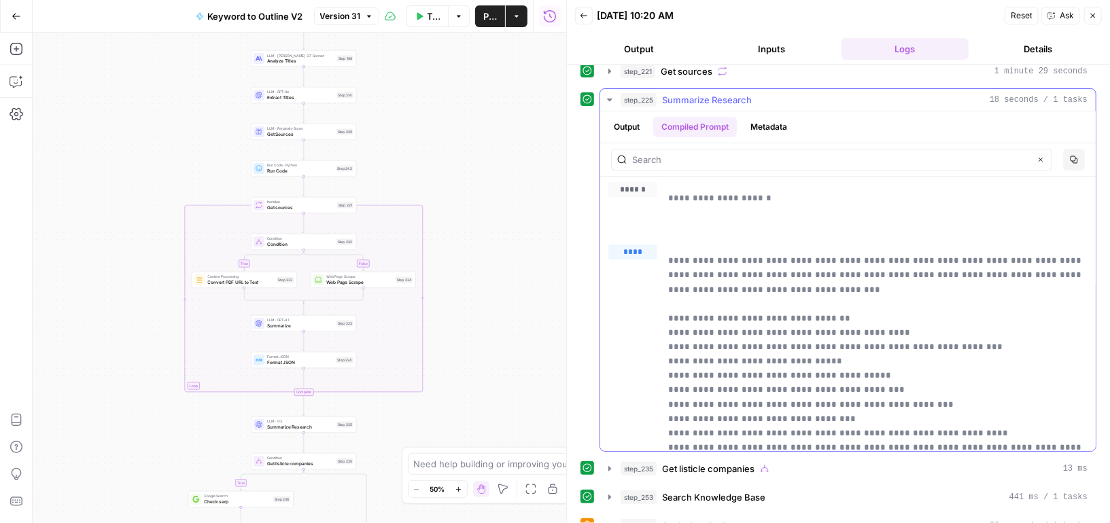
click at [637, 120] on button "Output" at bounding box center [627, 127] width 42 height 20
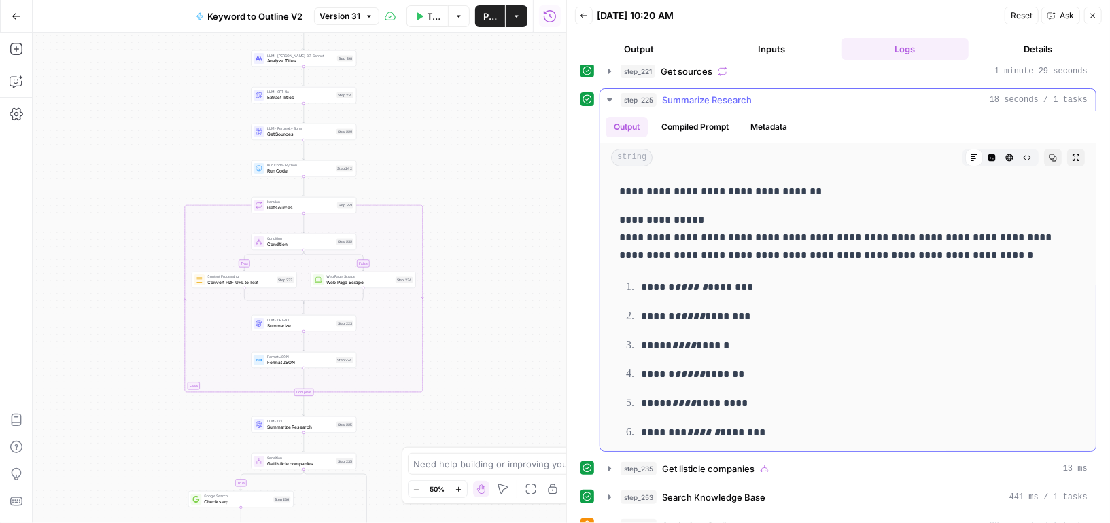
click at [706, 119] on button "Compiled Prompt" at bounding box center [695, 127] width 84 height 20
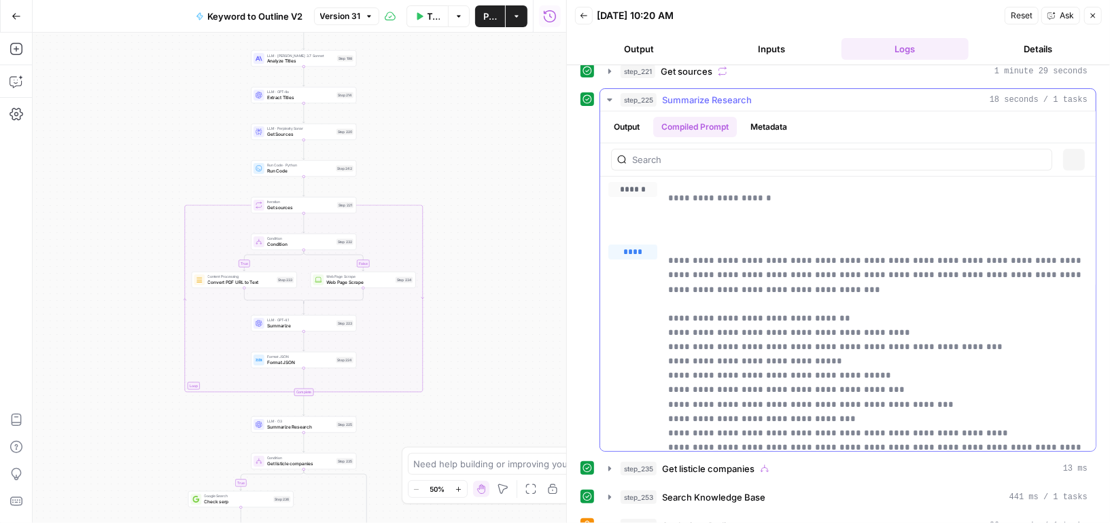
click at [758, 119] on button "Metadata" at bounding box center [768, 127] width 53 height 20
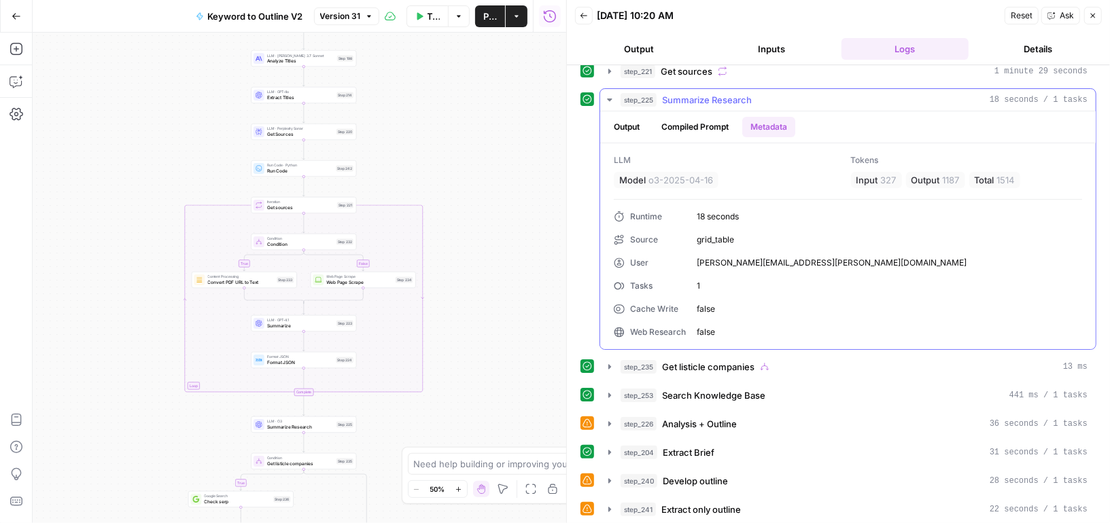
click at [710, 120] on button "Compiled Prompt" at bounding box center [695, 127] width 84 height 20
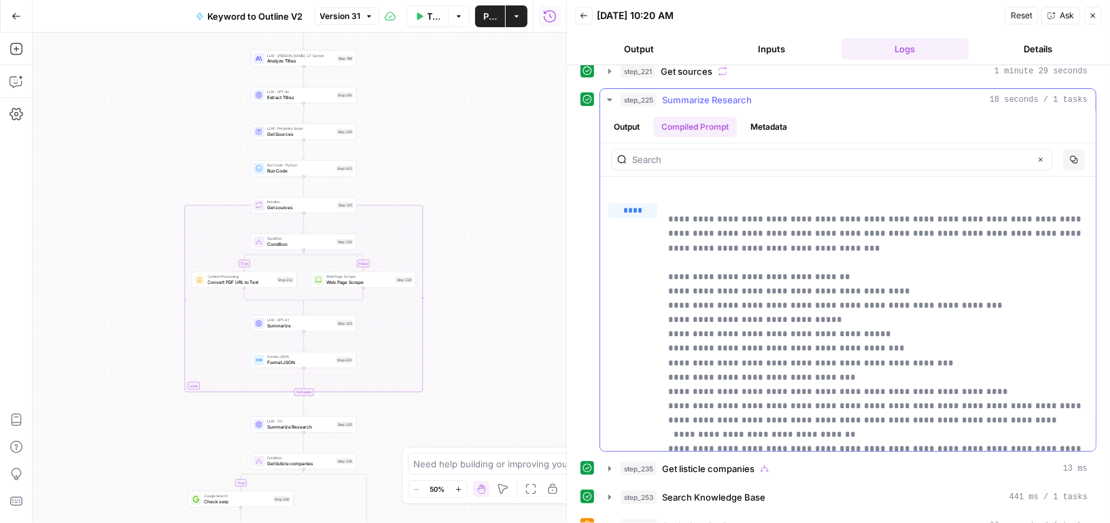
scroll to position [48, 0]
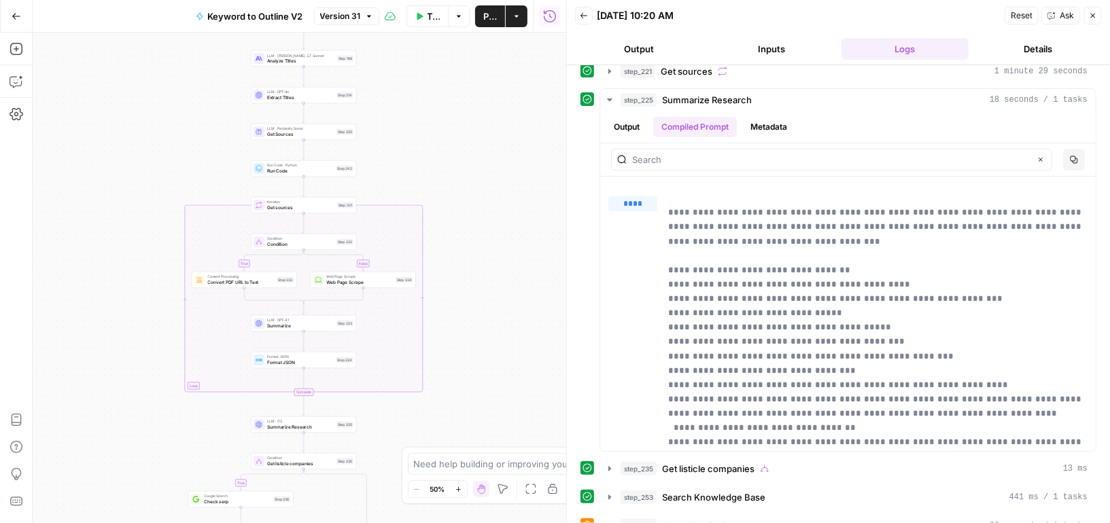
click at [324, 427] on span "Summarize Research" at bounding box center [300, 427] width 67 height 7
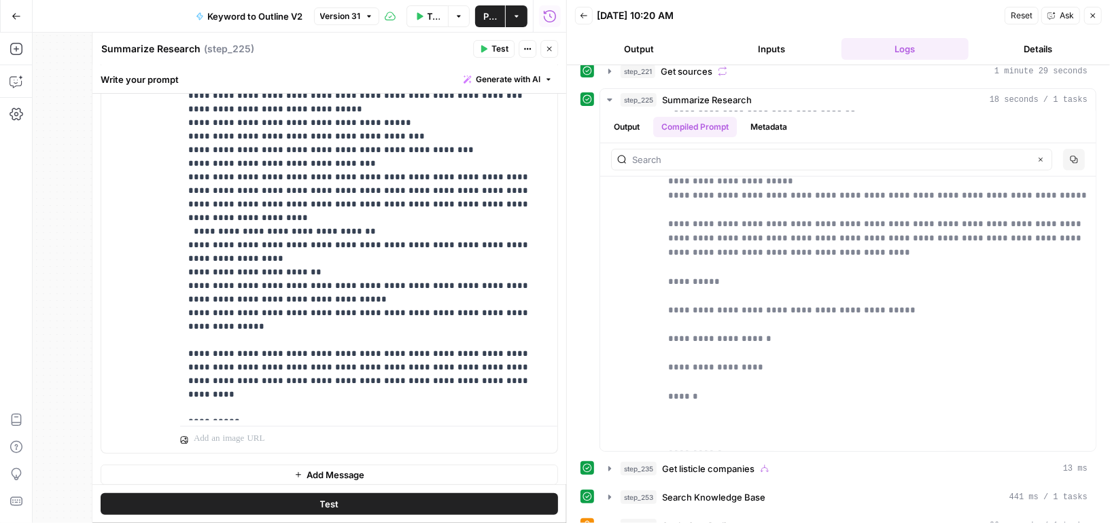
scroll to position [262, 0]
click at [216, 372] on p "**********" at bounding box center [369, 203] width 362 height 421
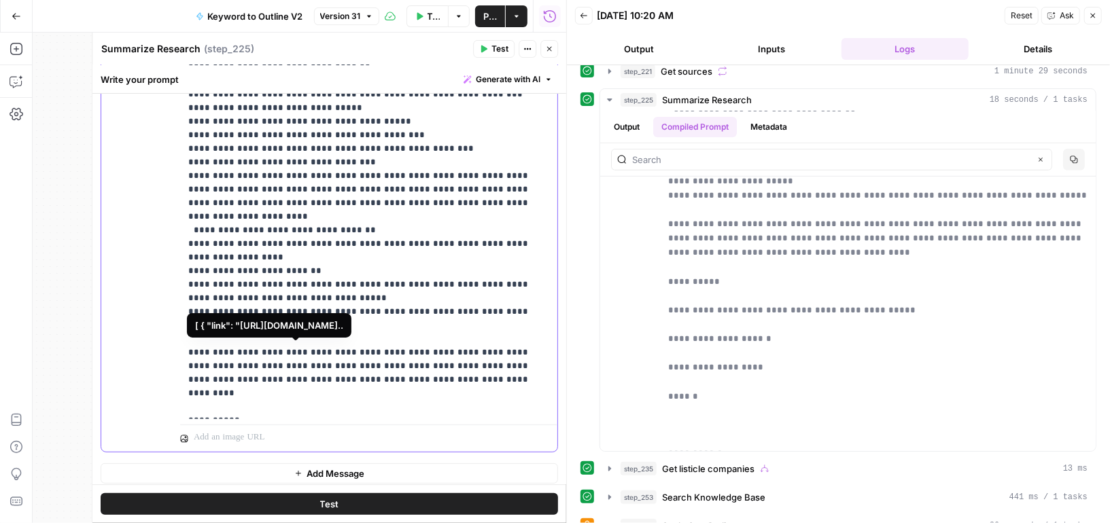
click at [251, 428] on span "**********" at bounding box center [308, 434] width 134 height 12
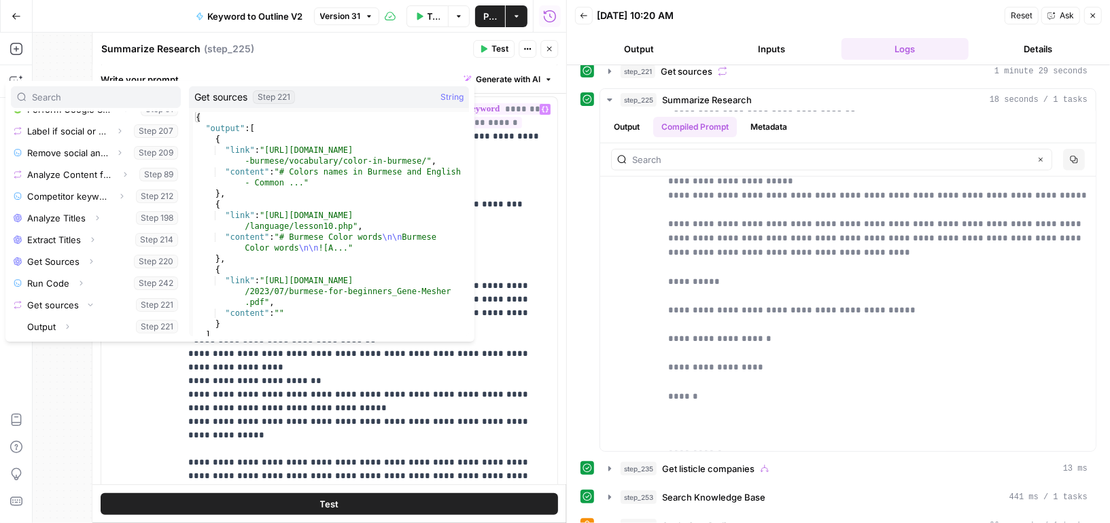
scroll to position [145, 0]
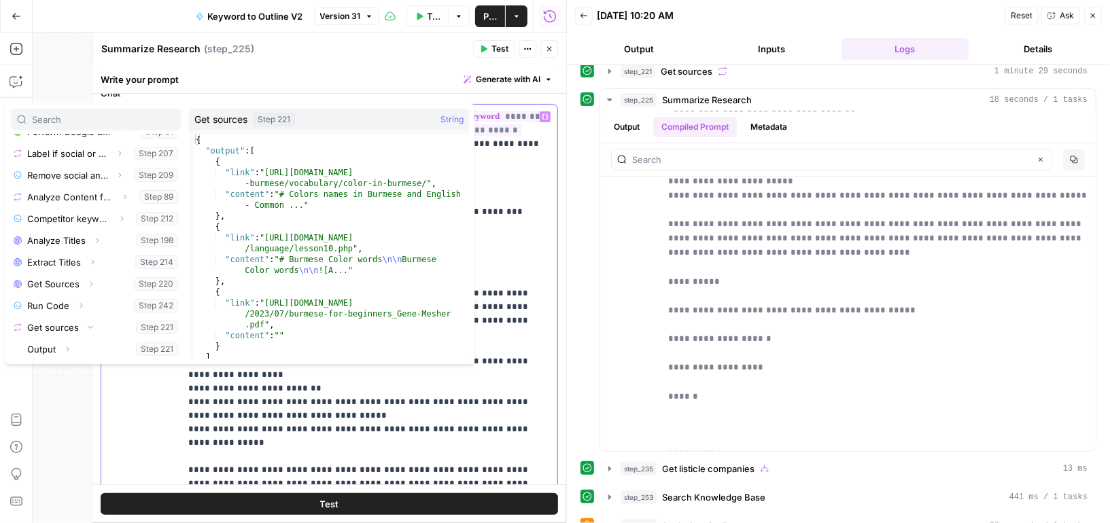
click at [523, 225] on p "**********" at bounding box center [369, 320] width 362 height 421
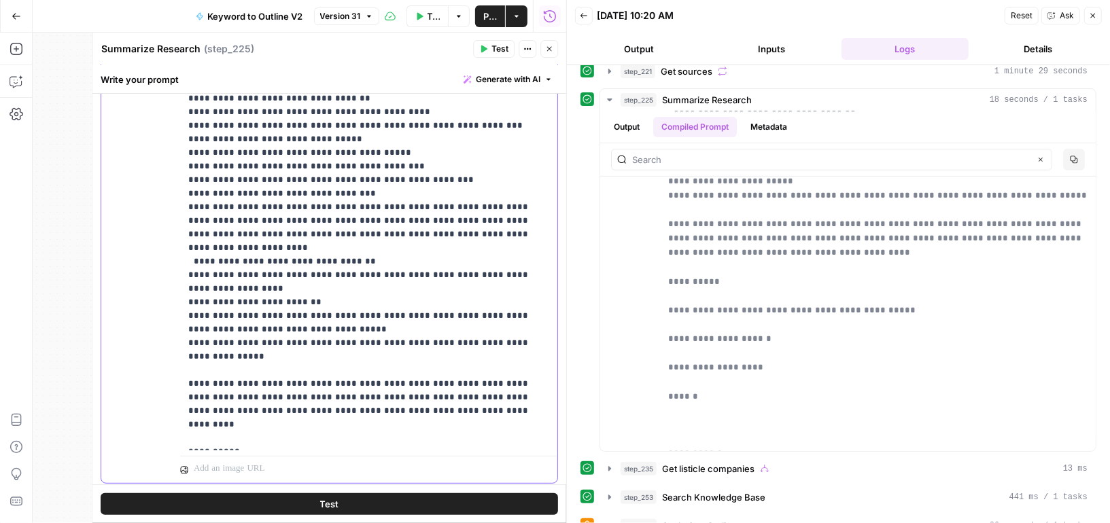
scroll to position [232, 0]
click at [546, 53] on button "Close" at bounding box center [549, 49] width 18 height 18
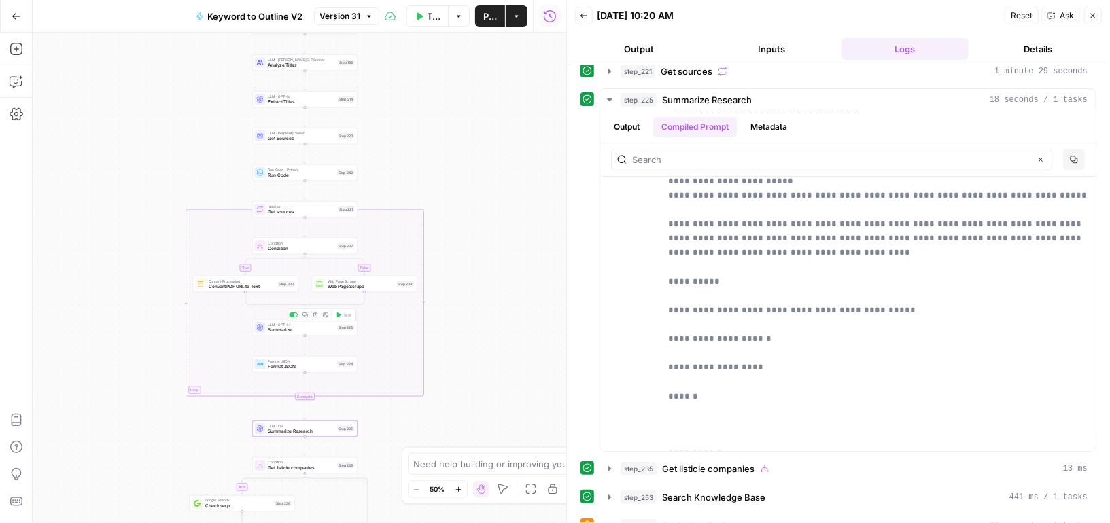
click at [323, 333] on div "LLM · GPT-4.1 Summarize Step 223 Copy step Delete step Add Note Test" at bounding box center [304, 327] width 105 height 16
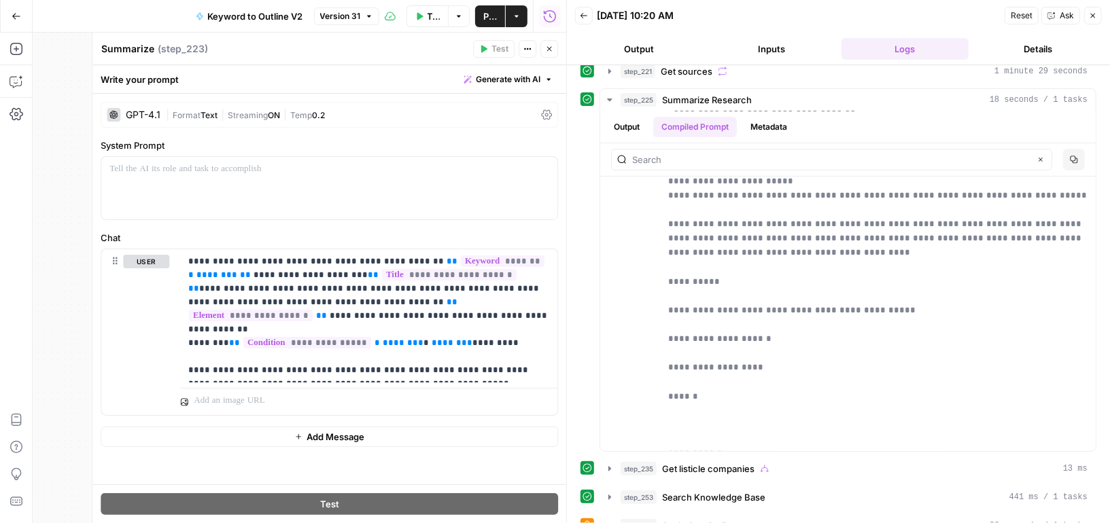
click at [550, 50] on icon "button" at bounding box center [549, 49] width 5 height 5
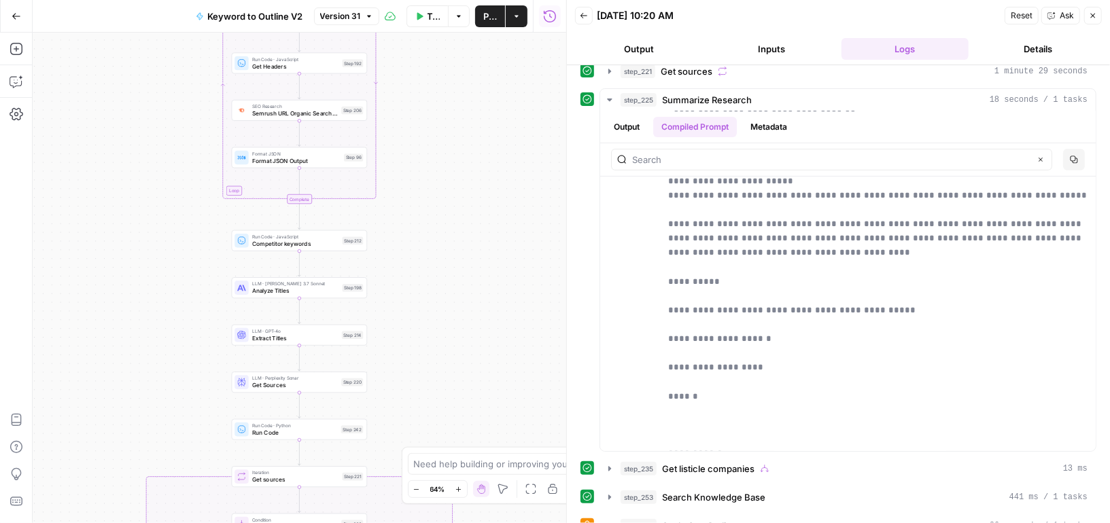
click at [319, 250] on div "Run Code · JavaScript Competitor keywords Step 212 Copy step Delete step Add No…" at bounding box center [300, 240] width 136 height 21
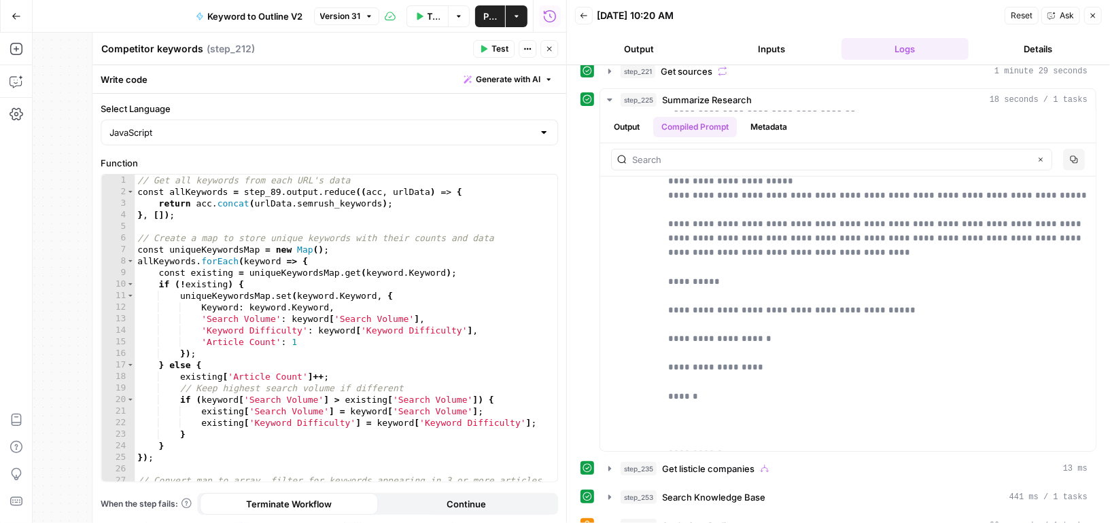
click at [546, 43] on button "Close" at bounding box center [549, 49] width 18 height 18
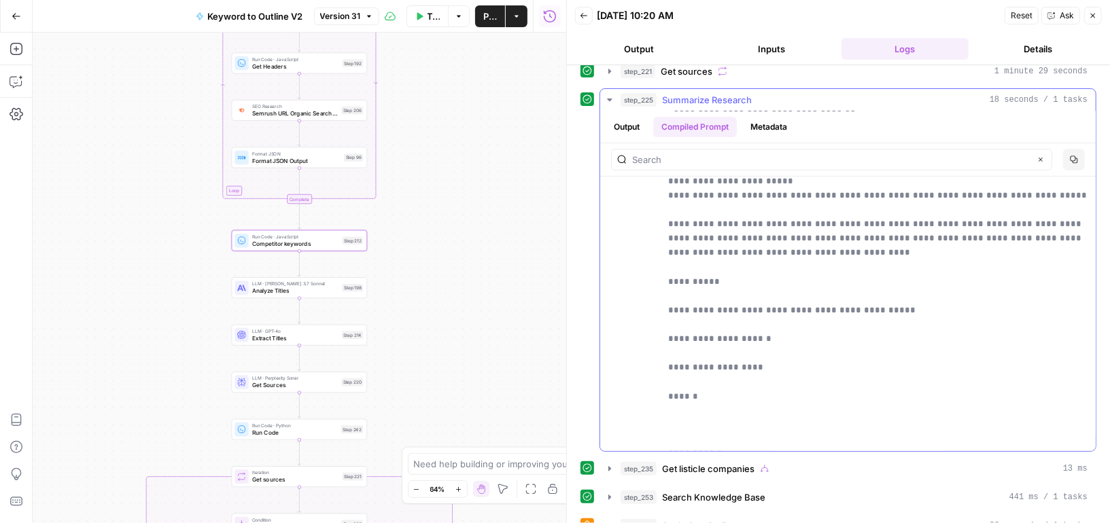
click at [607, 94] on icon "button" at bounding box center [609, 99] width 11 height 11
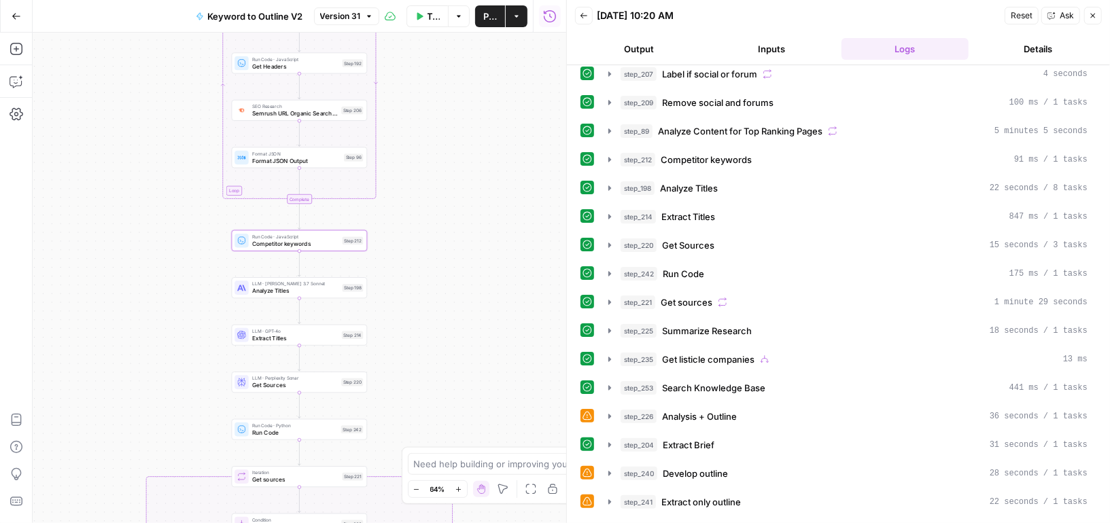
scroll to position [0, 0]
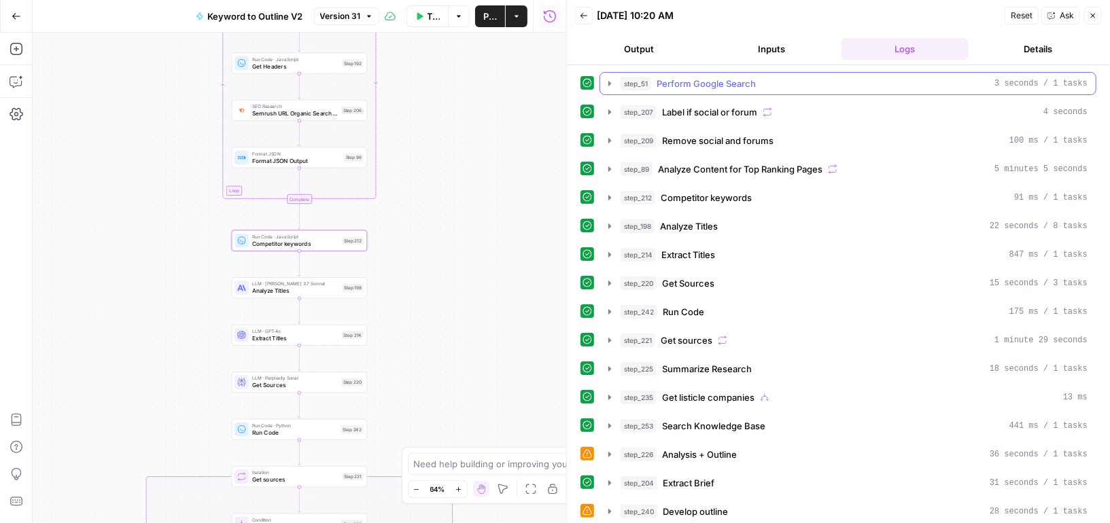
click at [603, 84] on button "step_51 Perform Google Search 3 seconds / 1 tasks" at bounding box center [847, 84] width 495 height 22
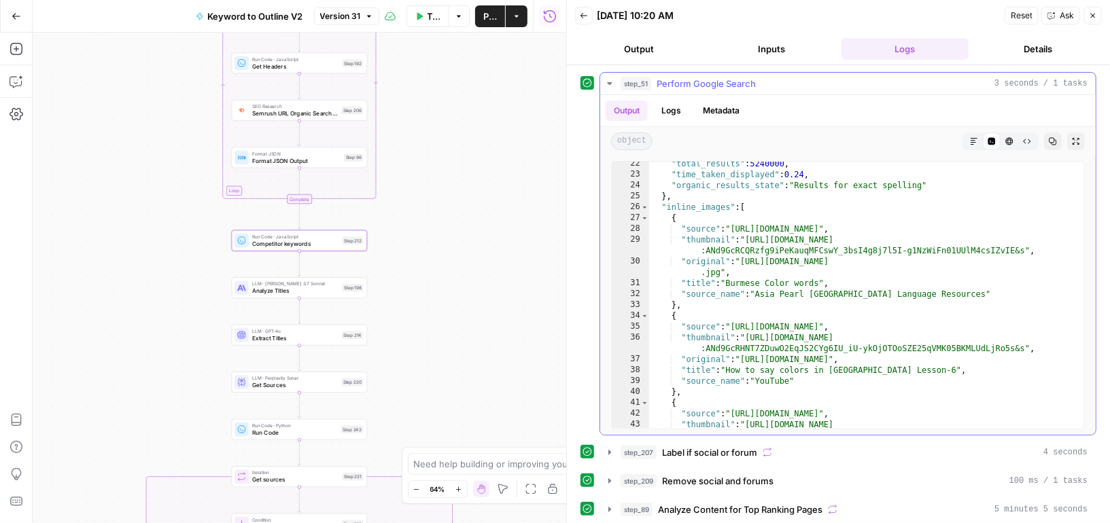
scroll to position [283, 0]
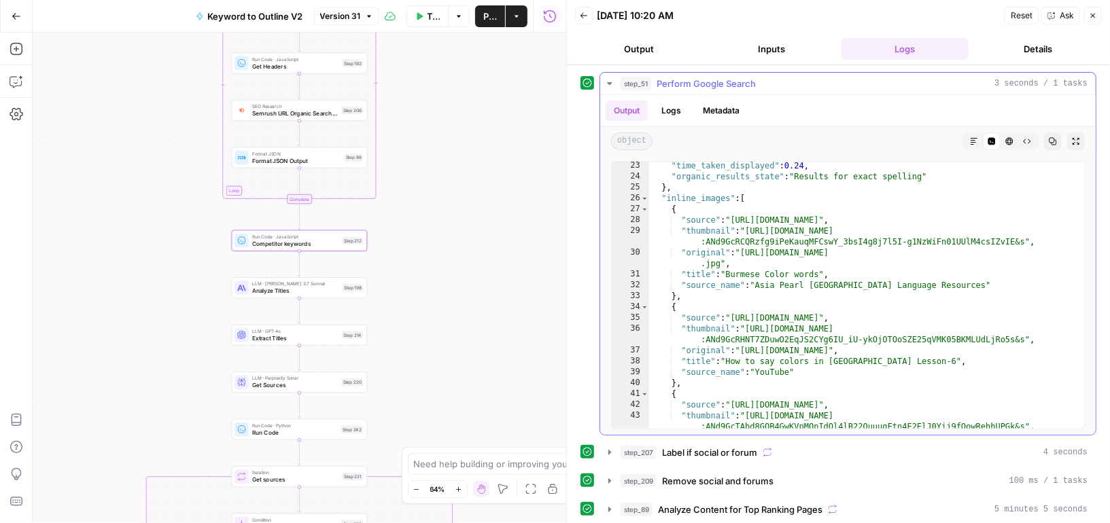
click at [612, 81] on icon "button" at bounding box center [609, 83] width 11 height 11
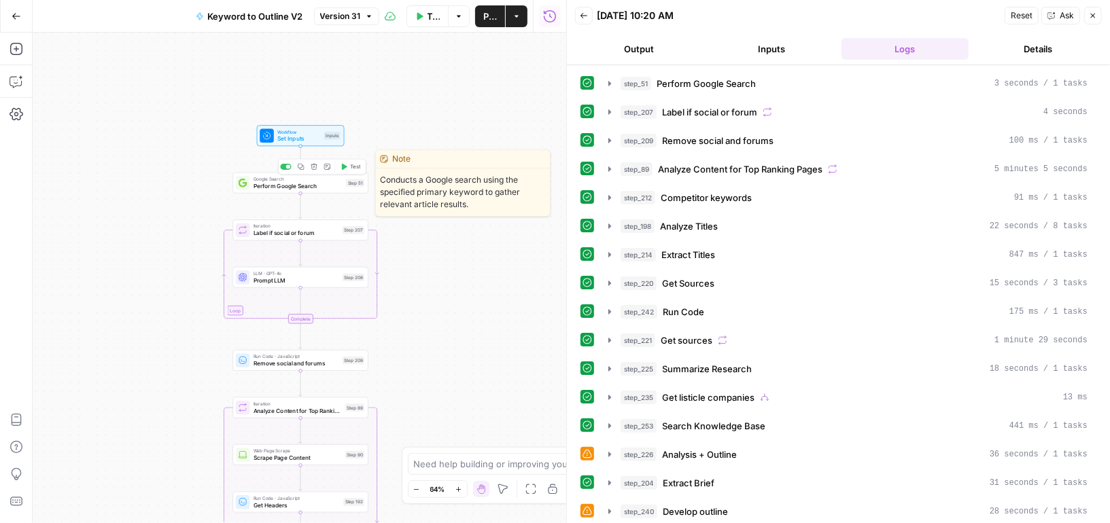
click at [324, 184] on span "Perform Google Search" at bounding box center [298, 185] width 89 height 9
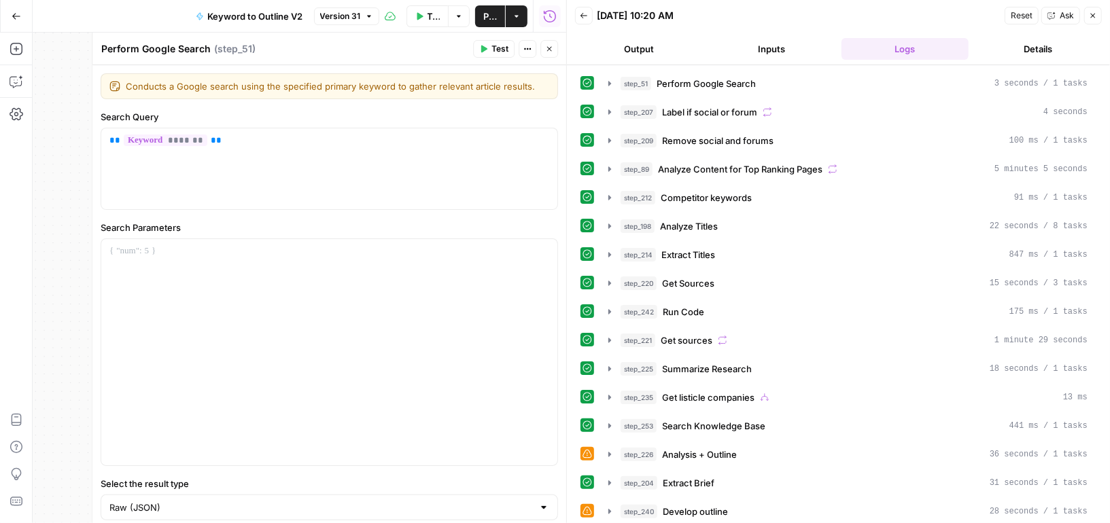
click at [547, 48] on icon "button" at bounding box center [549, 49] width 8 height 8
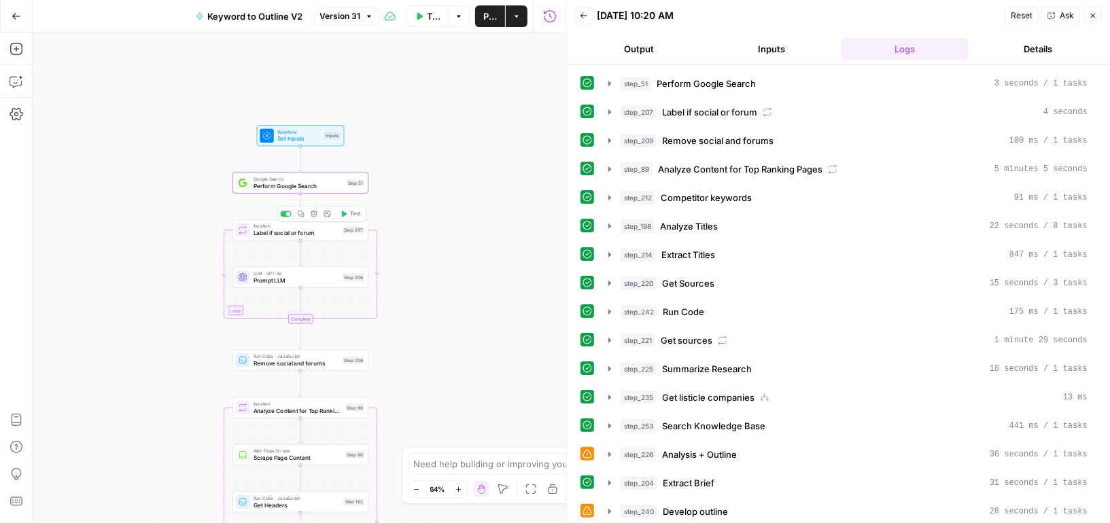
click at [330, 232] on span "Label if social or forum" at bounding box center [297, 233] width 86 height 9
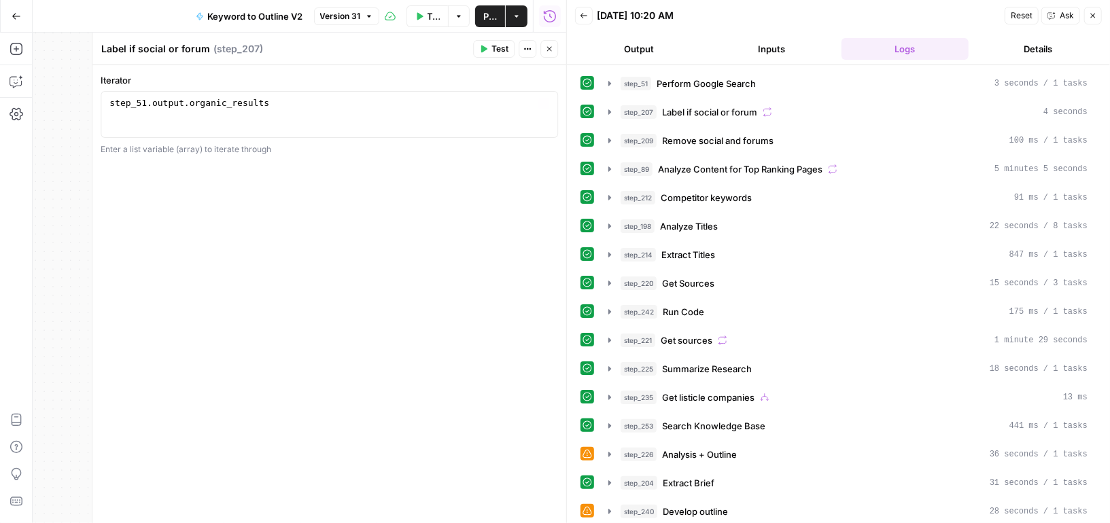
click at [545, 50] on icon "button" at bounding box center [549, 49] width 8 height 8
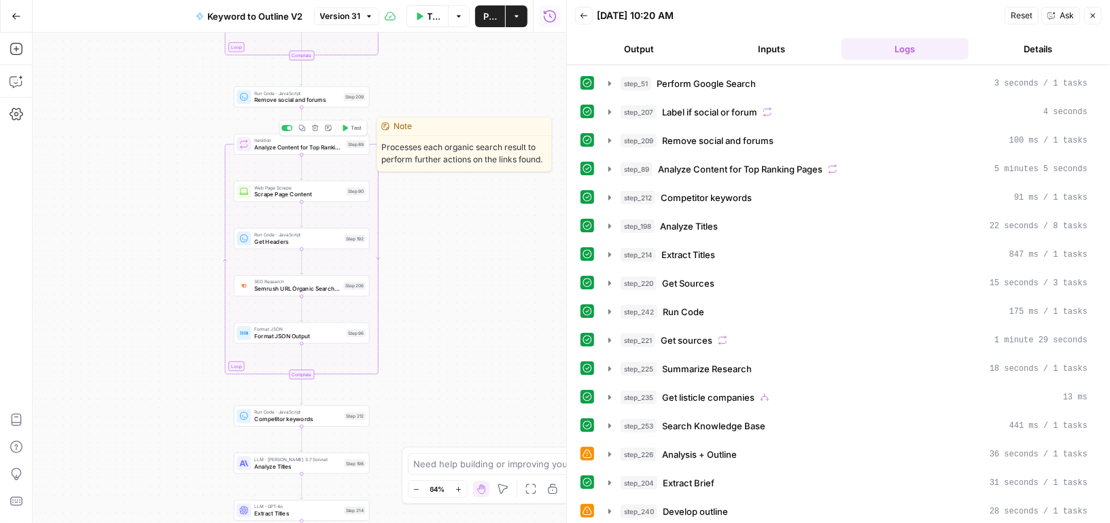
click at [331, 149] on span "Analyze Content for Top Ranking Pages" at bounding box center [298, 147] width 88 height 9
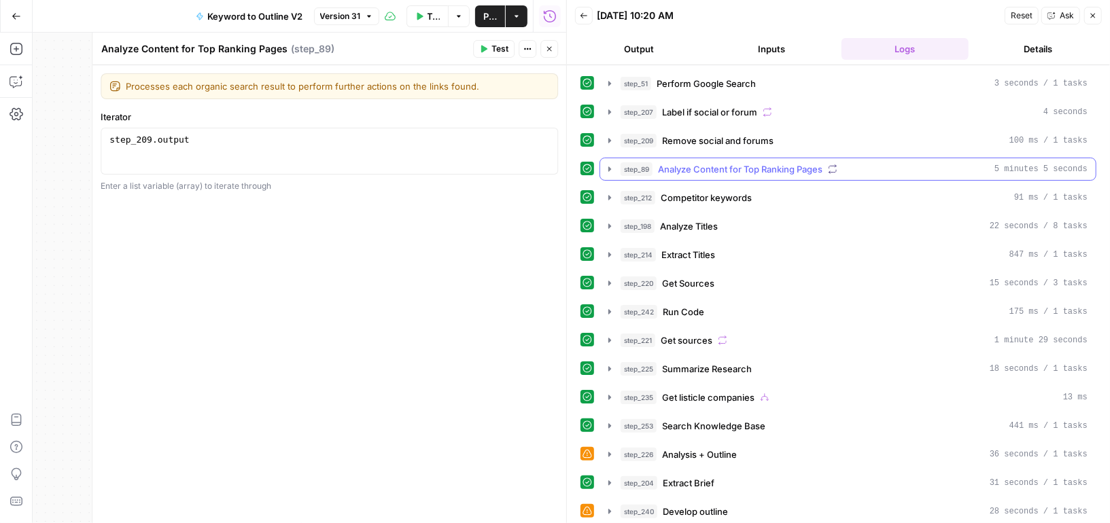
click at [610, 169] on icon "button" at bounding box center [609, 169] width 11 height 11
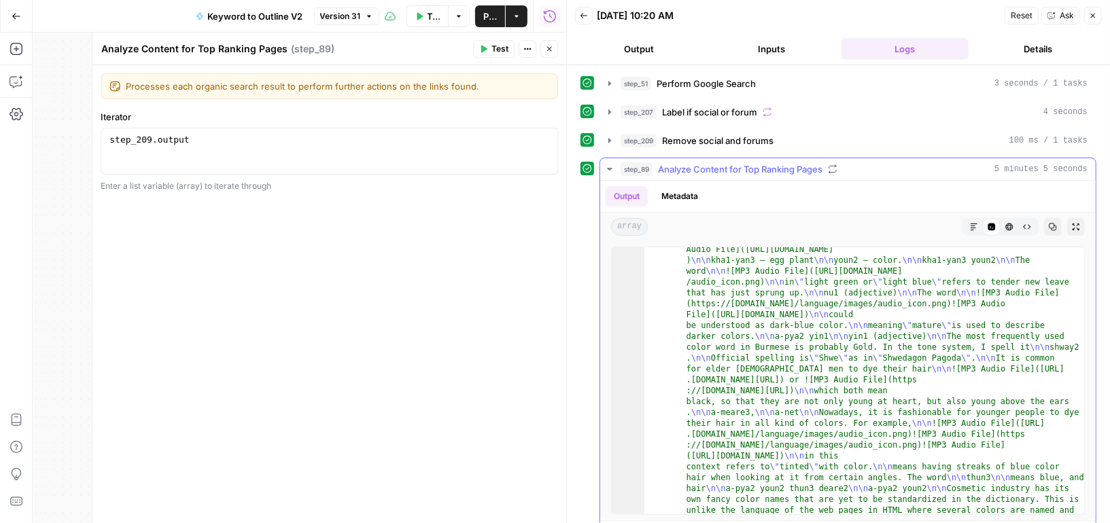
scroll to position [601, 0]
click at [608, 168] on icon "button" at bounding box center [609, 169] width 5 height 3
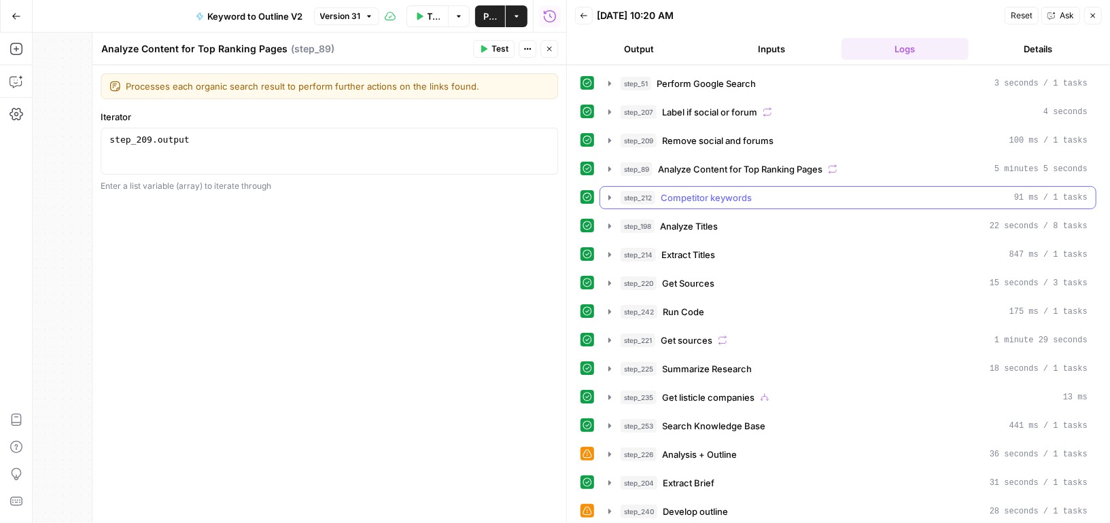
click at [608, 195] on icon "button" at bounding box center [609, 197] width 3 height 5
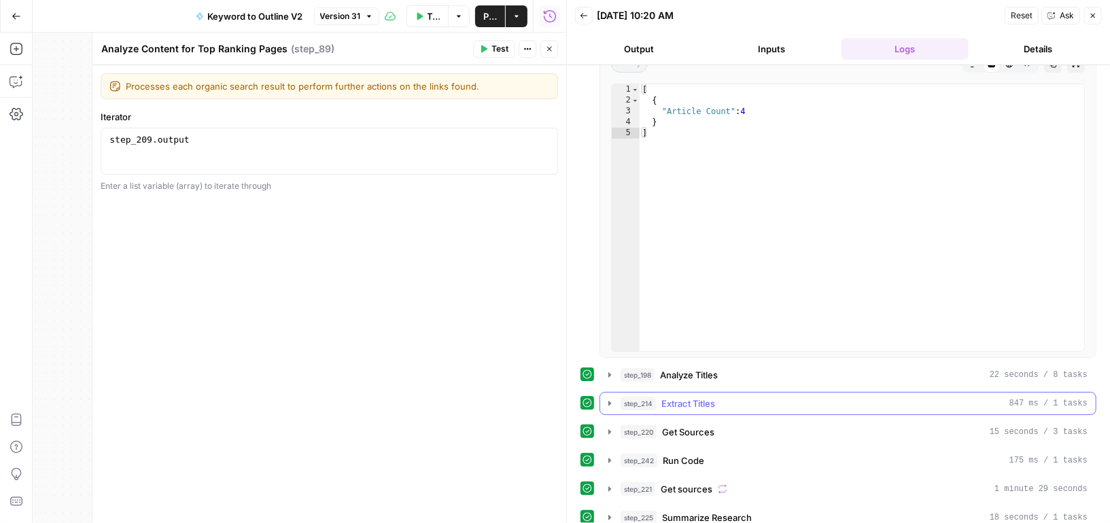
scroll to position [73, 0]
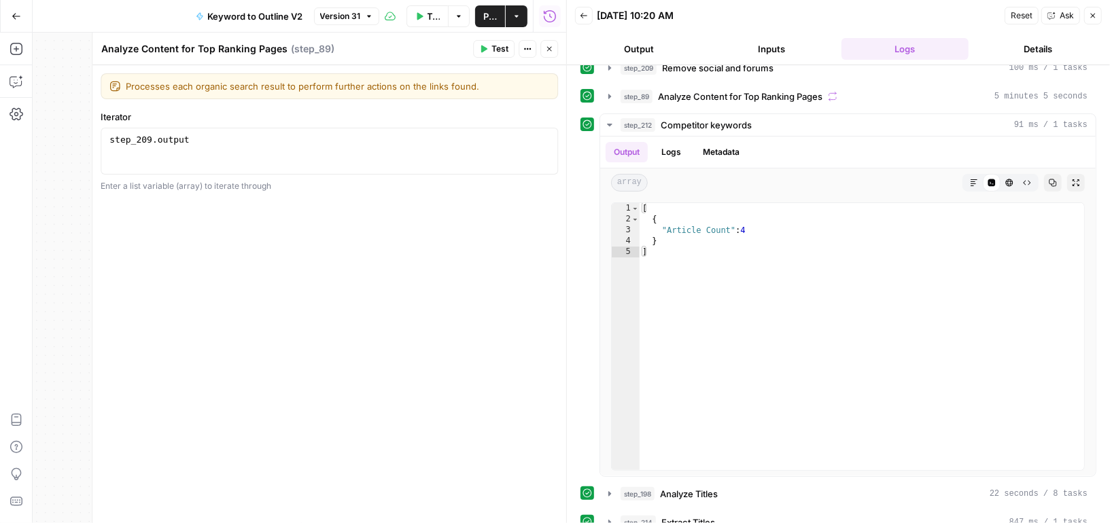
click at [548, 44] on button "Close" at bounding box center [549, 49] width 18 height 18
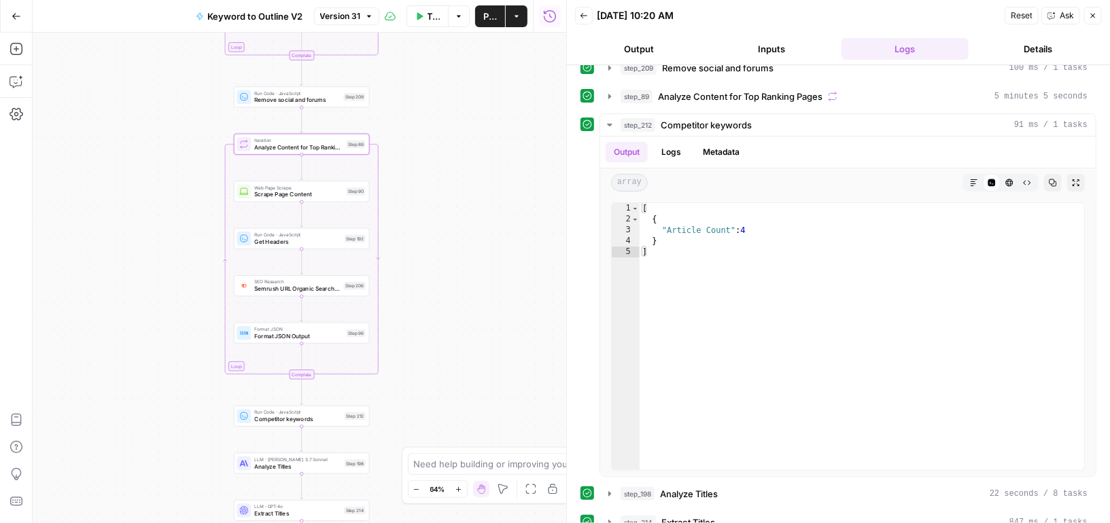
click at [323, 423] on span "Competitor keywords" at bounding box center [297, 419] width 86 height 9
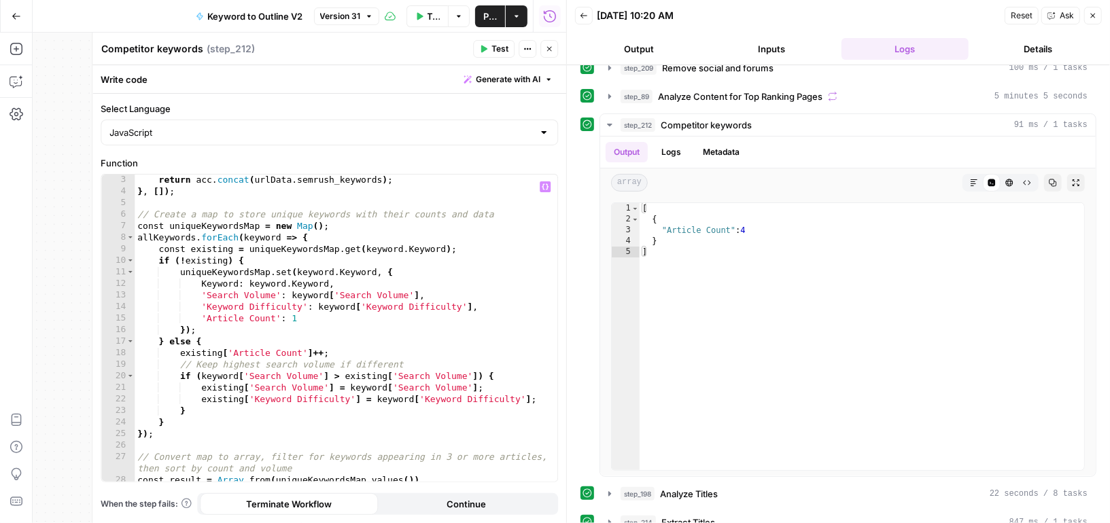
scroll to position [141, 0]
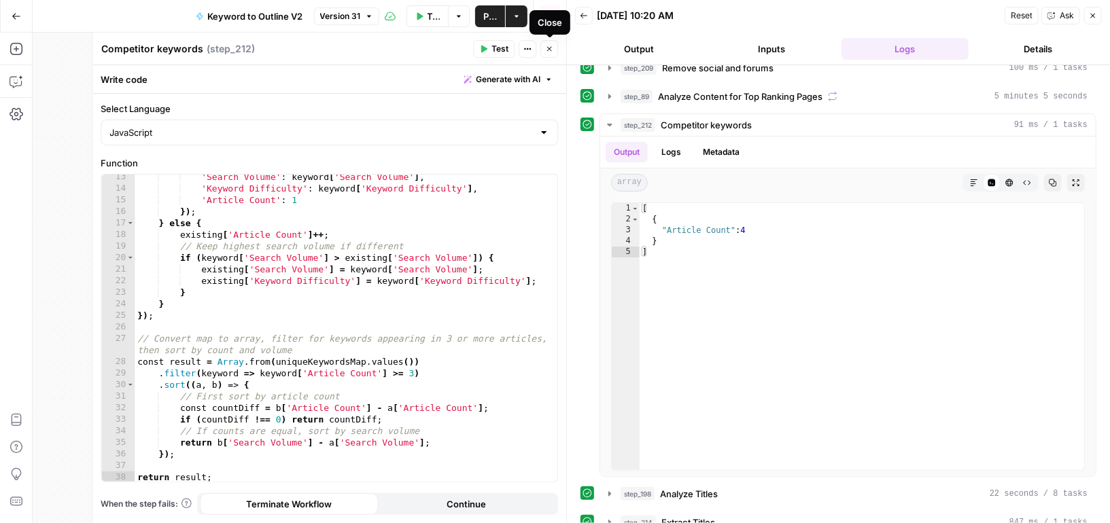
click at [553, 48] on icon "button" at bounding box center [549, 49] width 8 height 8
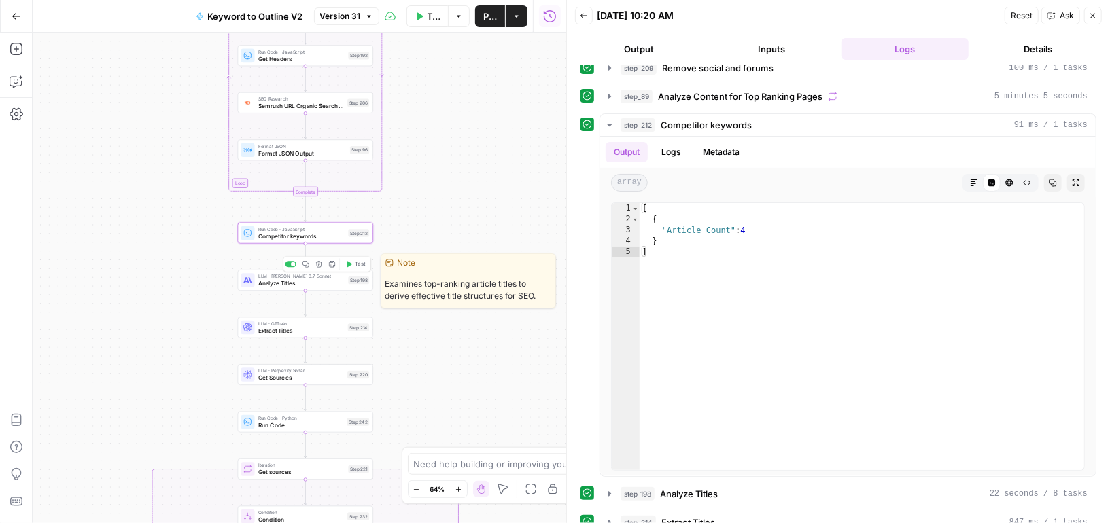
click at [321, 279] on span "Analyze Titles" at bounding box center [301, 283] width 86 height 9
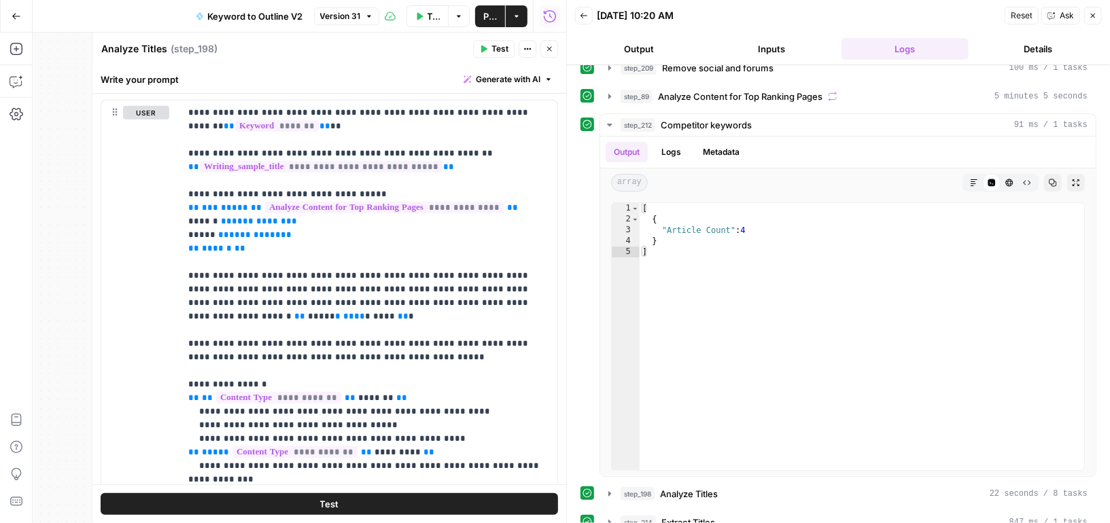
scroll to position [195, 0]
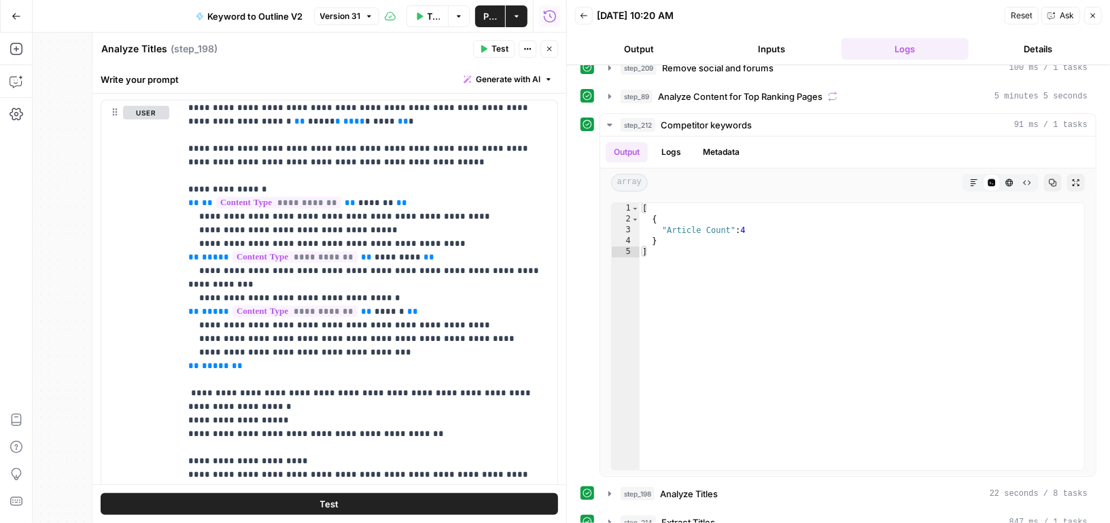
click at [544, 44] on button "Close" at bounding box center [549, 49] width 18 height 18
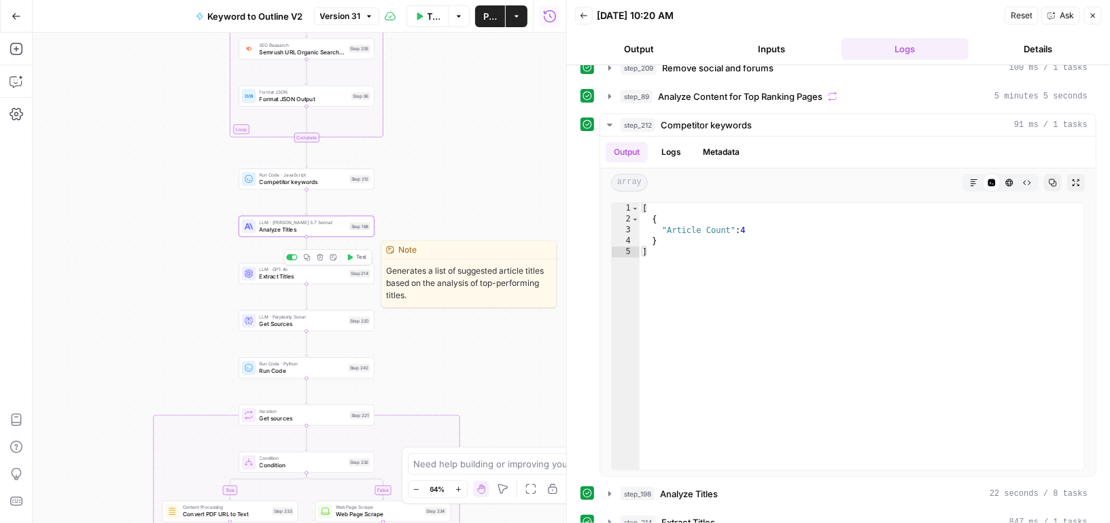
click at [325, 280] on span "Extract Titles" at bounding box center [302, 277] width 86 height 9
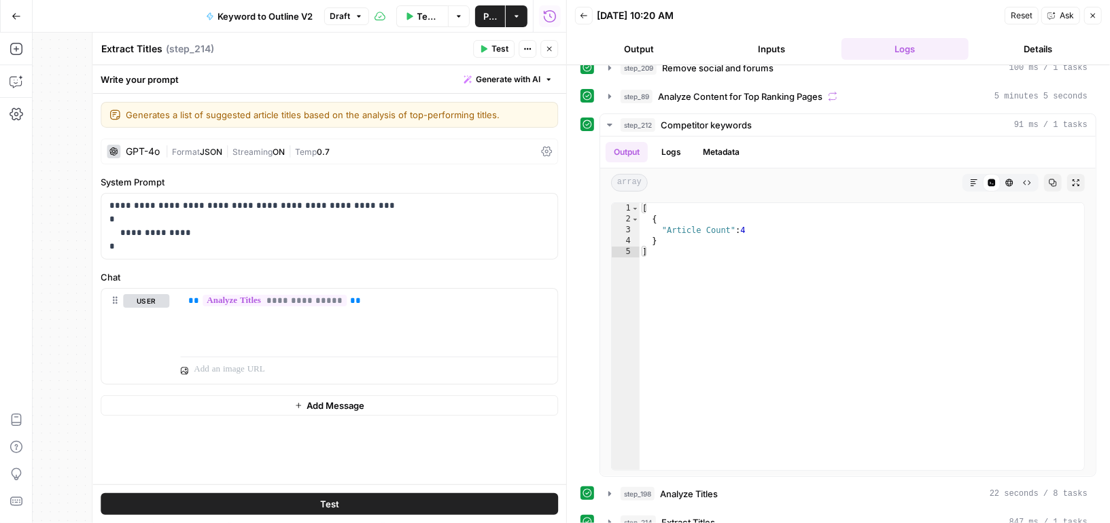
click at [548, 47] on icon "button" at bounding box center [549, 49] width 5 height 5
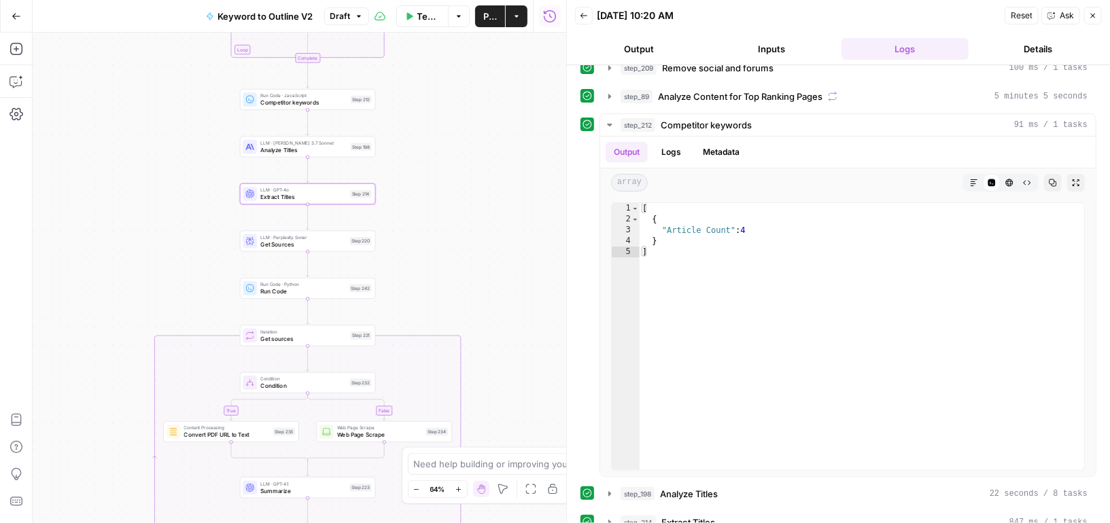
click at [333, 245] on span "Get Sources" at bounding box center [303, 244] width 86 height 9
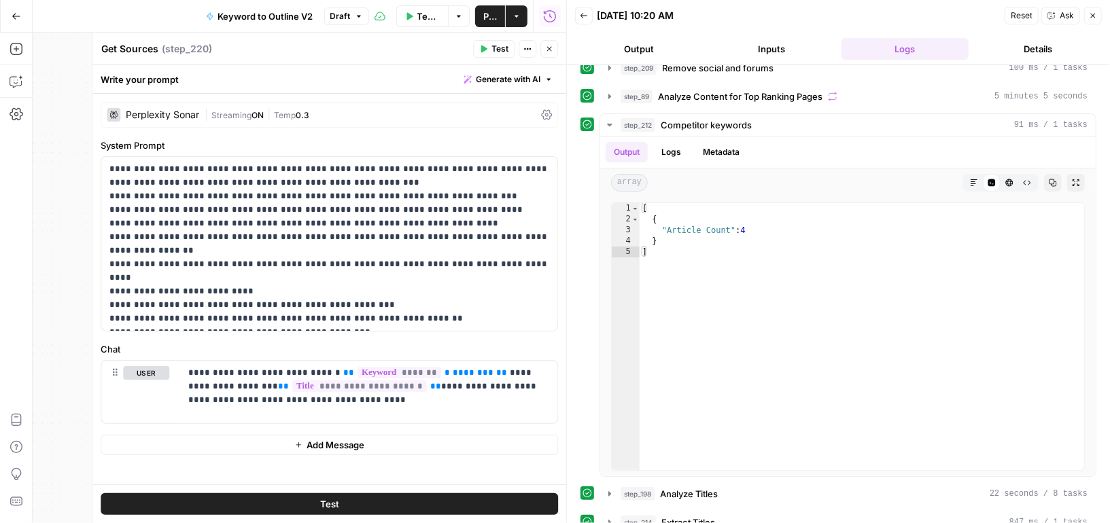
click at [551, 46] on icon "button" at bounding box center [549, 49] width 8 height 8
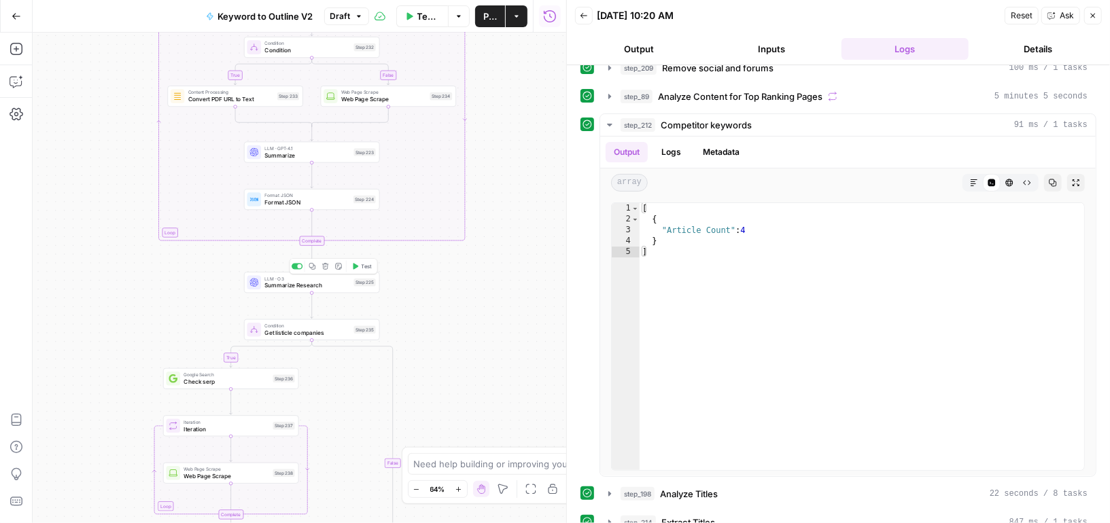
click at [338, 289] on span "Summarize Research" at bounding box center [307, 285] width 86 height 9
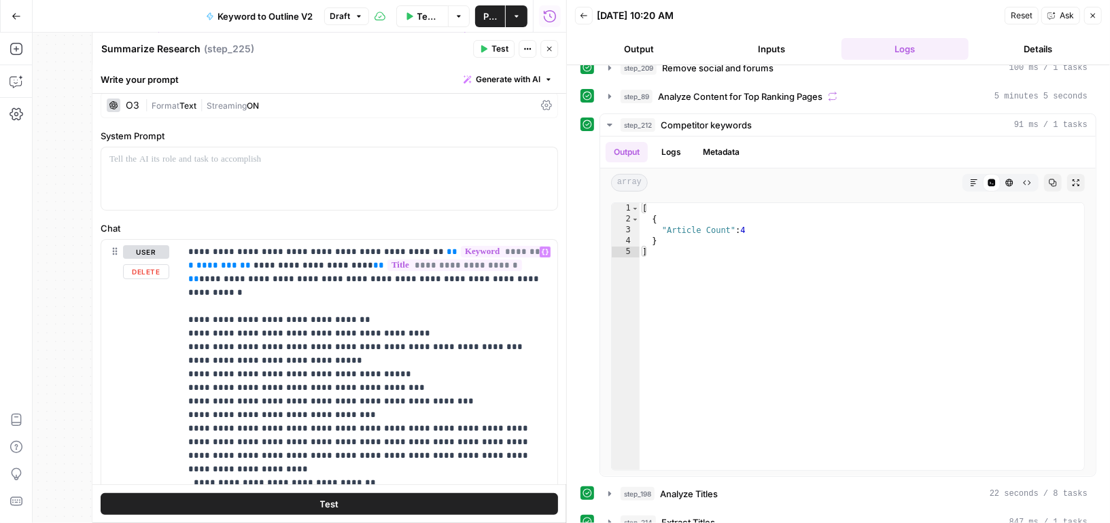
scroll to position [267, 0]
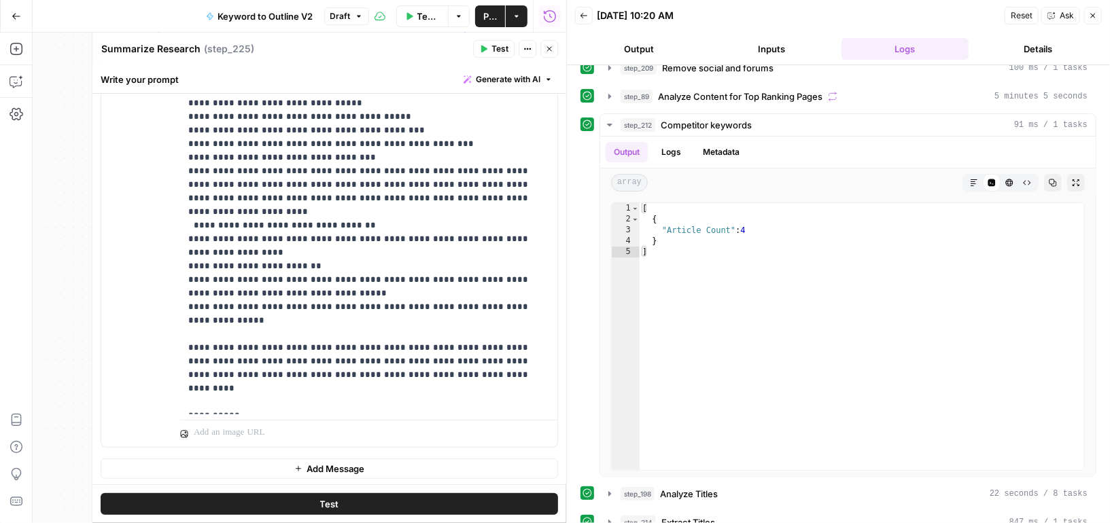
click at [549, 50] on icon "button" at bounding box center [549, 49] width 5 height 5
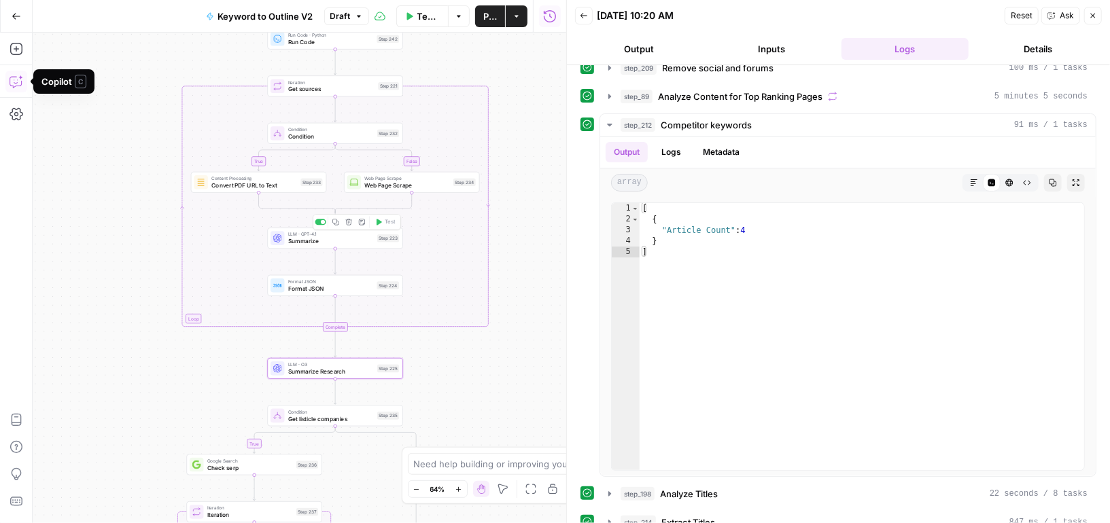
click at [349, 241] on span "Summarize" at bounding box center [331, 241] width 86 height 9
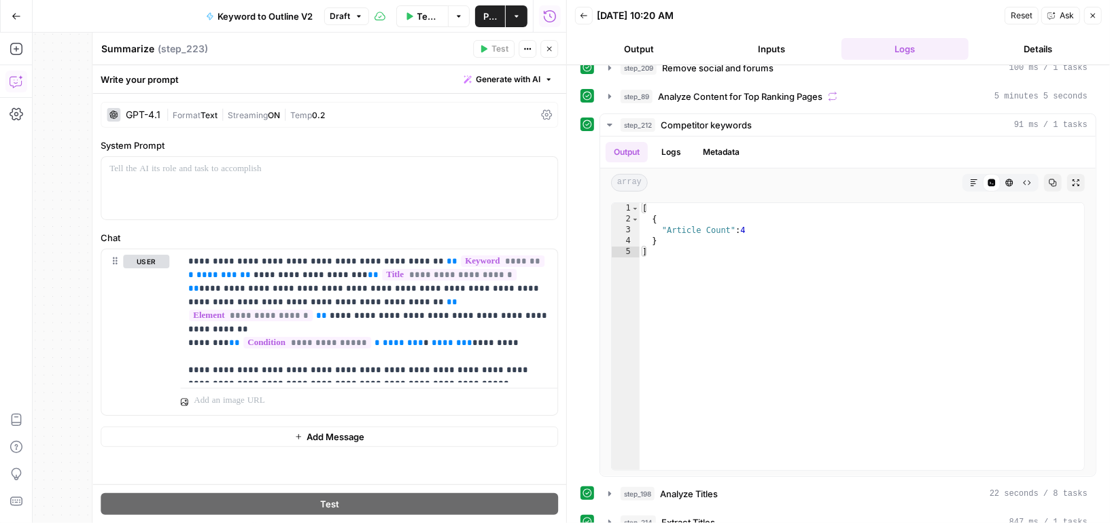
click at [546, 53] on button "Close" at bounding box center [549, 49] width 18 height 18
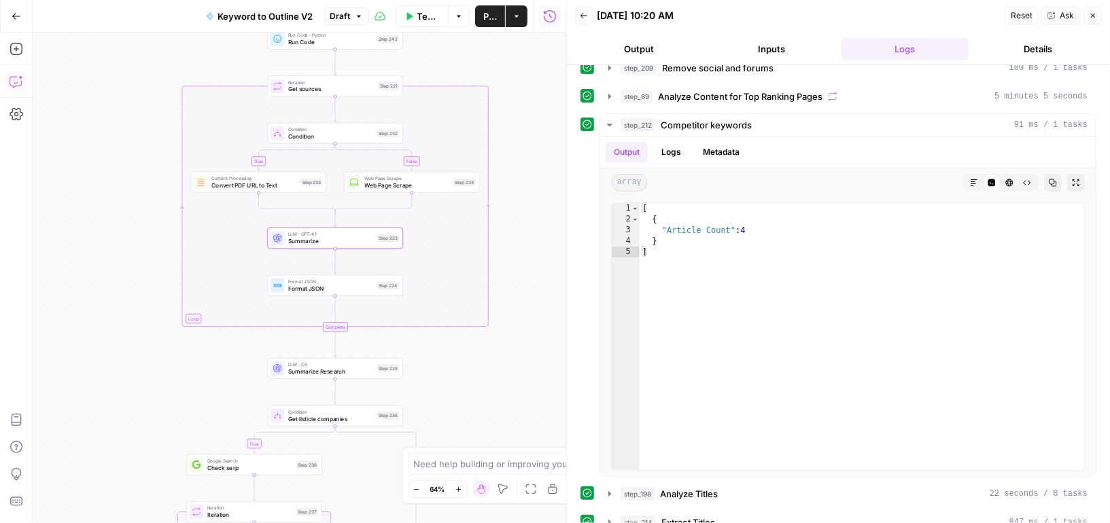
click at [359, 370] on span "Summarize Research" at bounding box center [331, 372] width 86 height 9
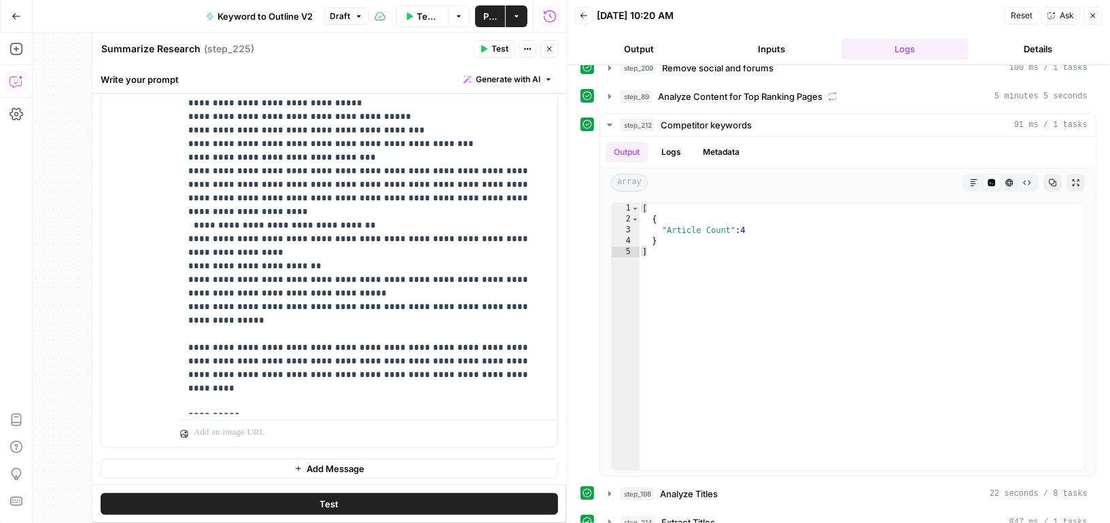
click at [548, 44] on button "Close" at bounding box center [549, 49] width 18 height 18
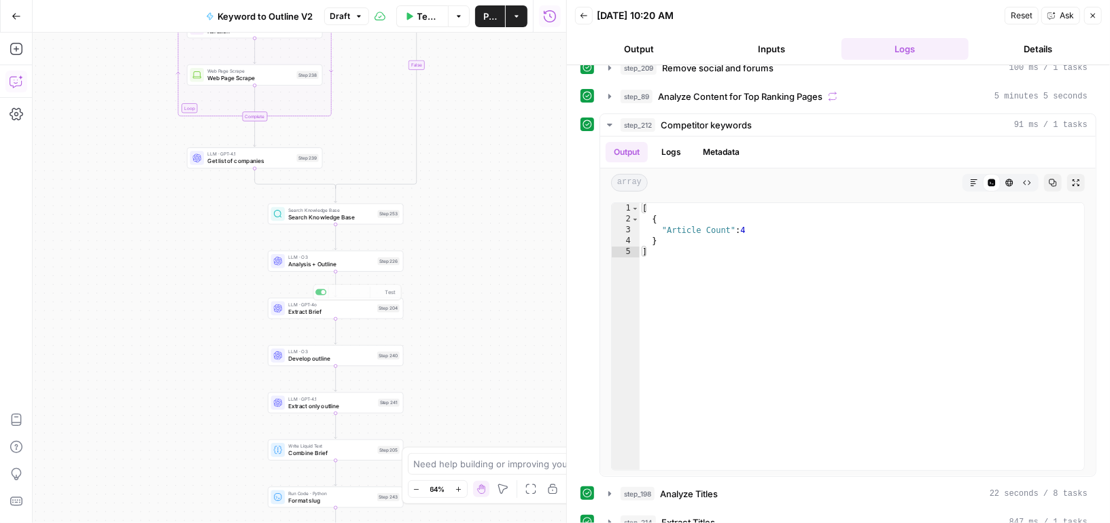
click at [363, 265] on span "Analysis + Outline" at bounding box center [331, 264] width 86 height 9
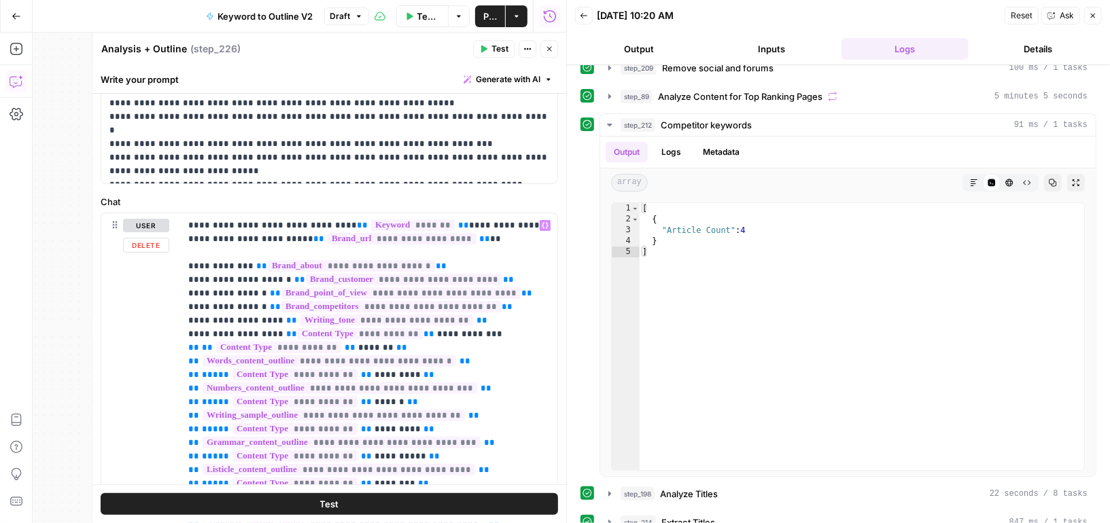
scroll to position [0, 0]
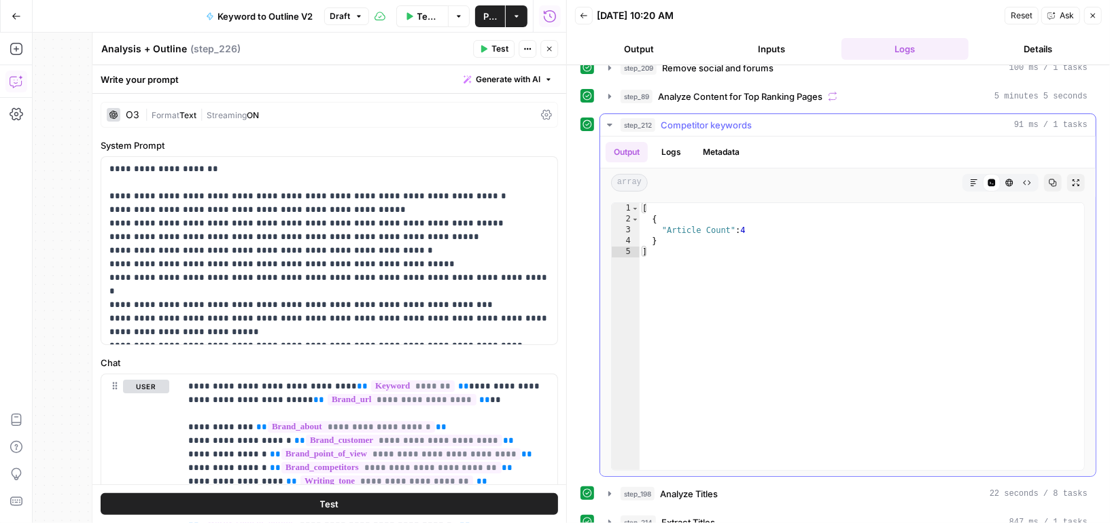
click at [612, 120] on icon "button" at bounding box center [609, 125] width 11 height 11
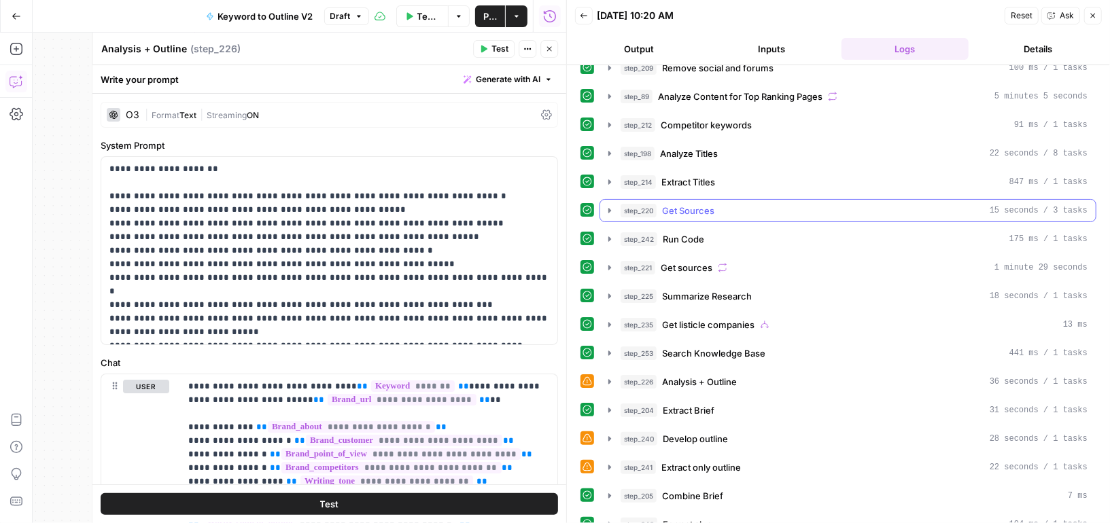
scroll to position [80, 0]
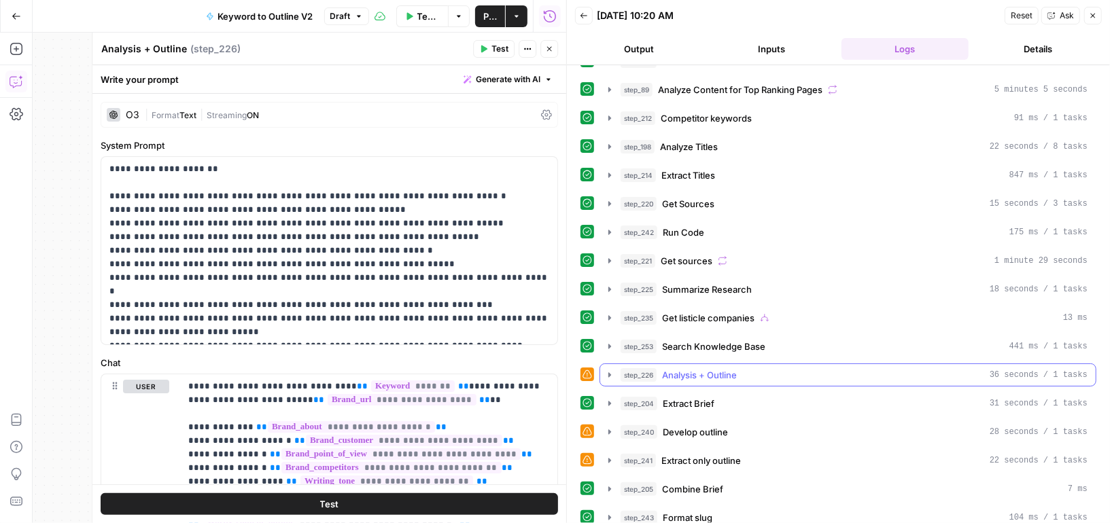
click at [609, 370] on icon "button" at bounding box center [609, 375] width 11 height 11
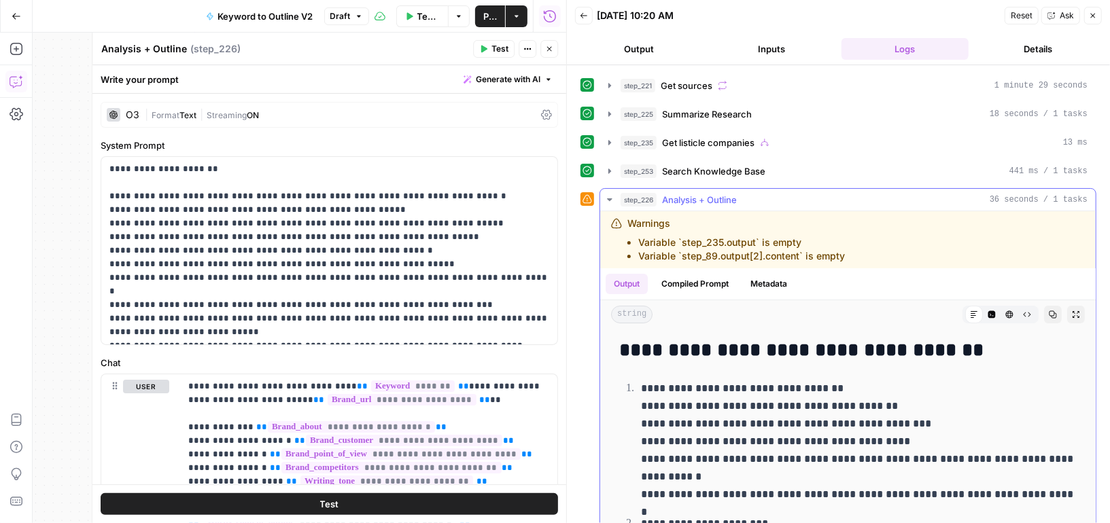
scroll to position [351, 0]
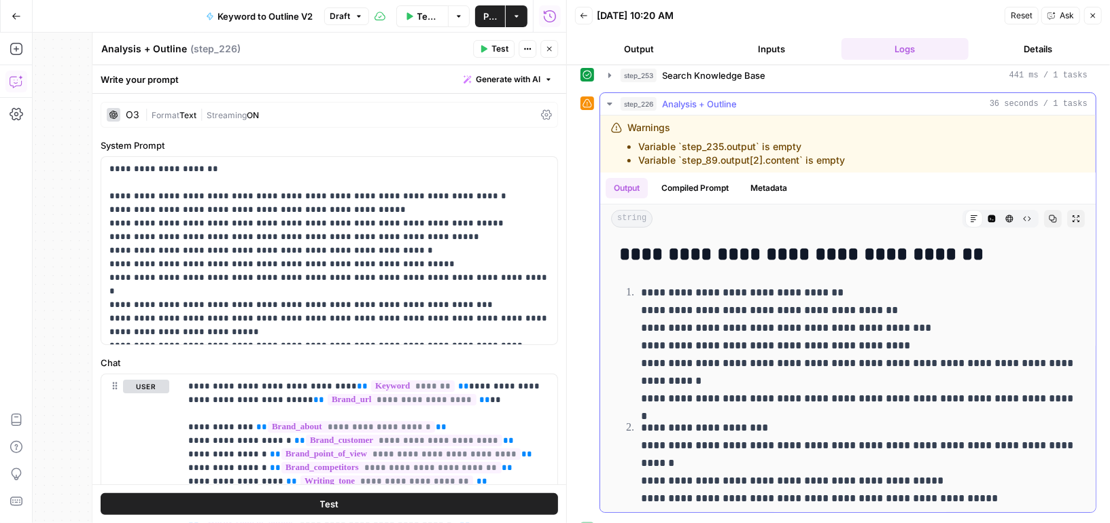
click at [705, 179] on button "Compiled Prompt" at bounding box center [695, 188] width 84 height 20
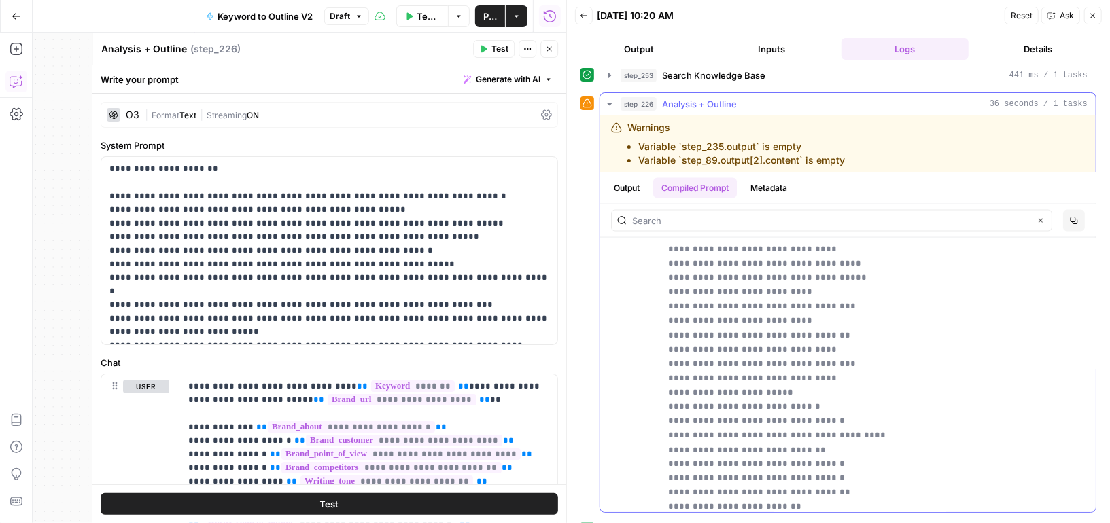
scroll to position [11334, 0]
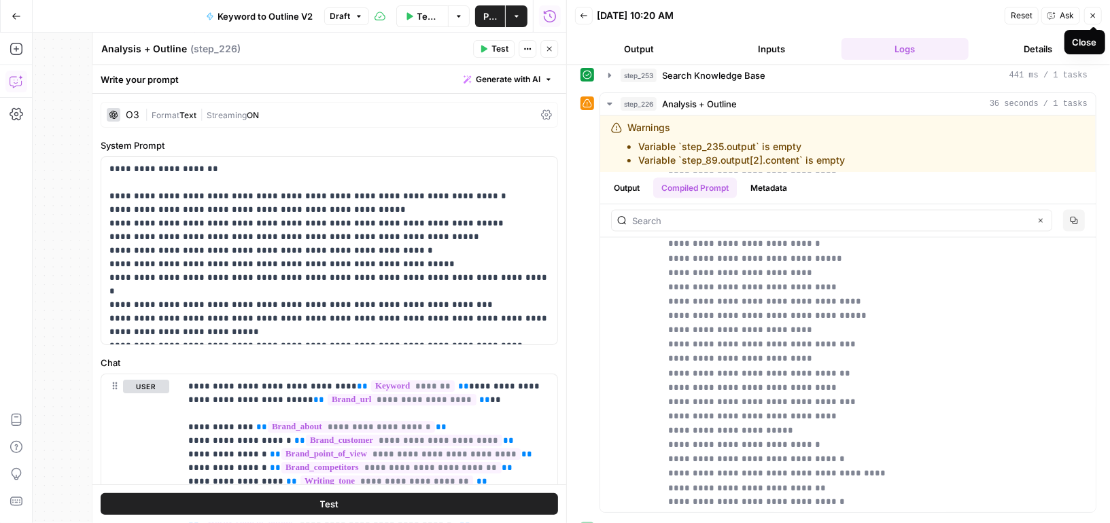
click at [1091, 12] on icon "button" at bounding box center [1093, 16] width 8 height 8
